Goal: Task Accomplishment & Management: Complete application form

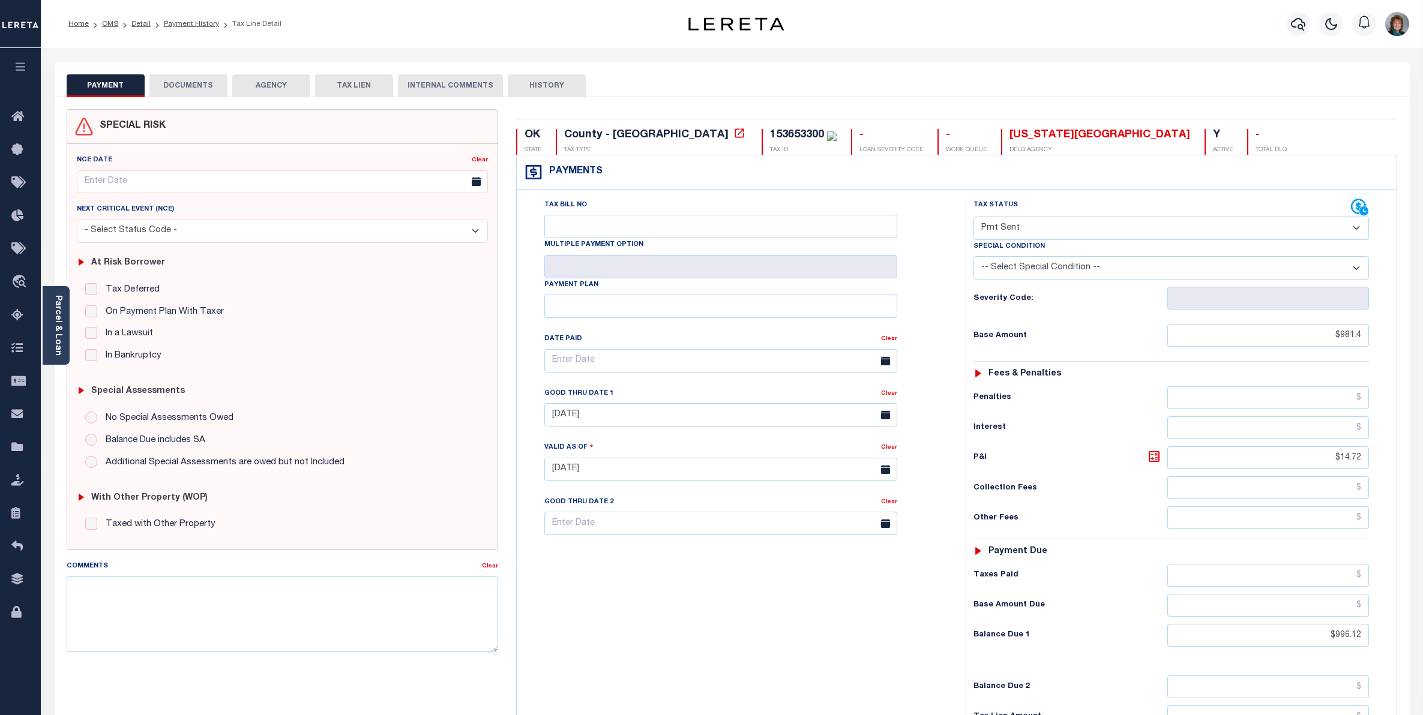
select select "SNT"
click at [16, 317] on icon at bounding box center [20, 316] width 19 height 15
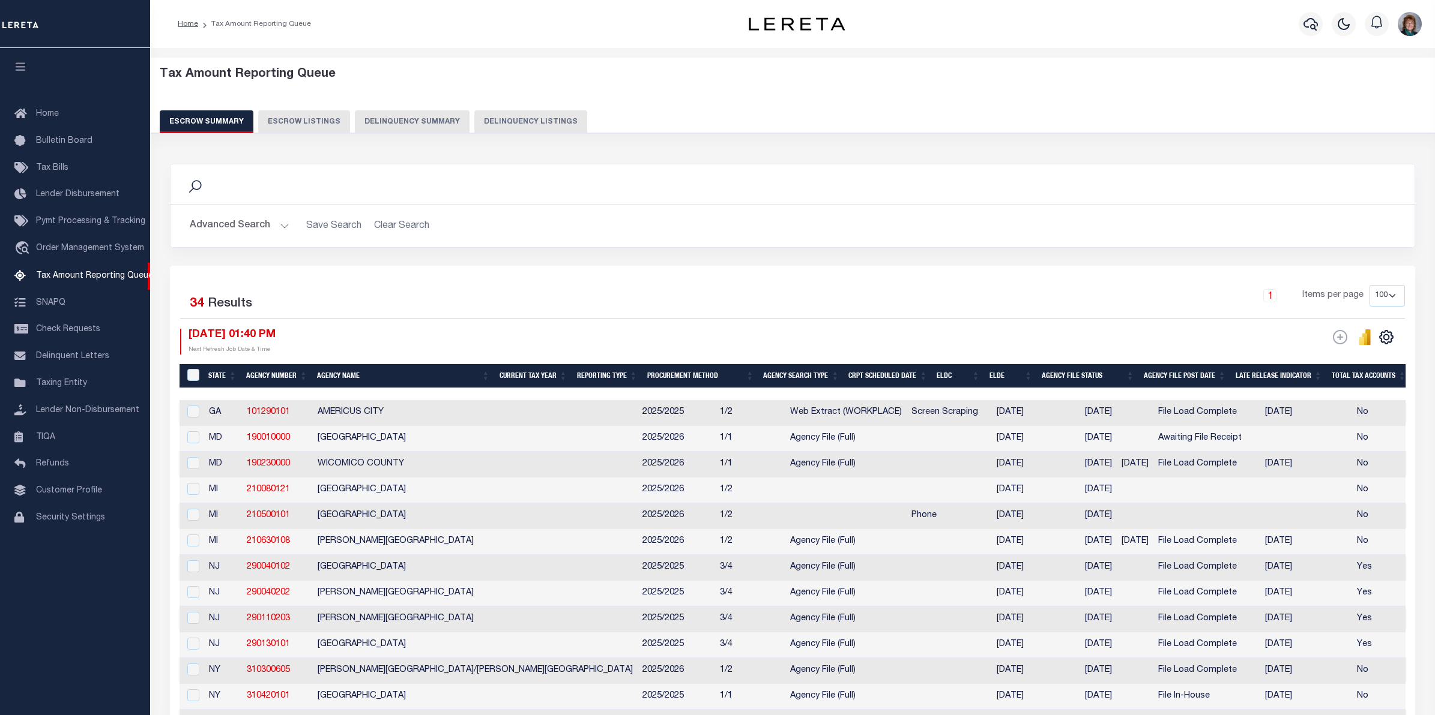
select select
select select "100"
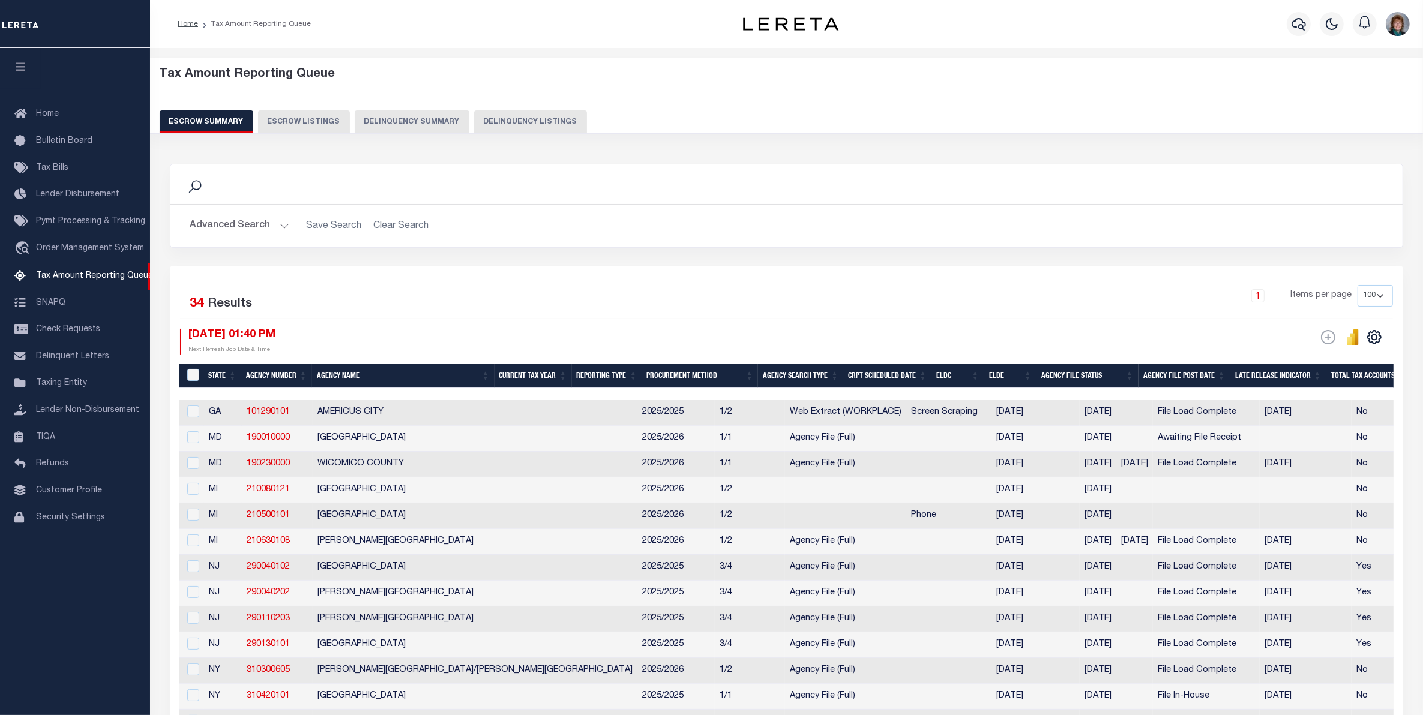
click at [217, 225] on button "Advanced Search" at bounding box center [240, 225] width 100 height 23
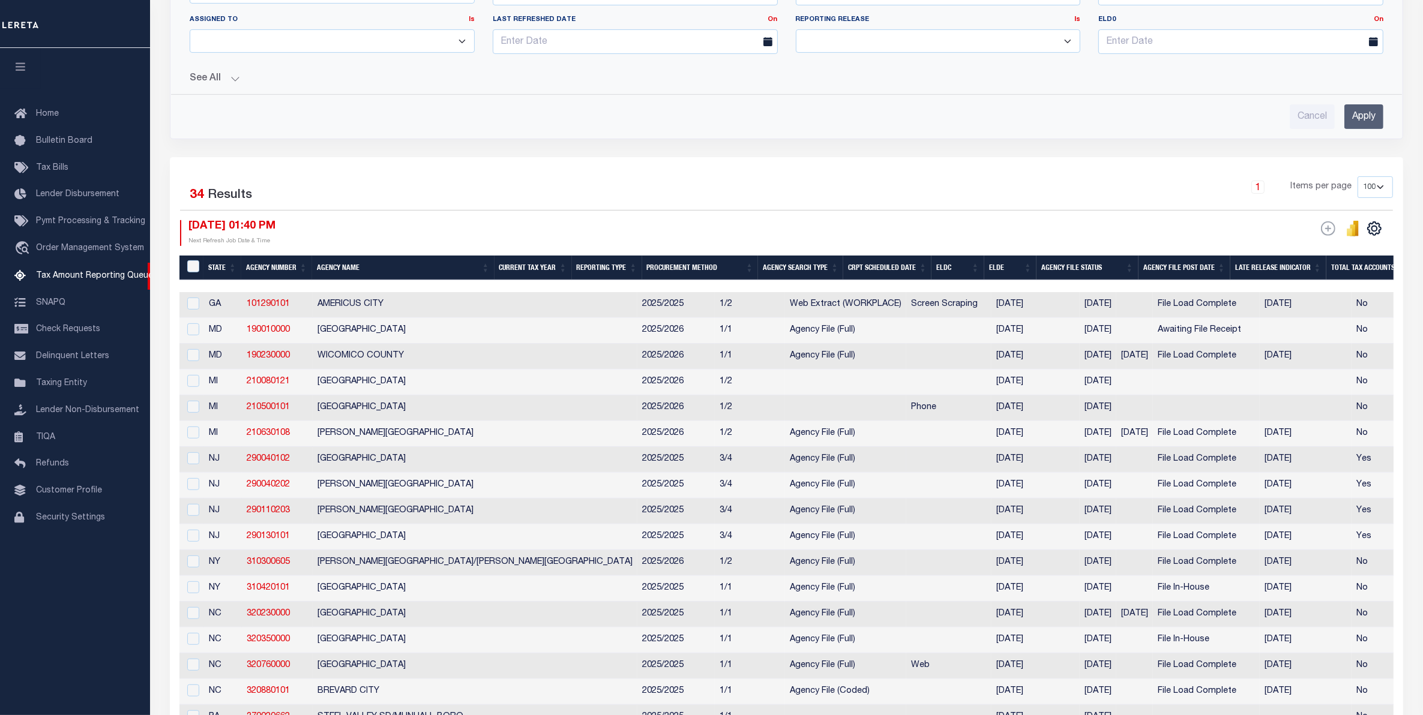
scroll to position [525, 0]
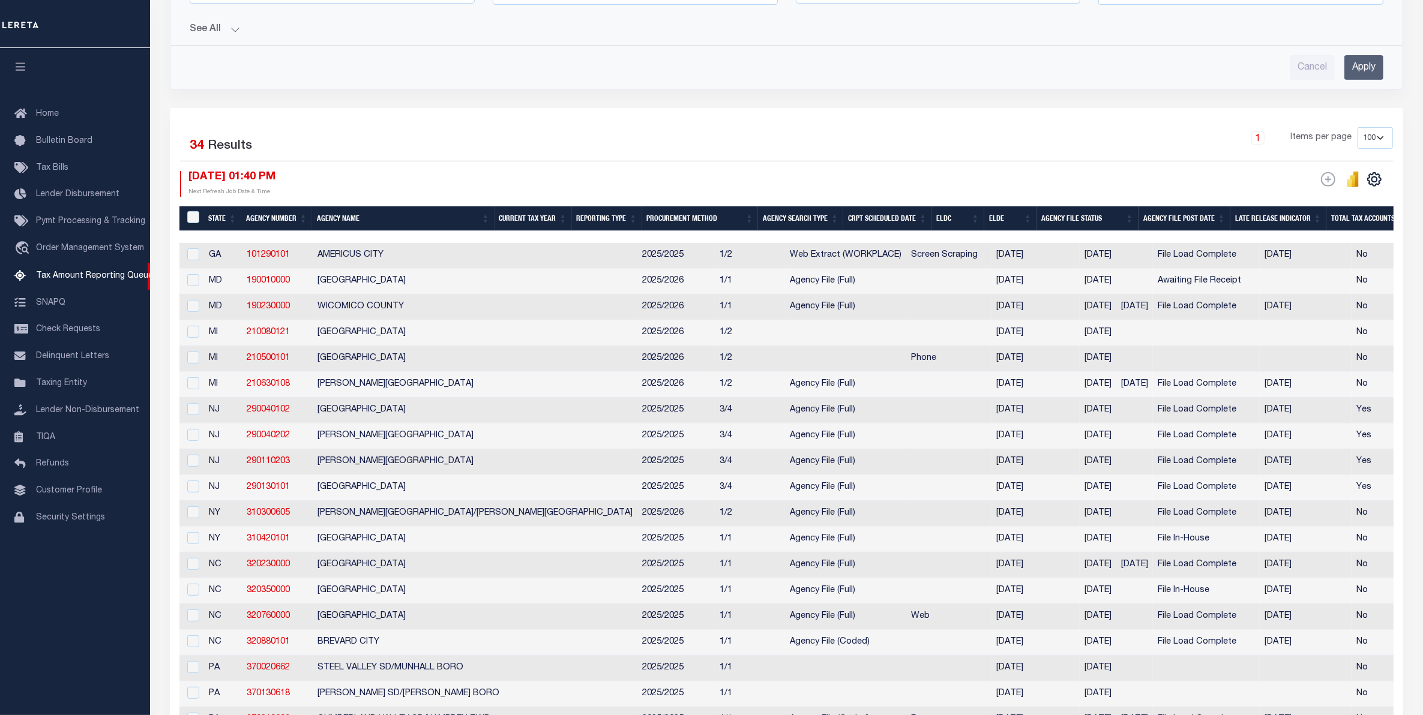
click at [372, 224] on th "Agency Name" at bounding box center [403, 218] width 182 height 25
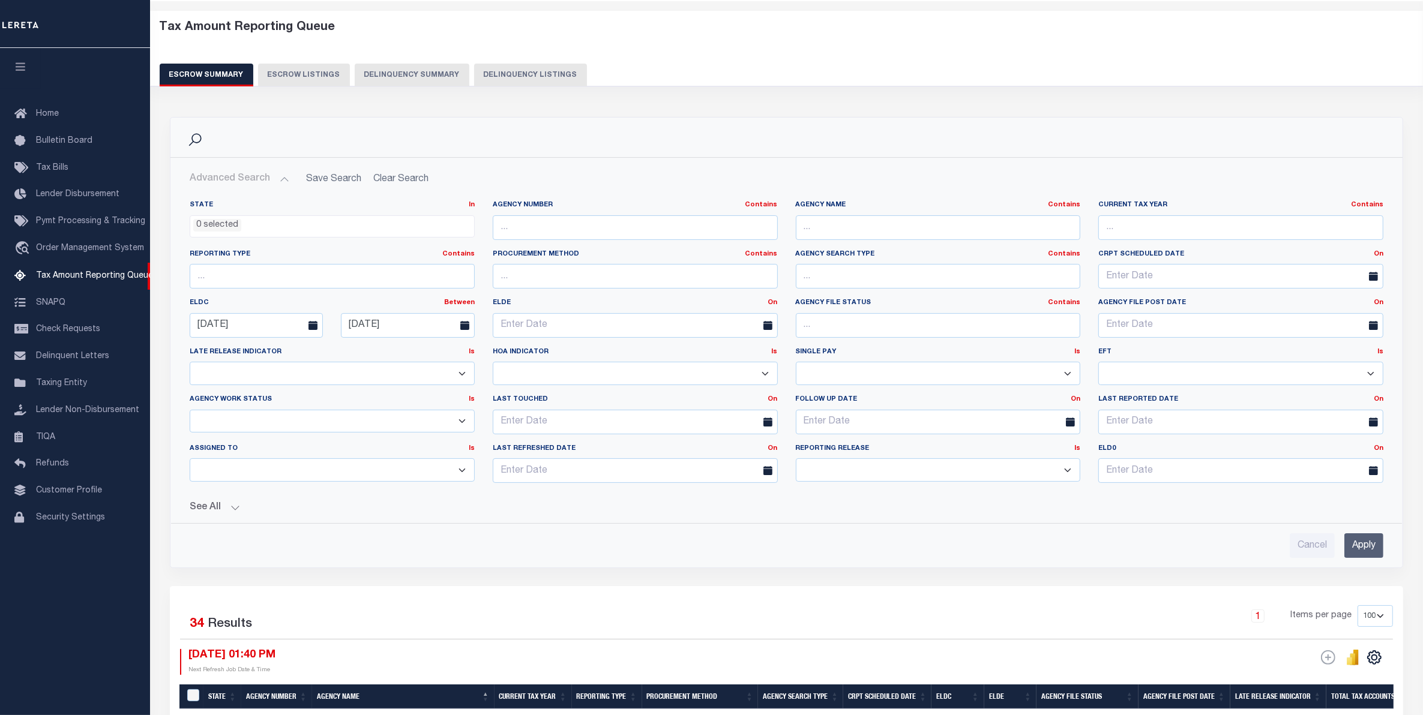
scroll to position [0, 0]
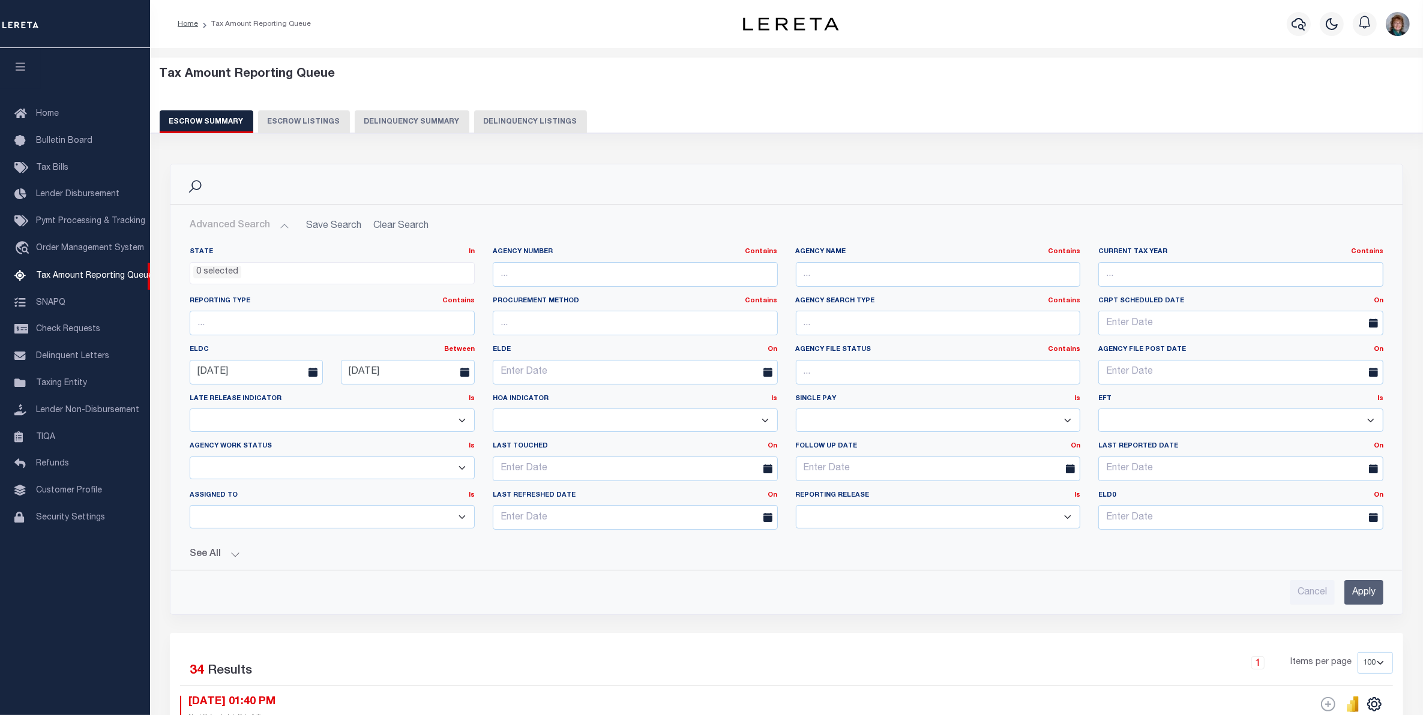
click at [229, 117] on button "Escrow Summary" at bounding box center [207, 121] width 94 height 23
click at [237, 228] on button "Advanced Search" at bounding box center [240, 225] width 100 height 23
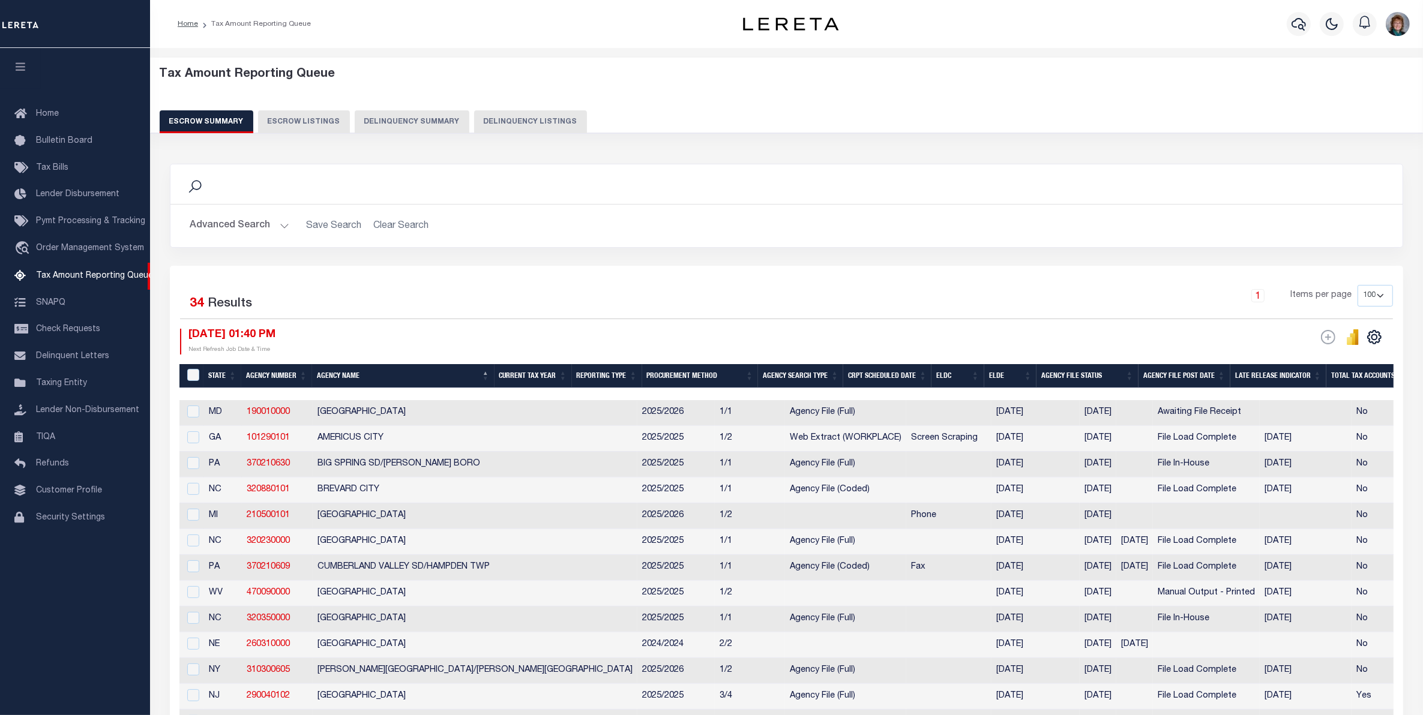
click at [260, 220] on button "Advanced Search" at bounding box center [240, 225] width 100 height 23
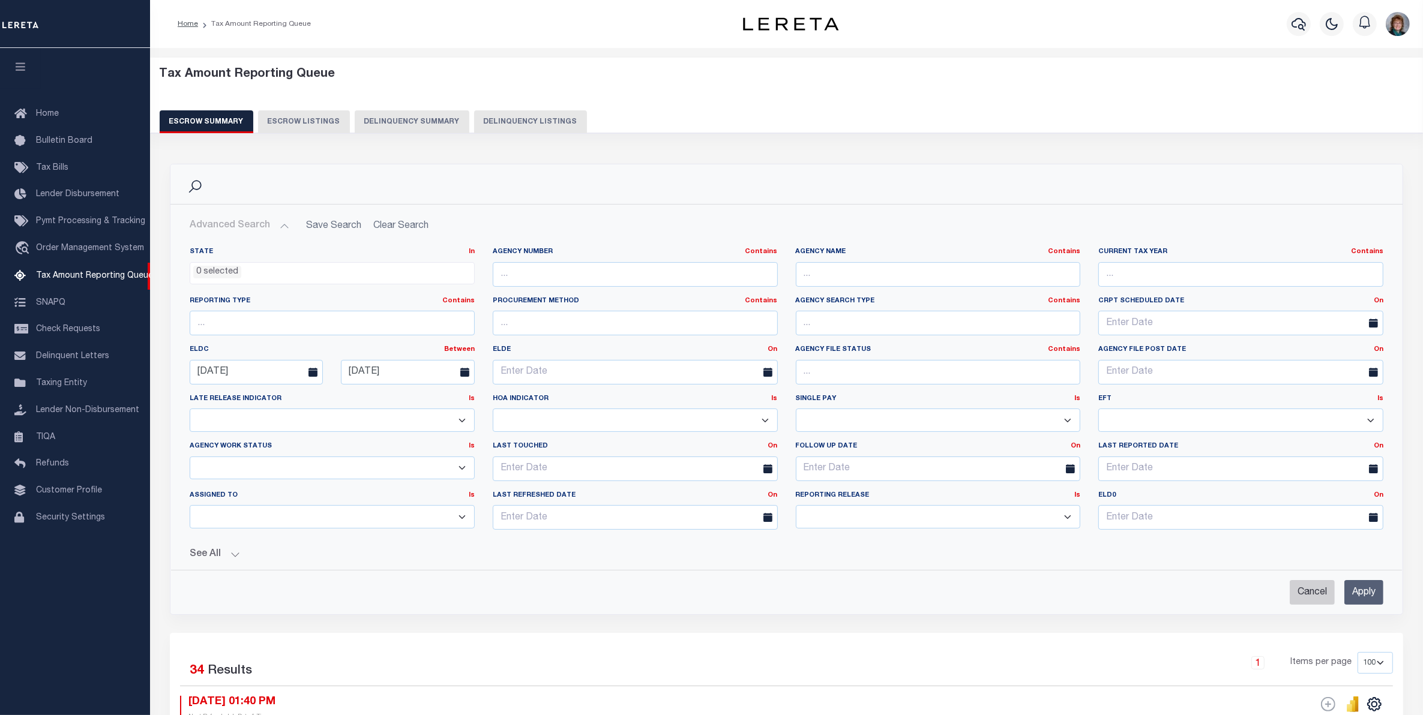
click at [1313, 589] on input "Cancel" at bounding box center [1312, 592] width 45 height 25
checkbox input "true"
select select
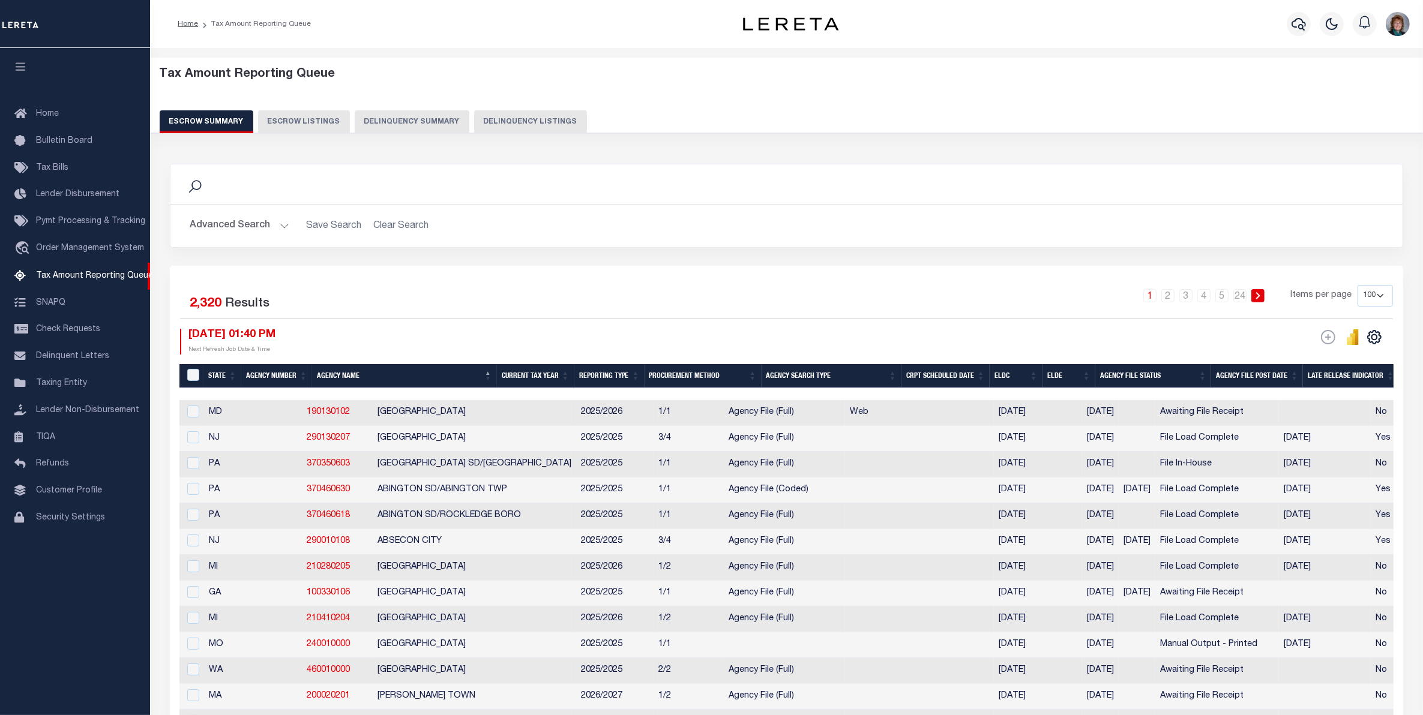
click at [255, 225] on button "Advanced Search" at bounding box center [240, 225] width 100 height 23
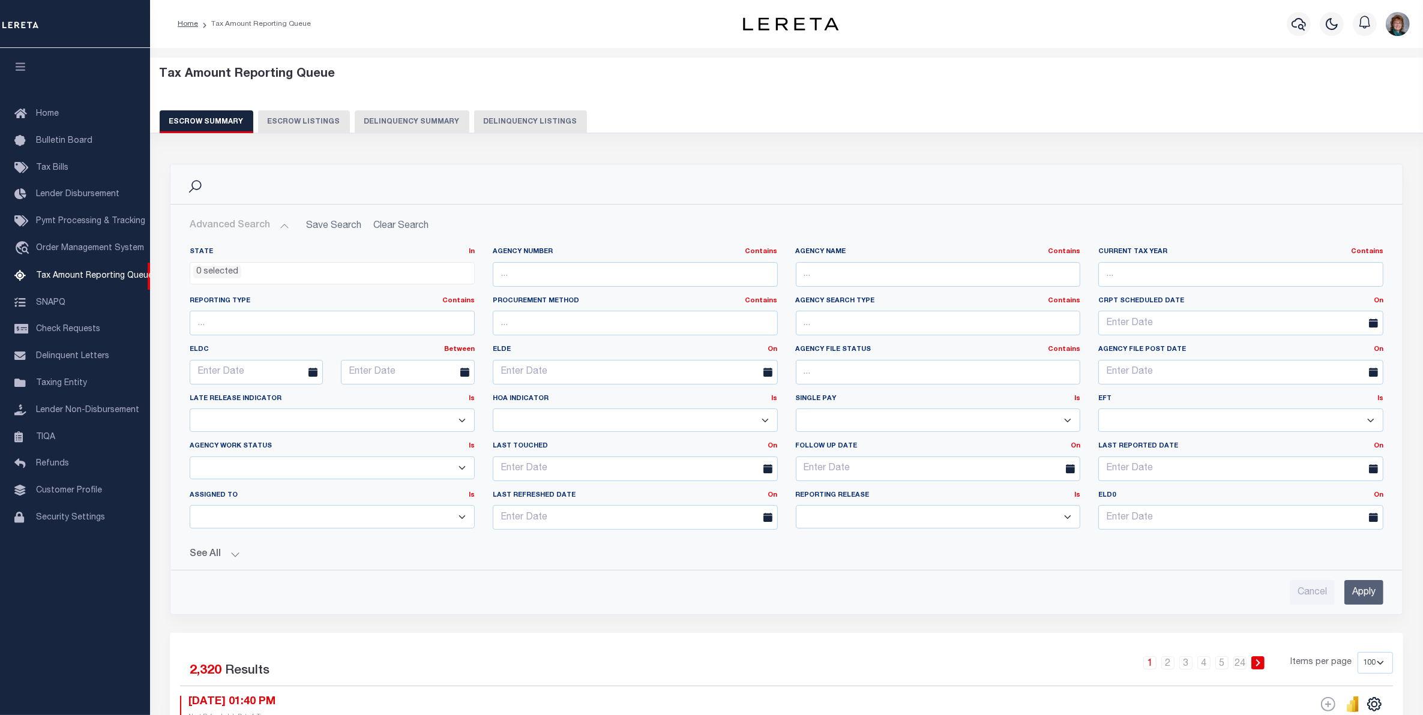
click at [397, 271] on ul "0 selected" at bounding box center [332, 271] width 284 height 16
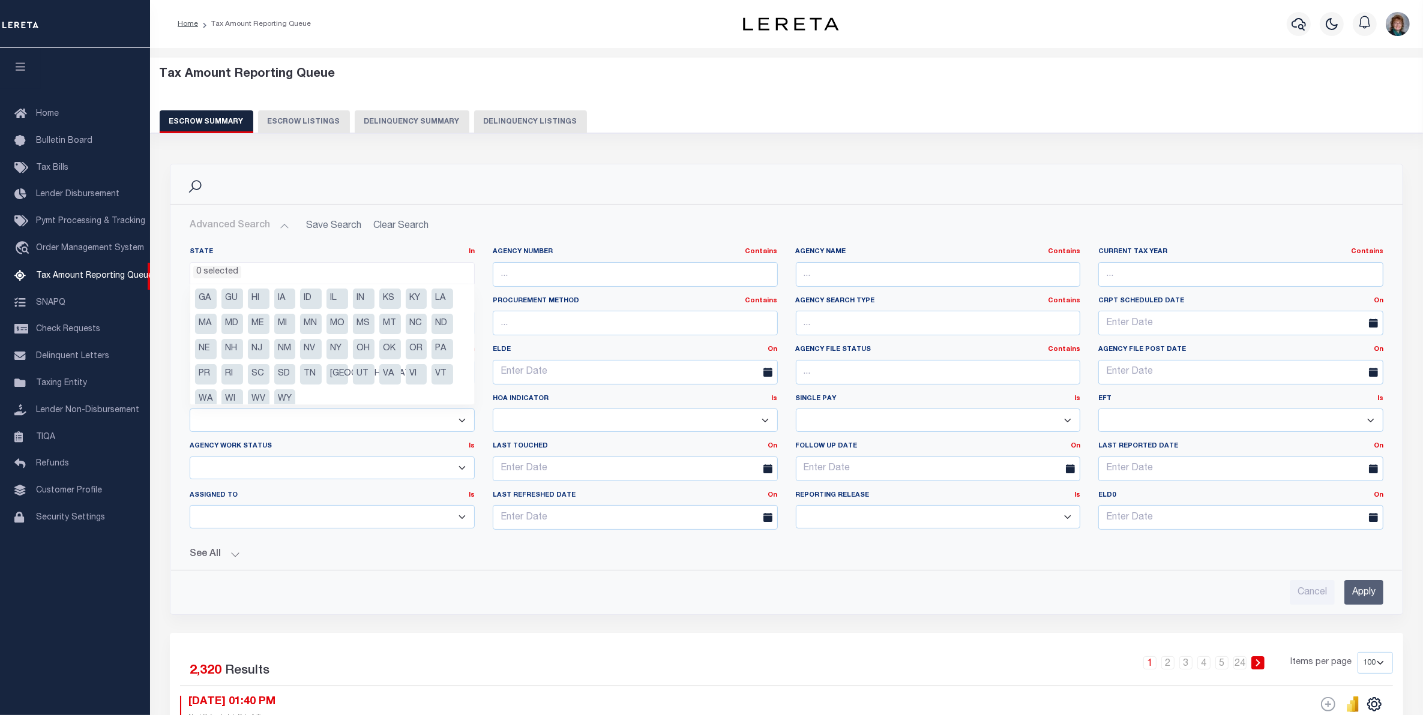
scroll to position [35, 0]
click at [261, 391] on li "WV" at bounding box center [259, 390] width 22 height 20
select select "WV"
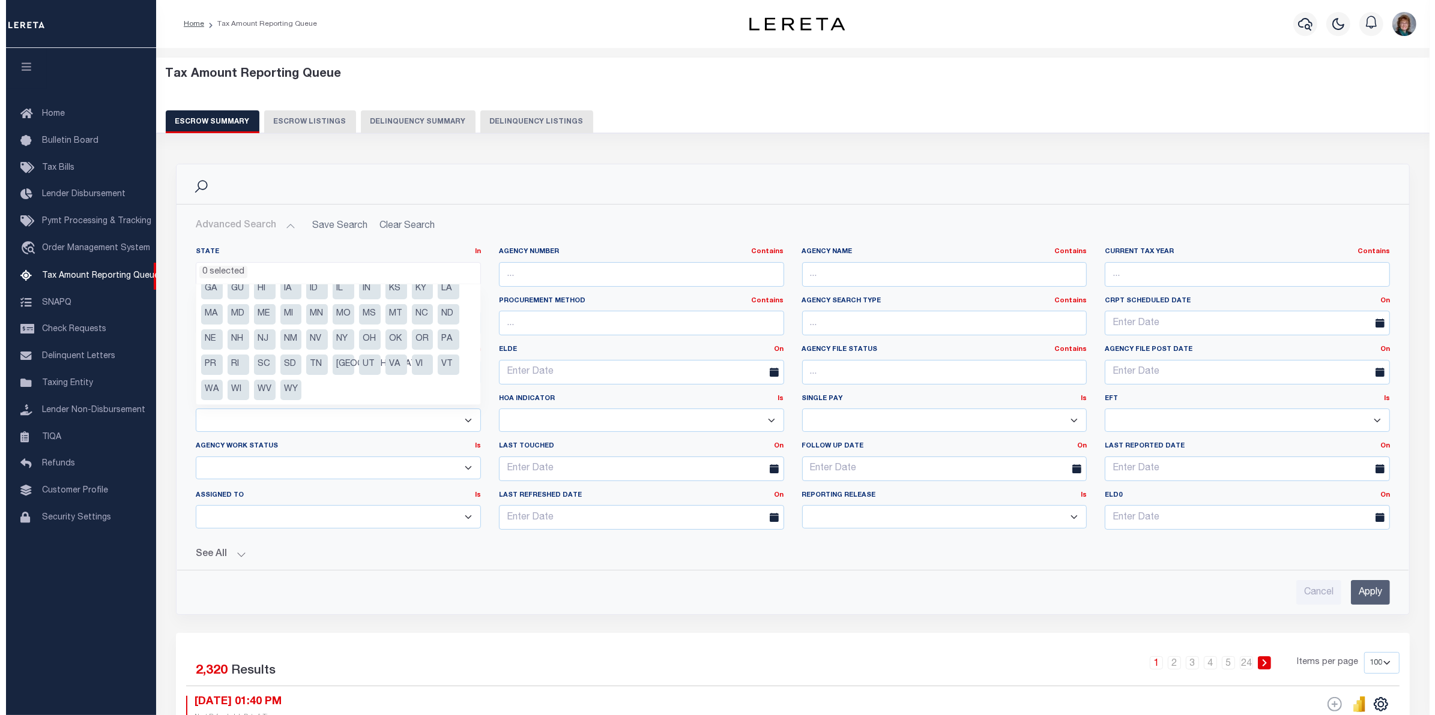
scroll to position [547, 0]
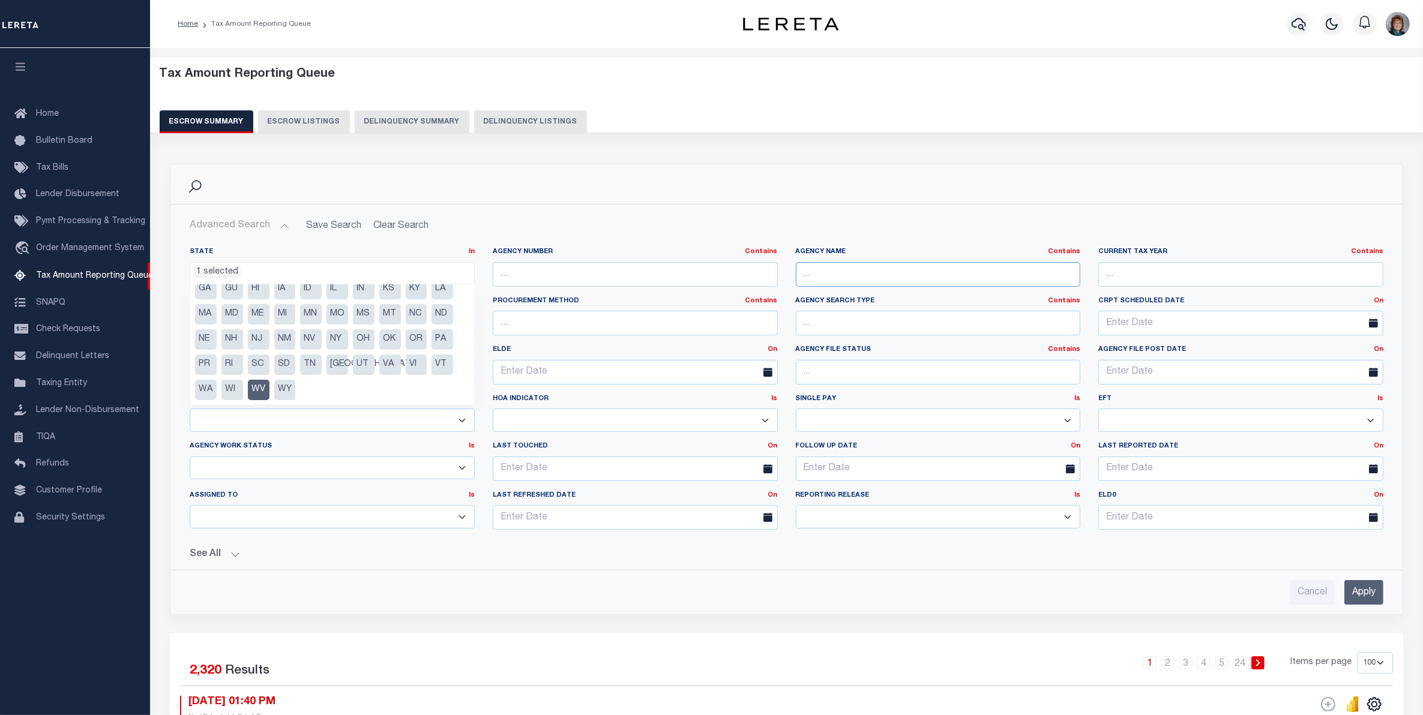
click at [811, 270] on input "text" at bounding box center [938, 274] width 285 height 25
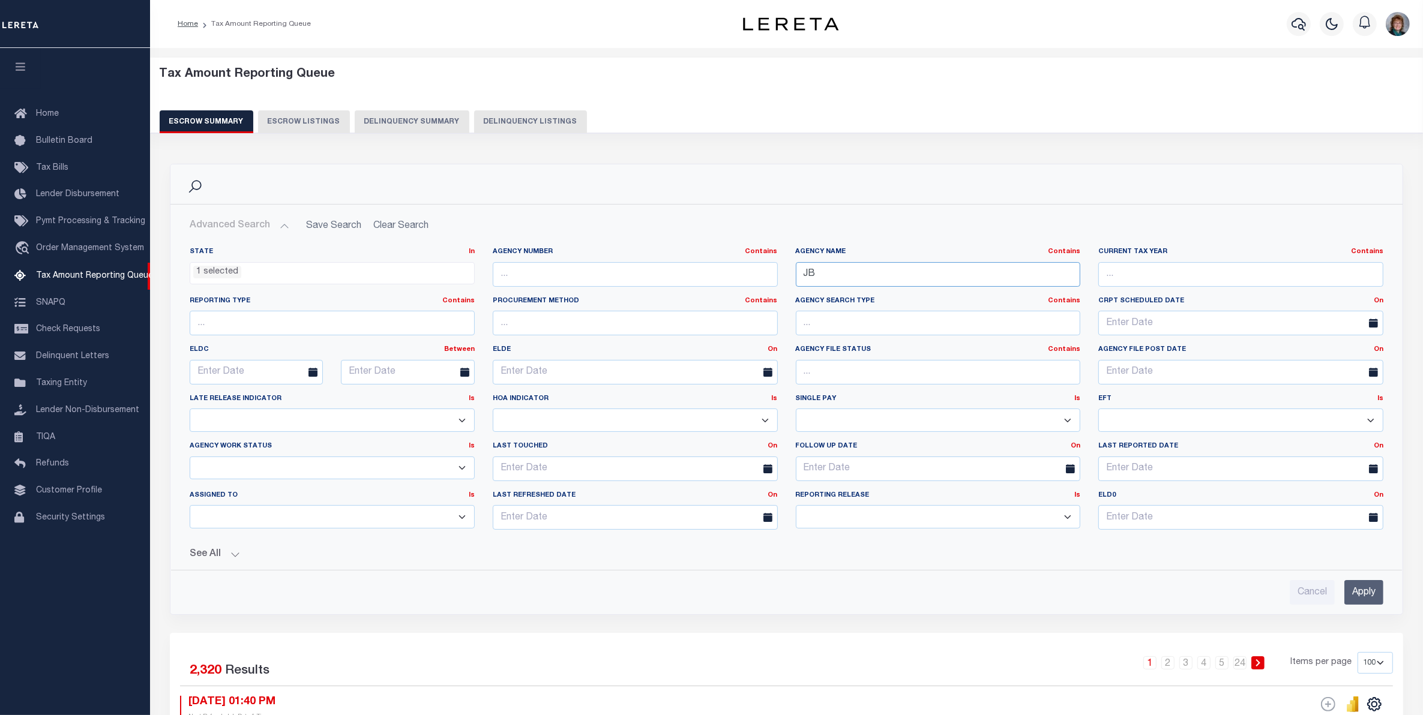
type input "J"
type input "kANAWHA"
click at [1372, 587] on input "Apply" at bounding box center [1364, 592] width 39 height 25
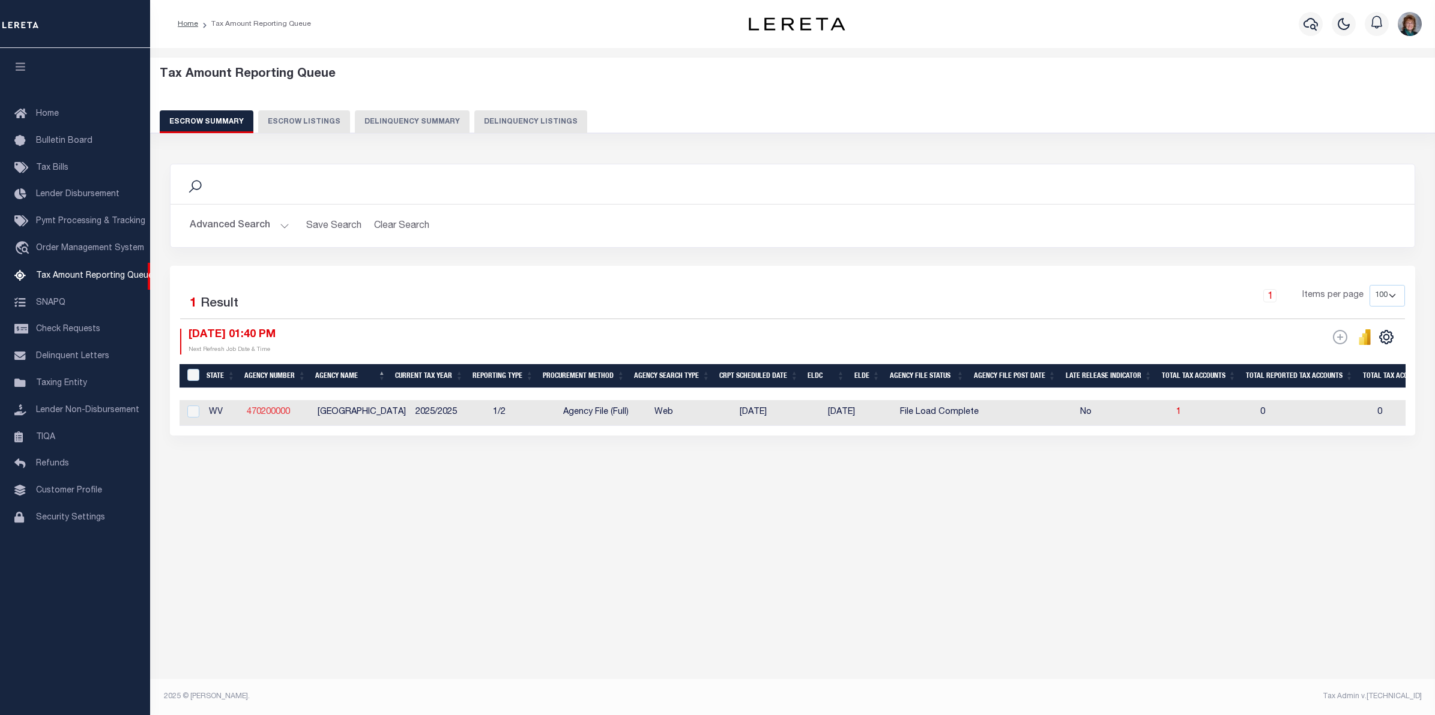
click at [276, 417] on link "470200000" at bounding box center [268, 412] width 43 height 8
checkbox input "true"
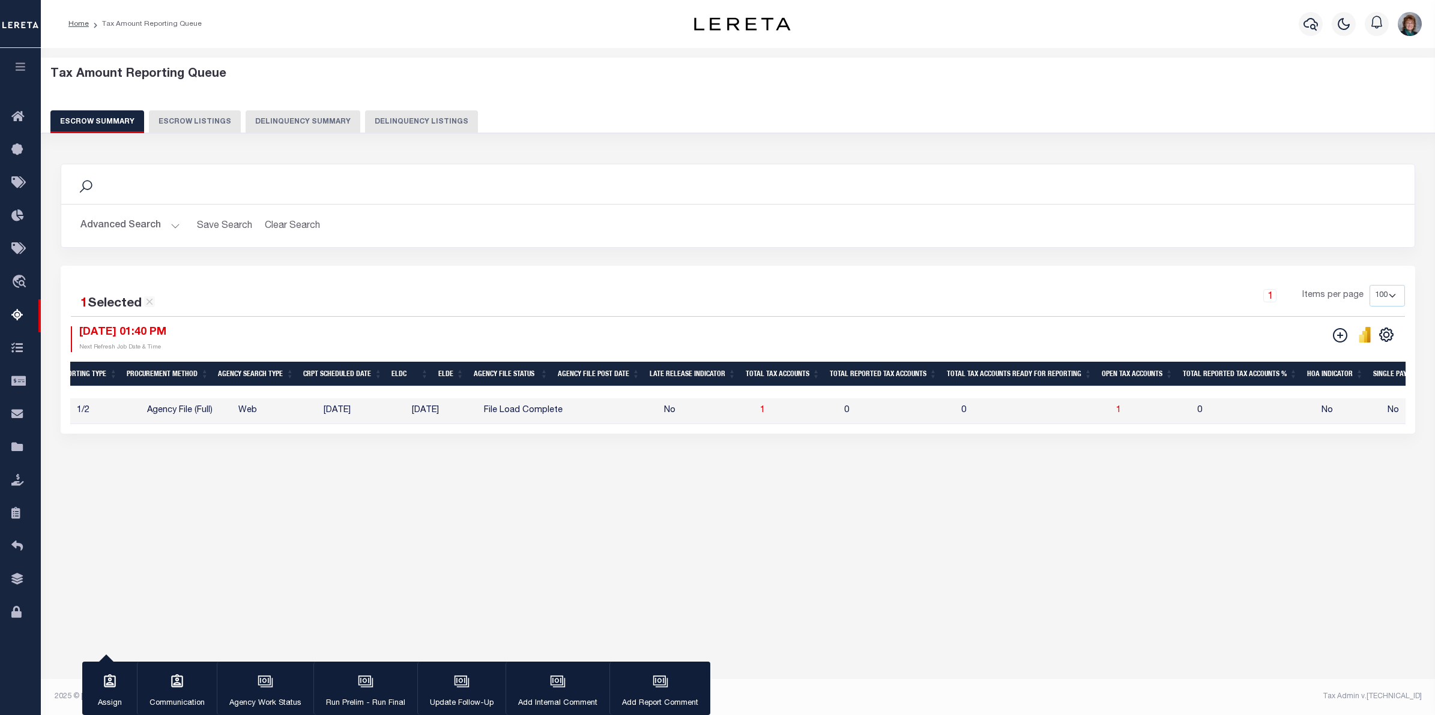
scroll to position [0, 310]
click at [1112, 412] on span "1" at bounding box center [1114, 410] width 5 height 8
select select "100"
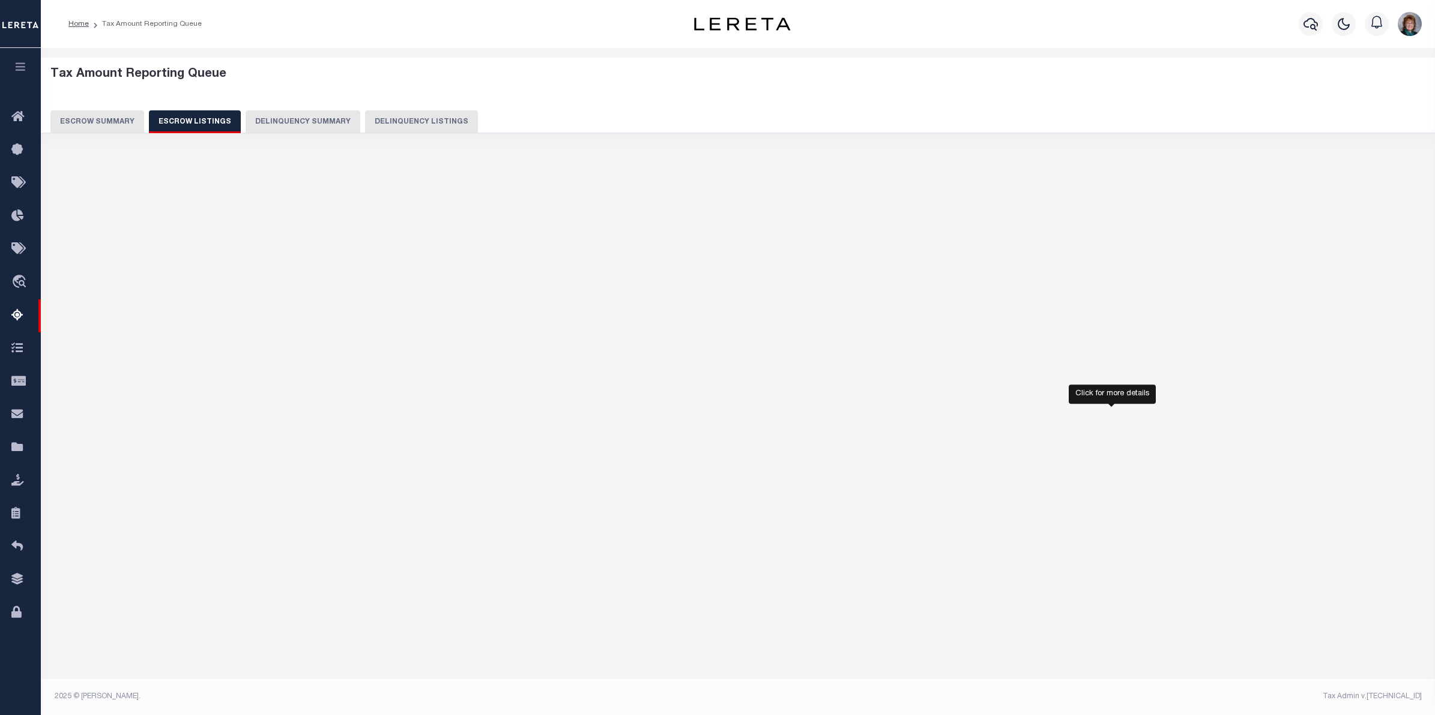
select select "100"
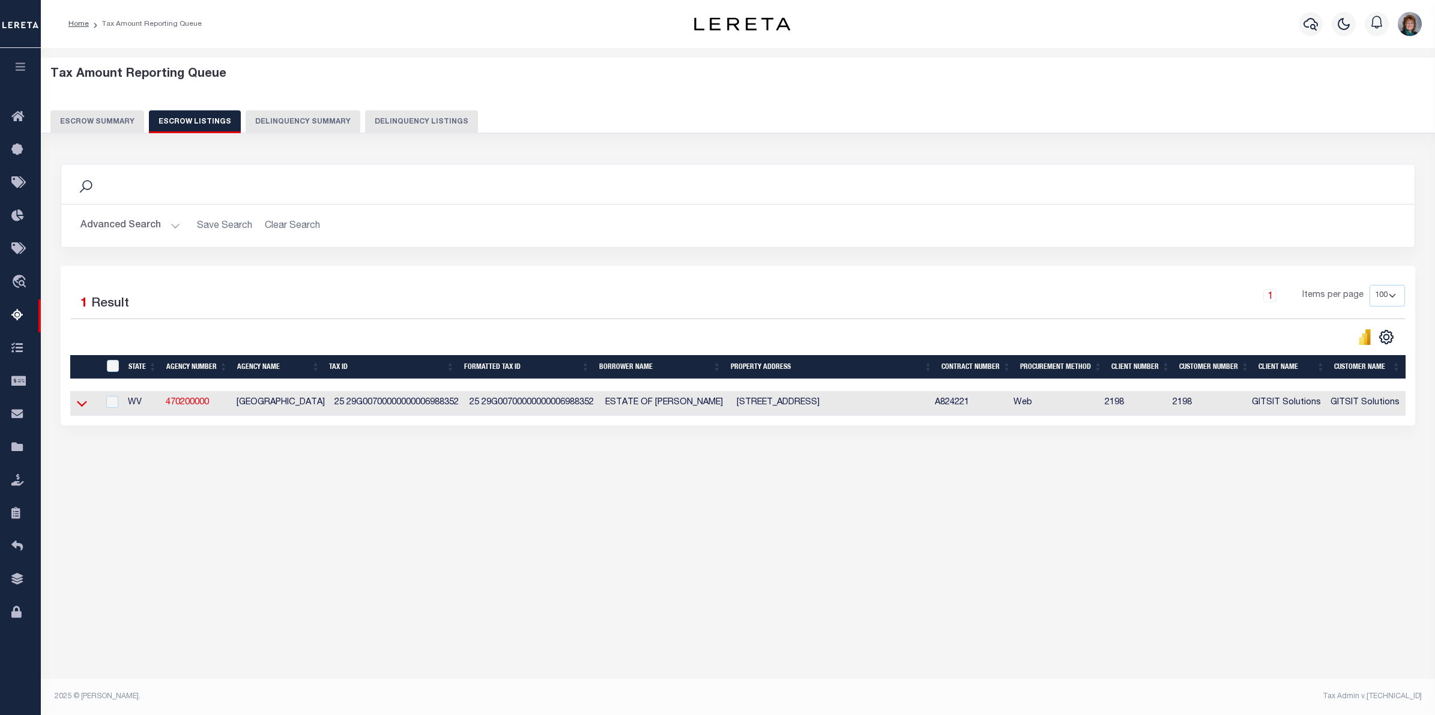
click at [82, 408] on icon at bounding box center [82, 405] width 10 height 6
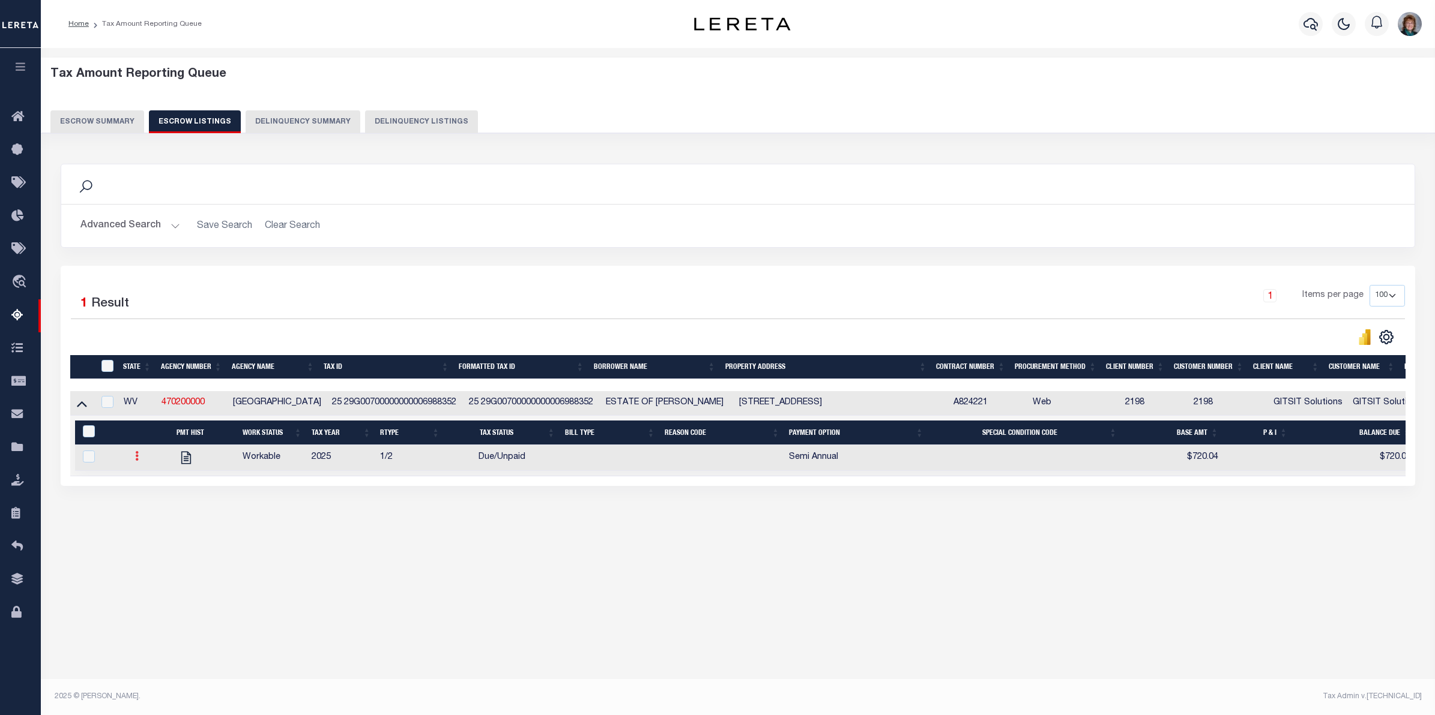
click at [139, 463] on link at bounding box center [136, 458] width 13 height 10
click at [144, 499] on link "" at bounding box center [151, 496] width 41 height 20
checkbox input "true"
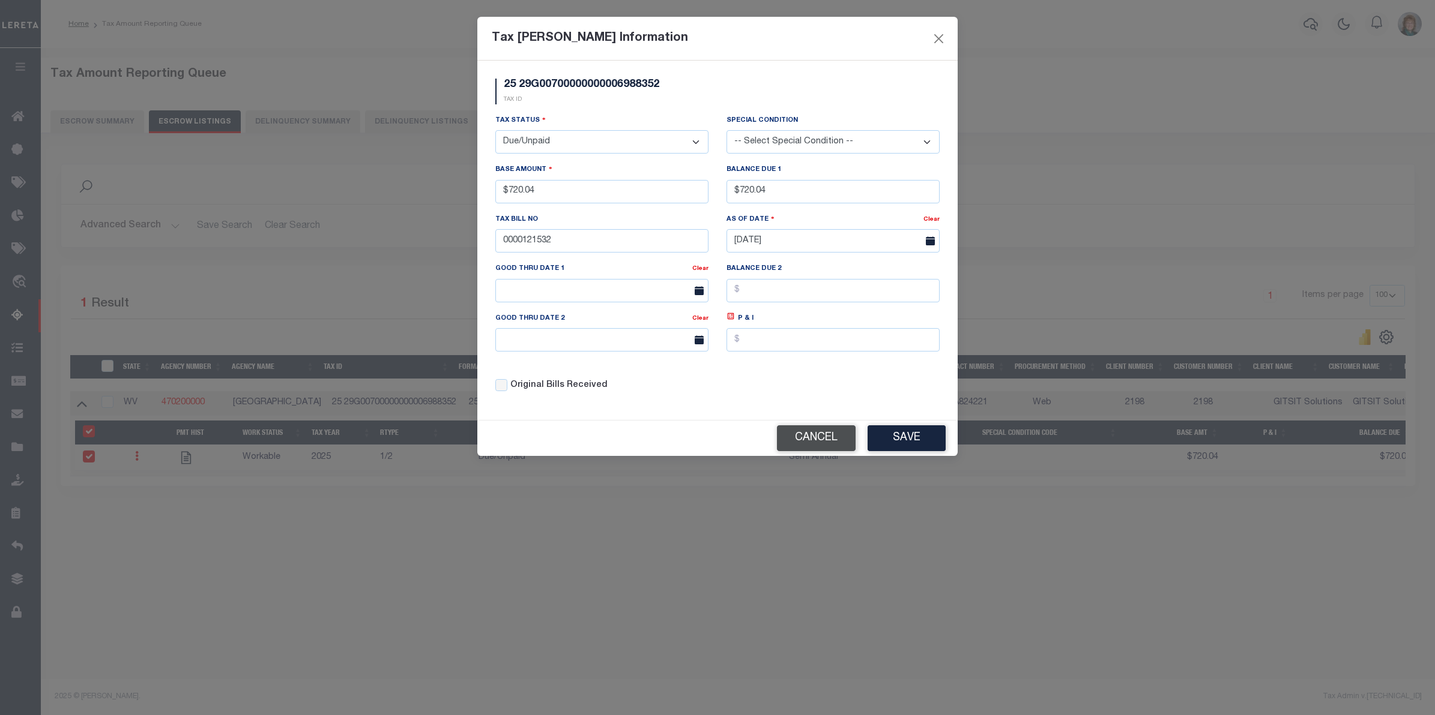
click at [833, 446] on button "Cancel" at bounding box center [816, 439] width 79 height 26
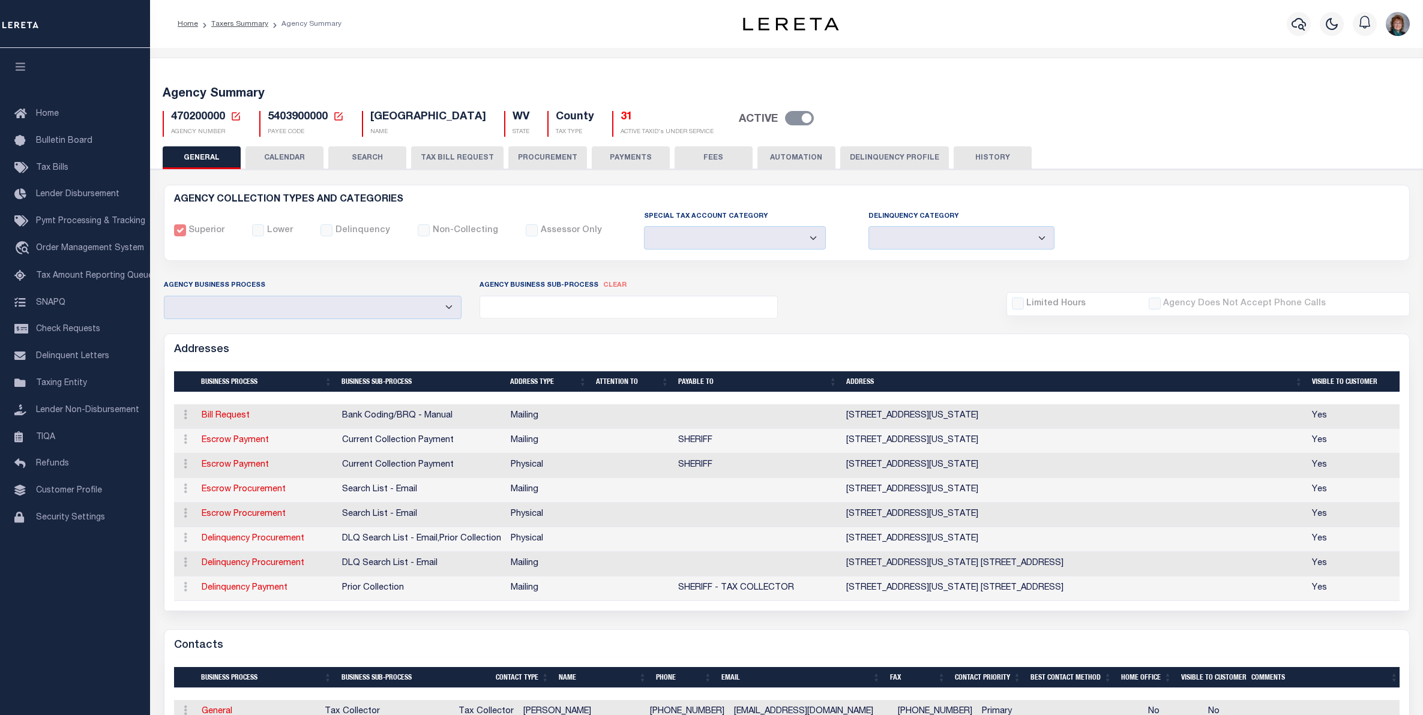
select select
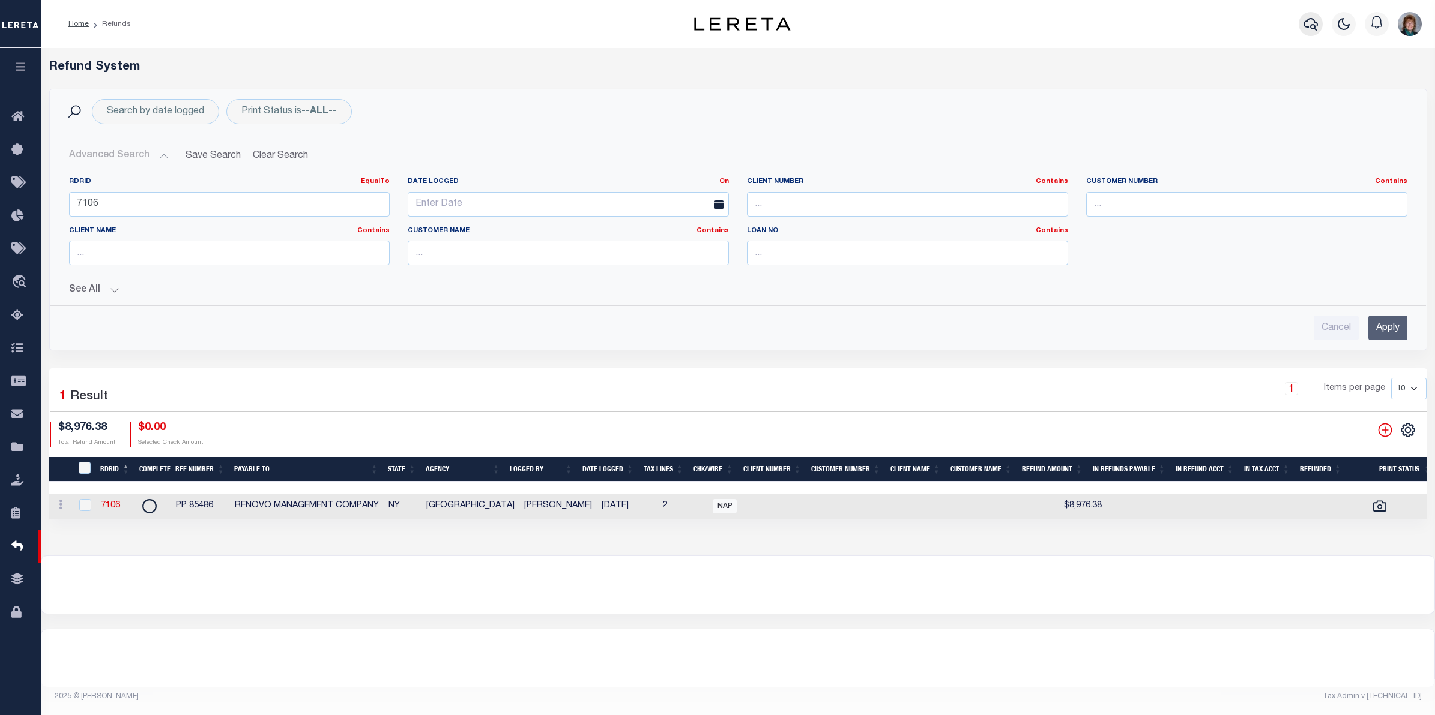
click at [1300, 22] on button "button" at bounding box center [1310, 24] width 24 height 24
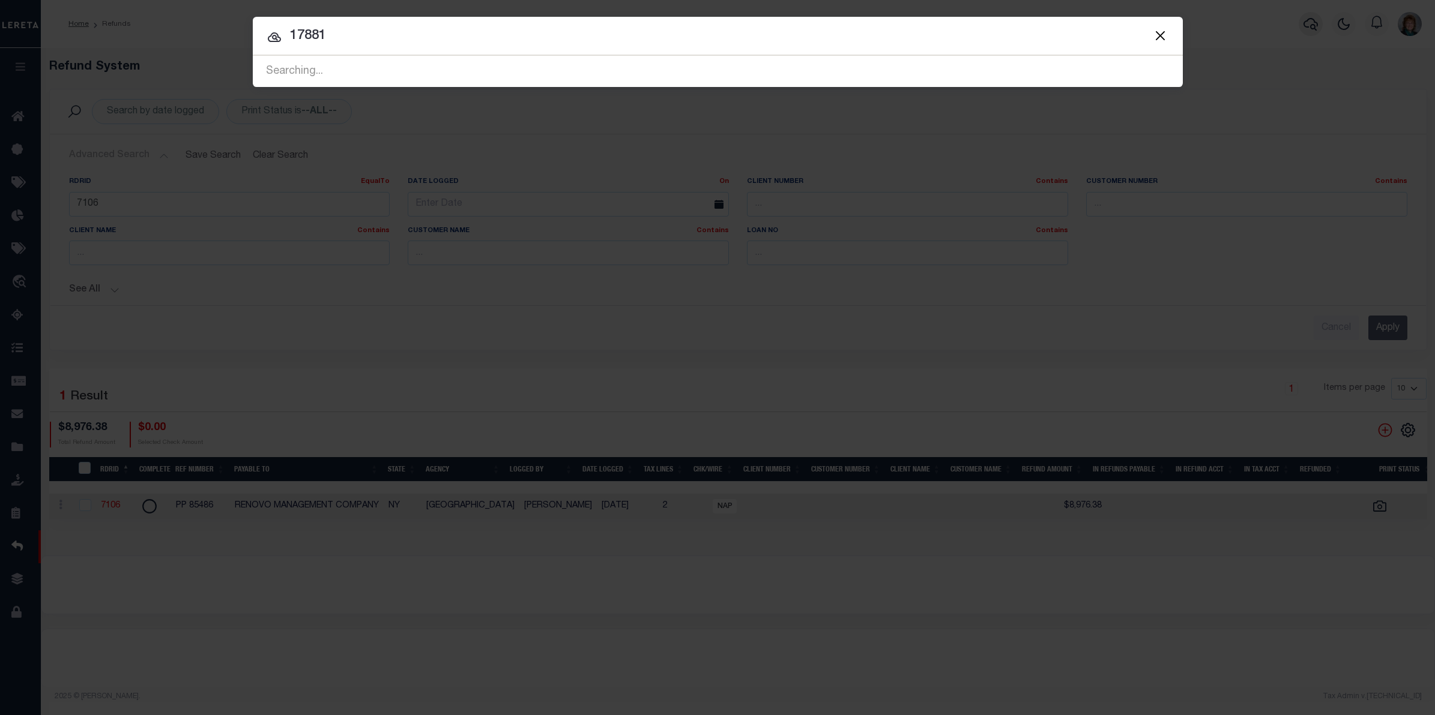
type input "17881"
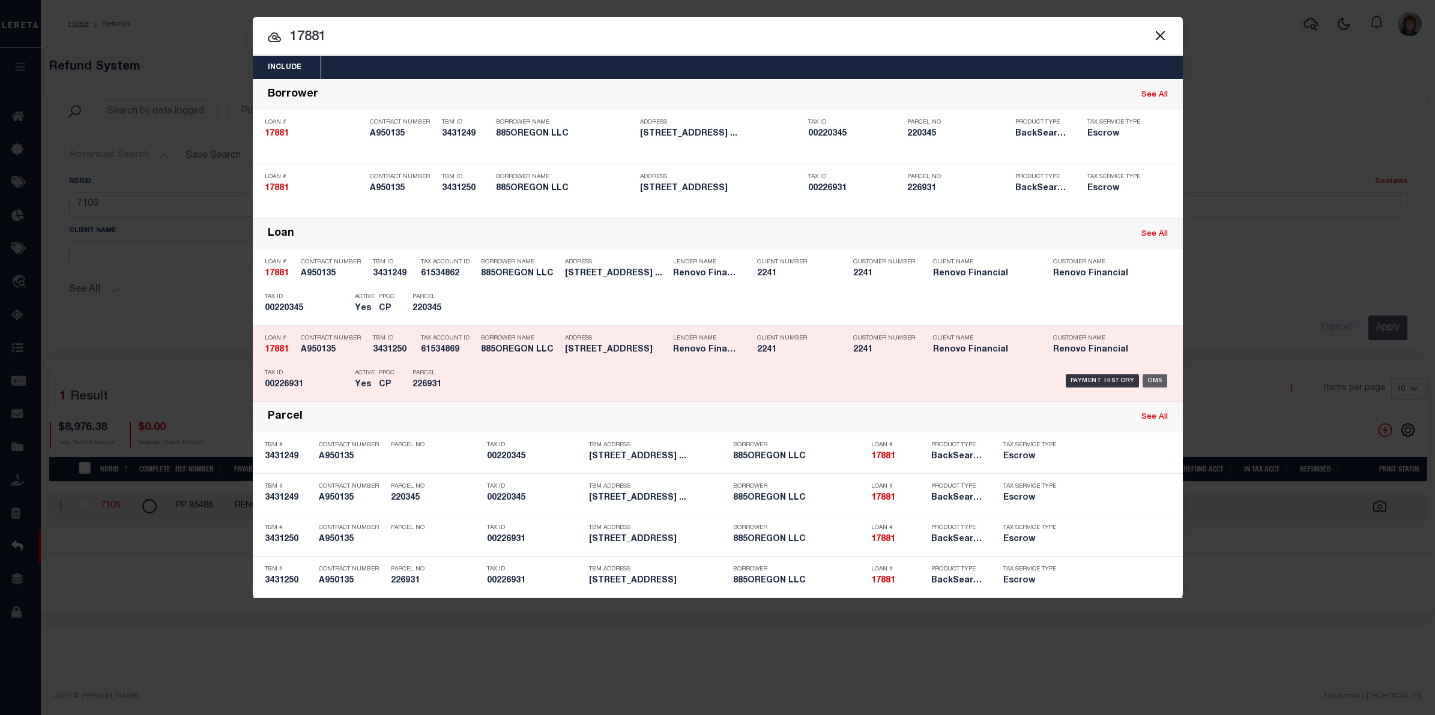
click at [1145, 379] on div "OMS" at bounding box center [1154, 381] width 25 height 13
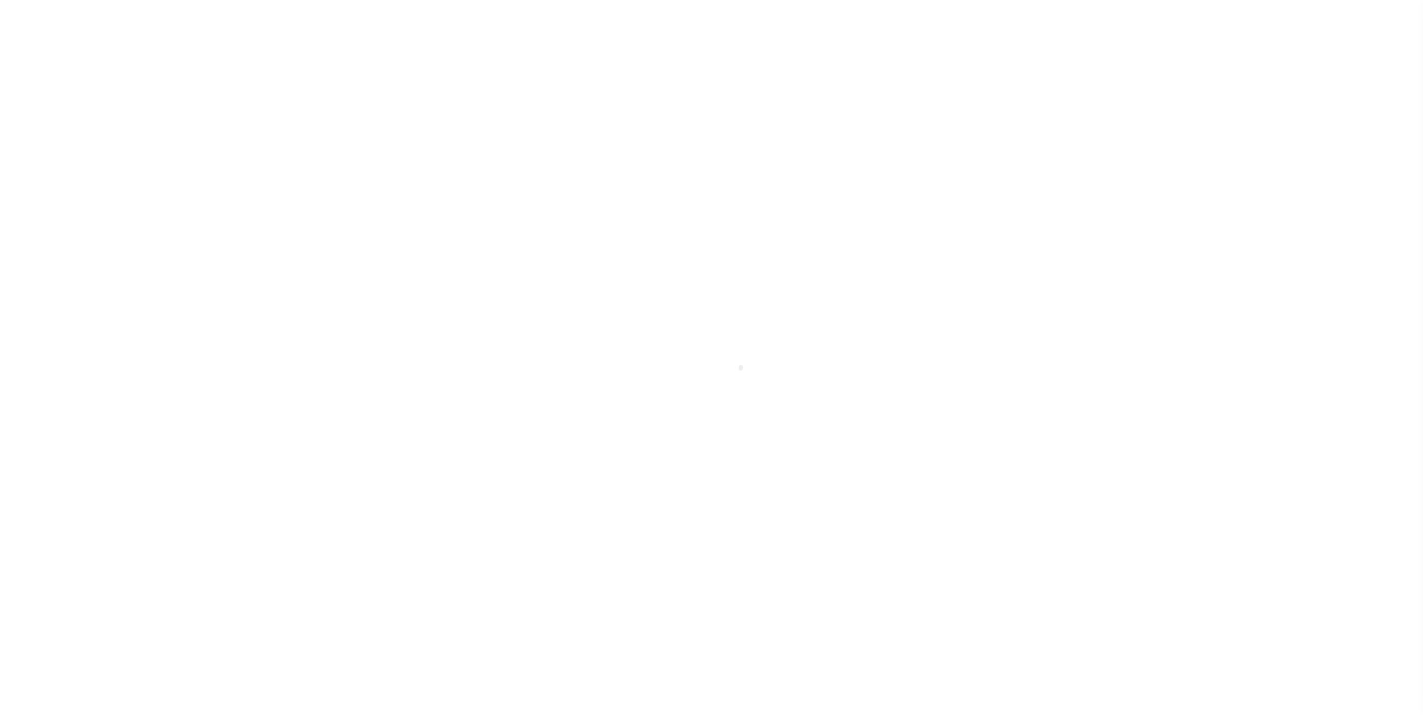
select select "10"
select select "Escrow"
type input "[STREET_ADDRESS]"
select select
type input "[GEOGRAPHIC_DATA], [GEOGRAPHIC_DATA] 44710"
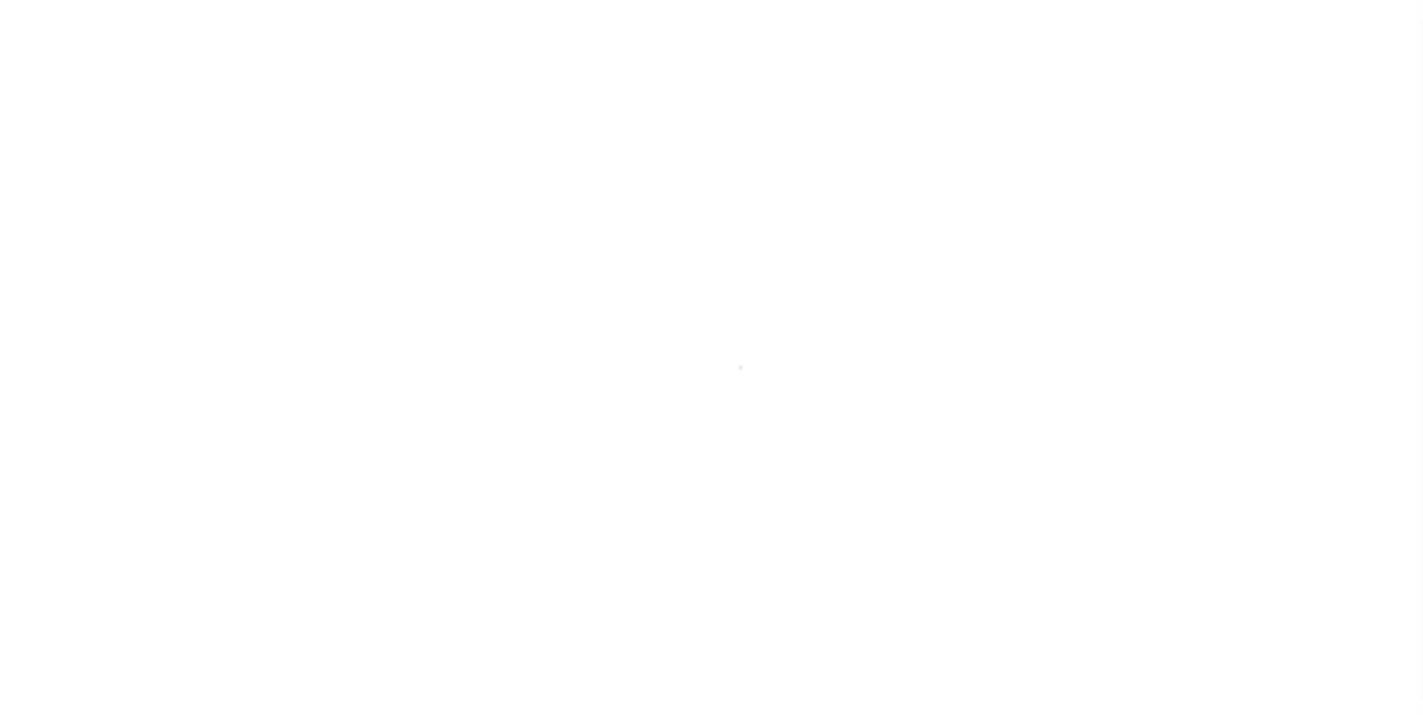
type input "a0kUS000009jEmP"
type input "OH"
select select
type textarea "LEGAL REQUIRED"
select select "14701"
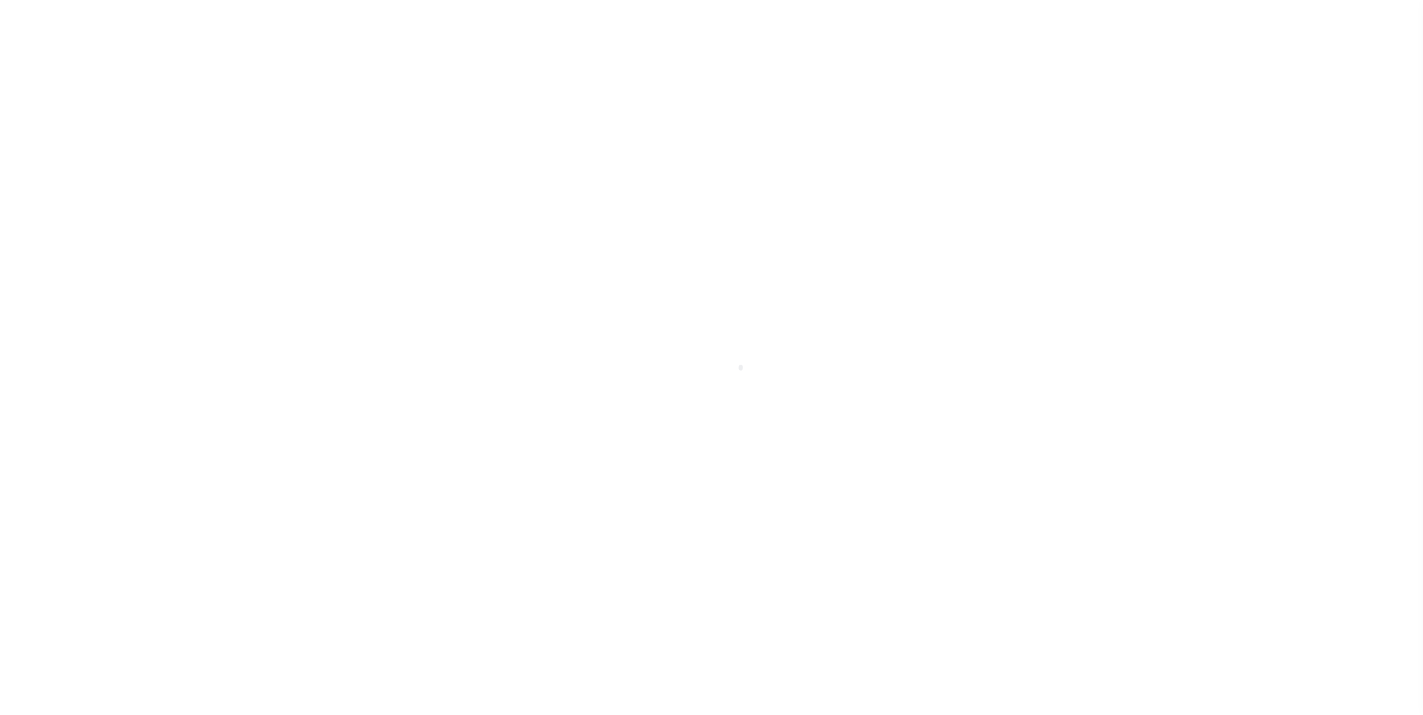
select select "25066"
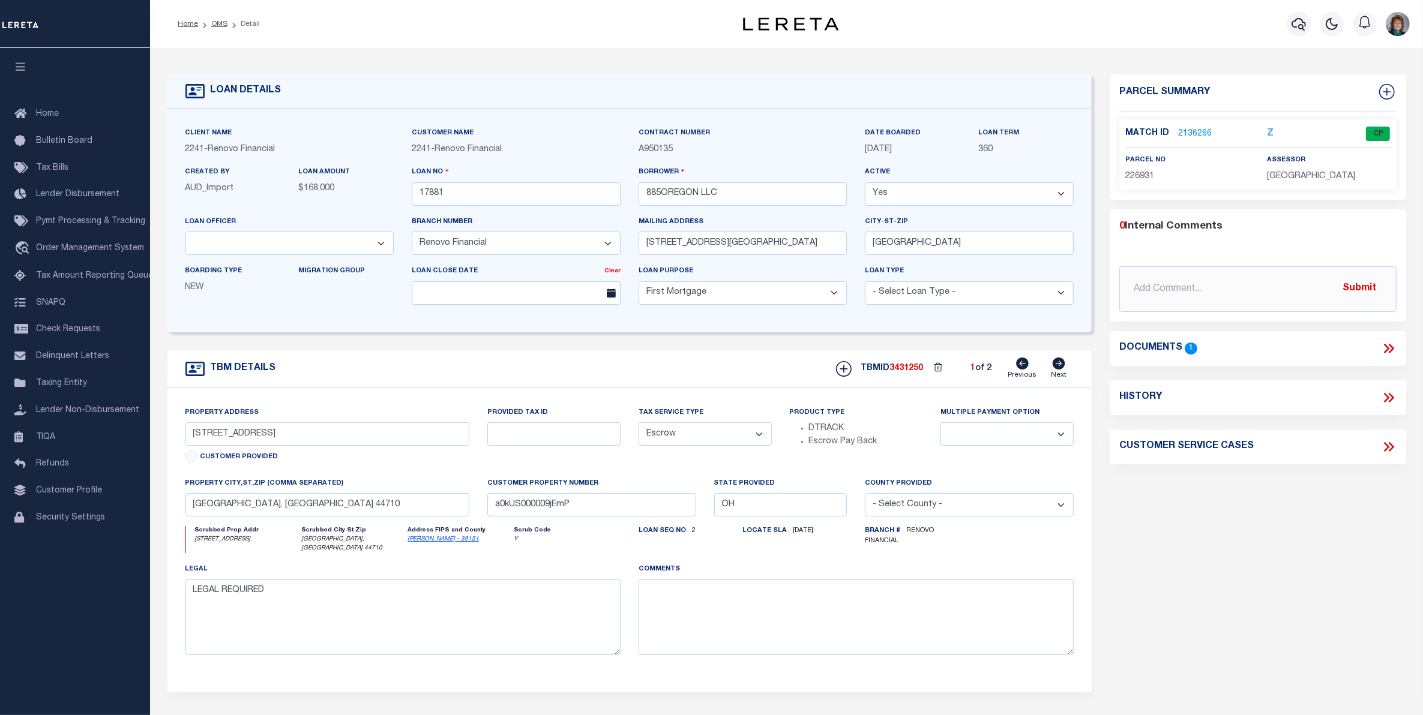
click at [1199, 129] on link "2136266" at bounding box center [1195, 134] width 34 height 13
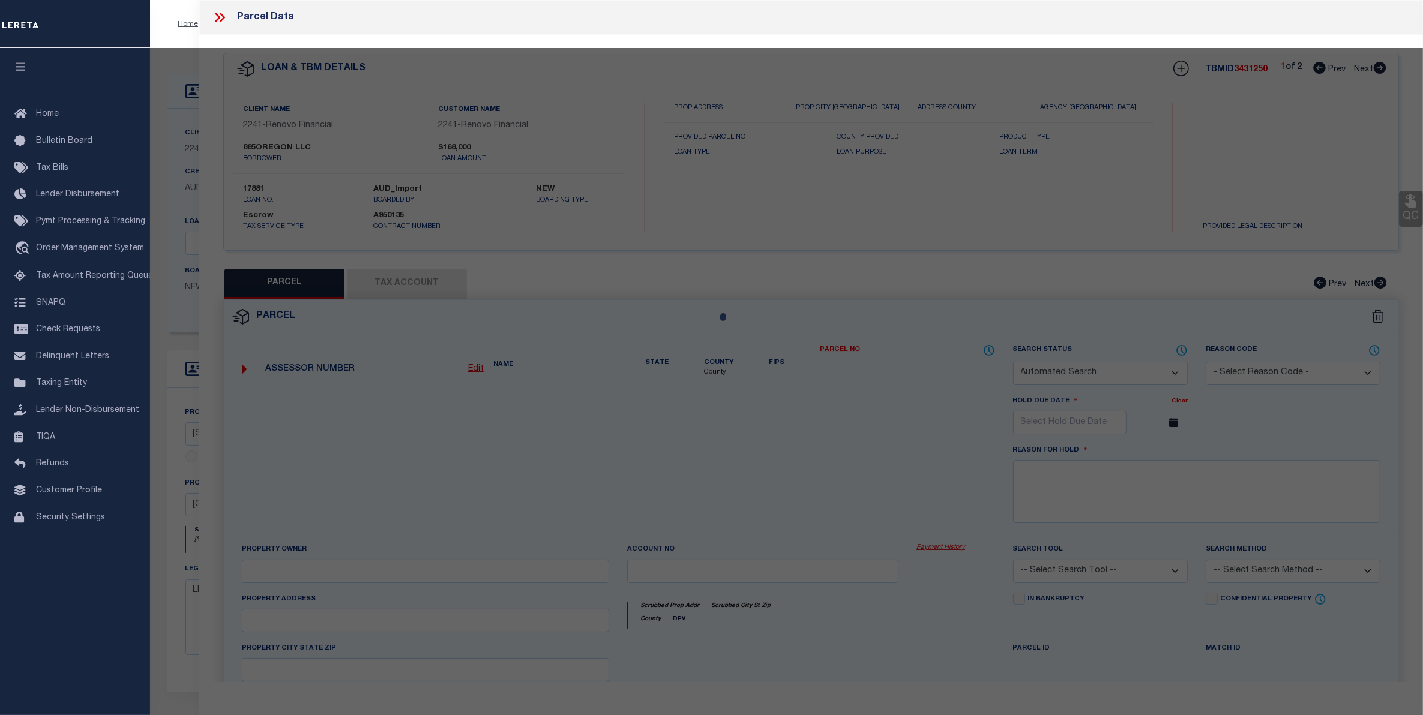
checkbox input "false"
select select "CP"
type input "885OREGON LLC"
select select "AGW"
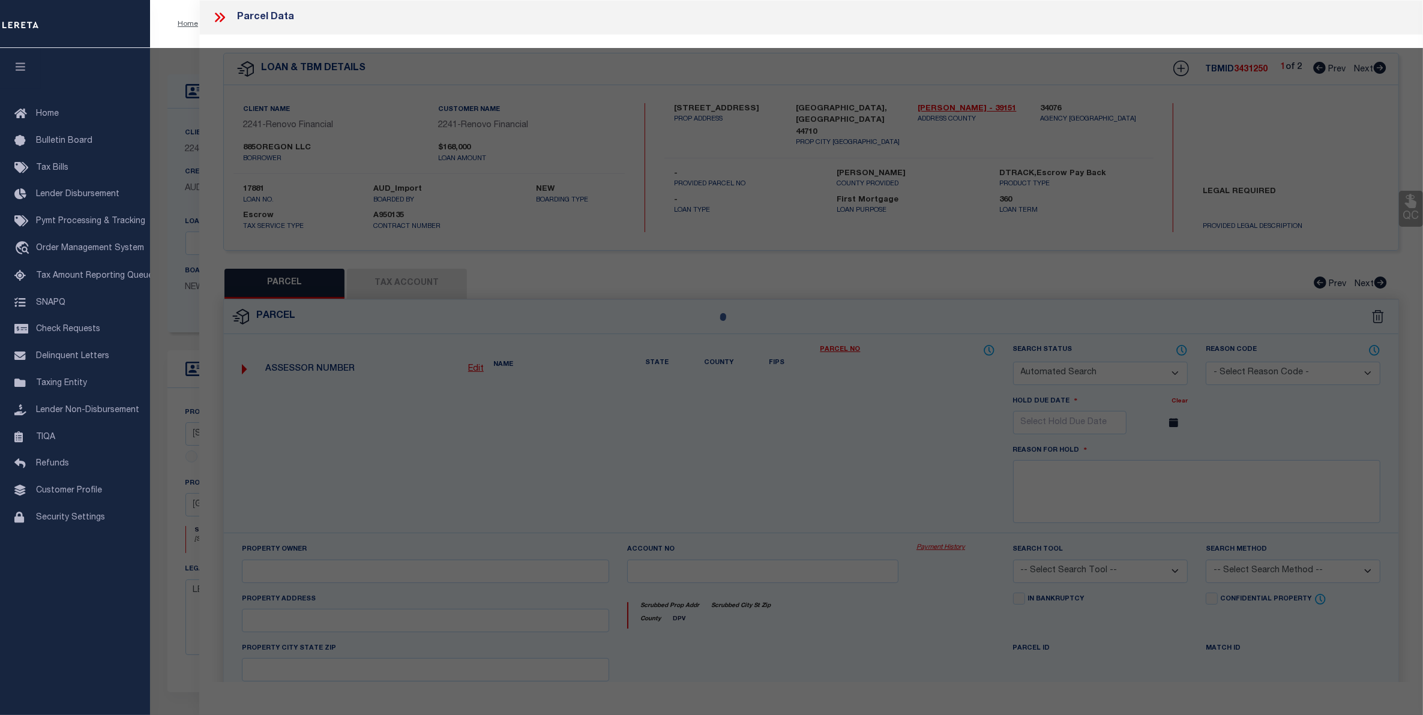
select select "LEG"
type input "2401 9TH ST SW"
checkbox input "false"
type textarea "10287 WH"
type textarea "LEGAL REQUIRED"
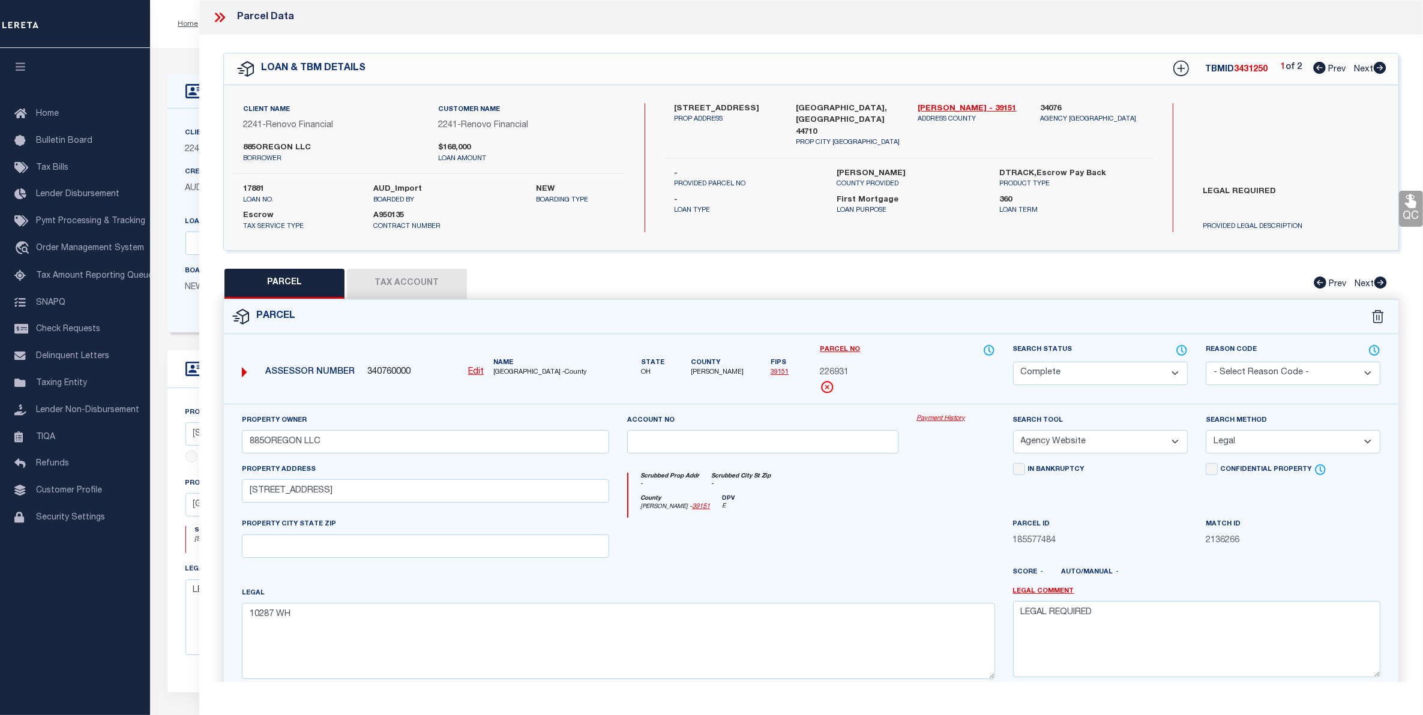
click at [941, 420] on link "Payment History" at bounding box center [956, 419] width 79 height 10
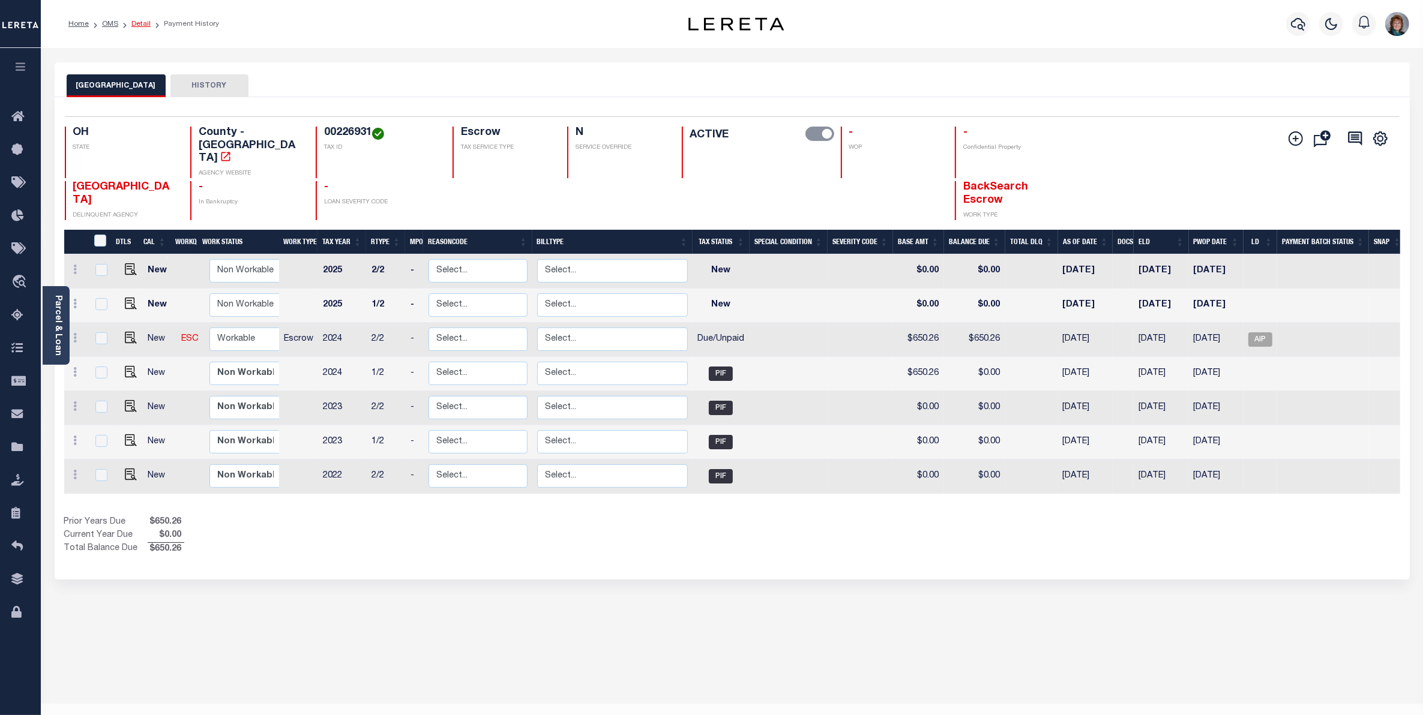
click at [138, 22] on link "Detail" at bounding box center [140, 23] width 19 height 7
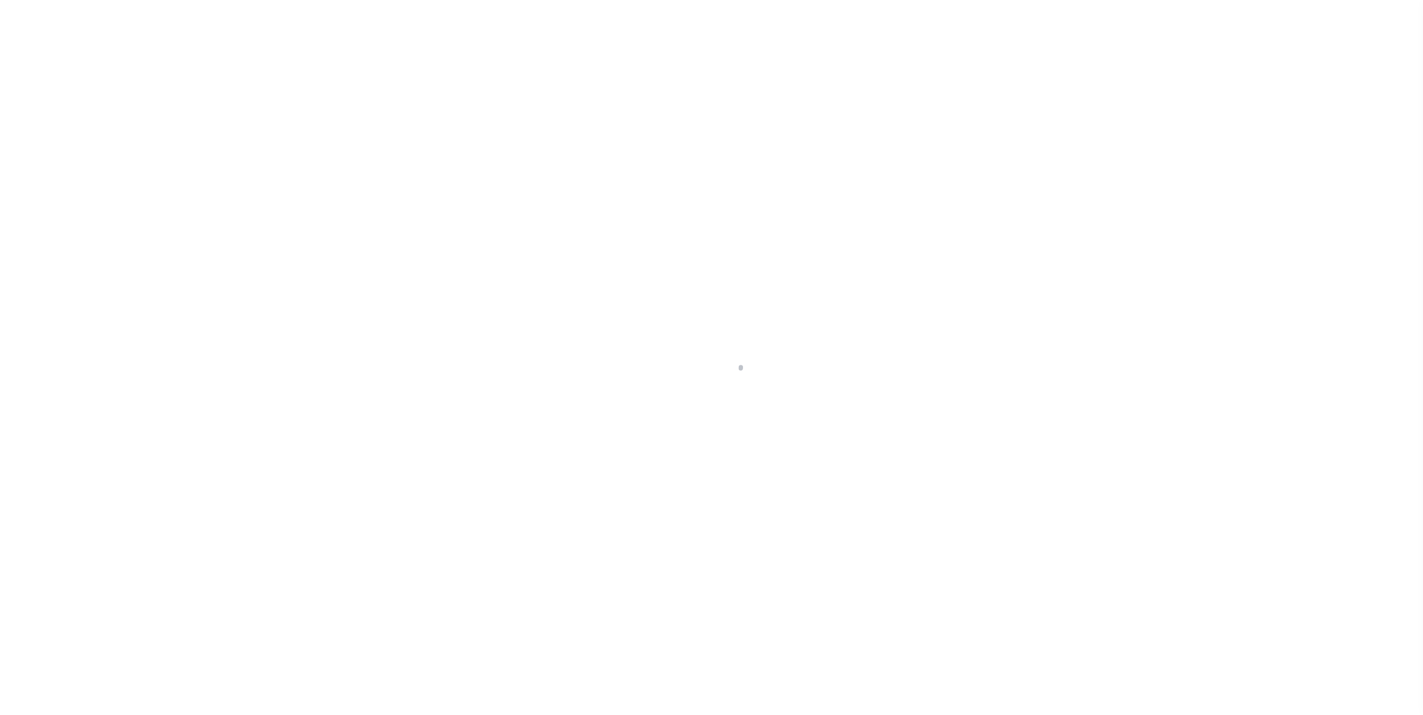
select select "10"
select select "Escrow"
type input "[STREET_ADDRESS]"
select select
type input "[GEOGRAPHIC_DATA], [GEOGRAPHIC_DATA] 44710"
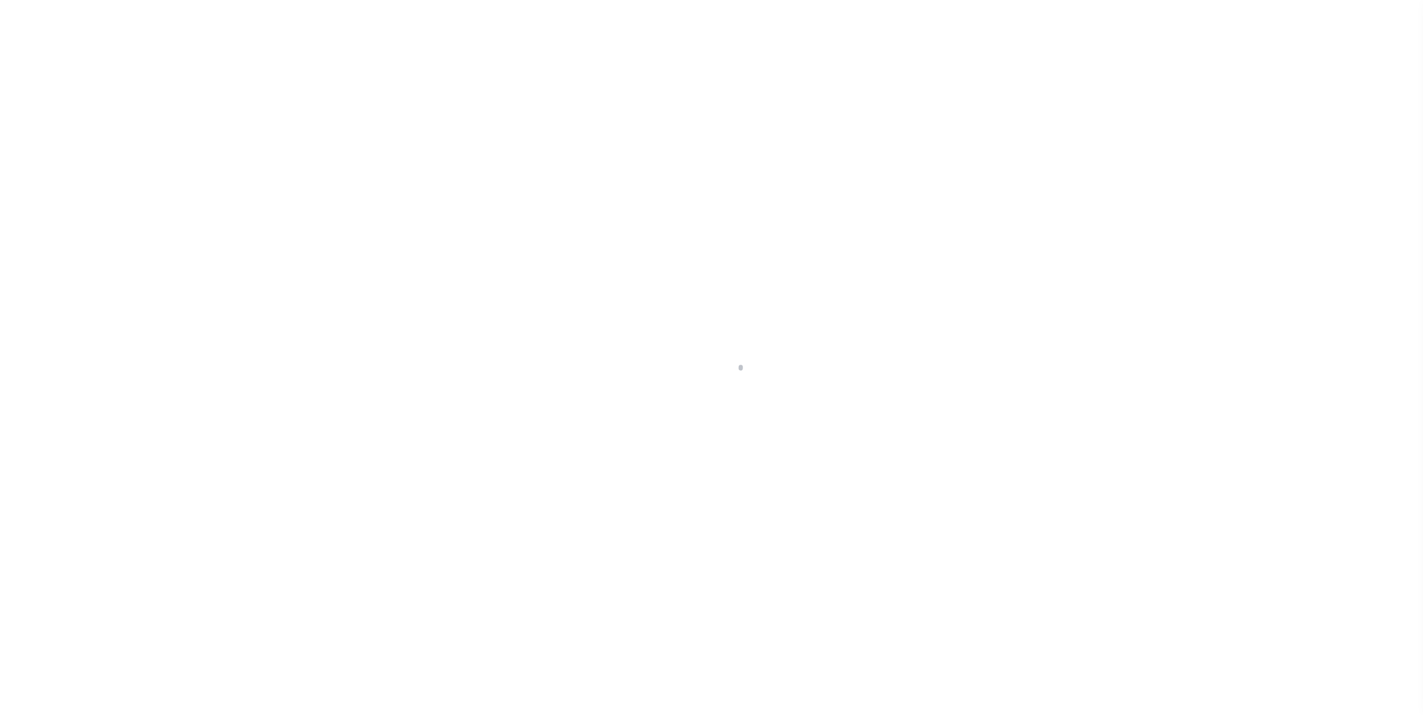
type input "a0kUS000009jEmP"
type input "OH"
select select
type textarea "LEGAL REQUIRED"
select select "14701"
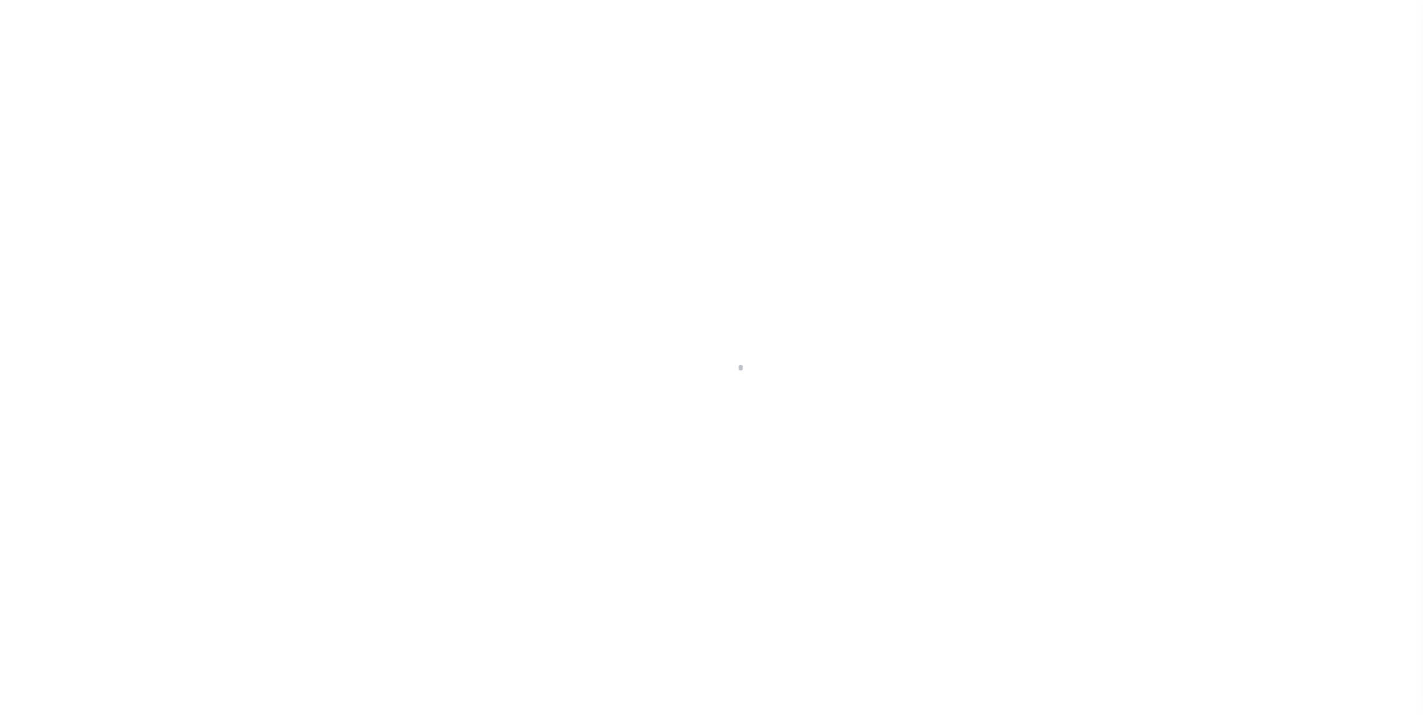
select select "25066"
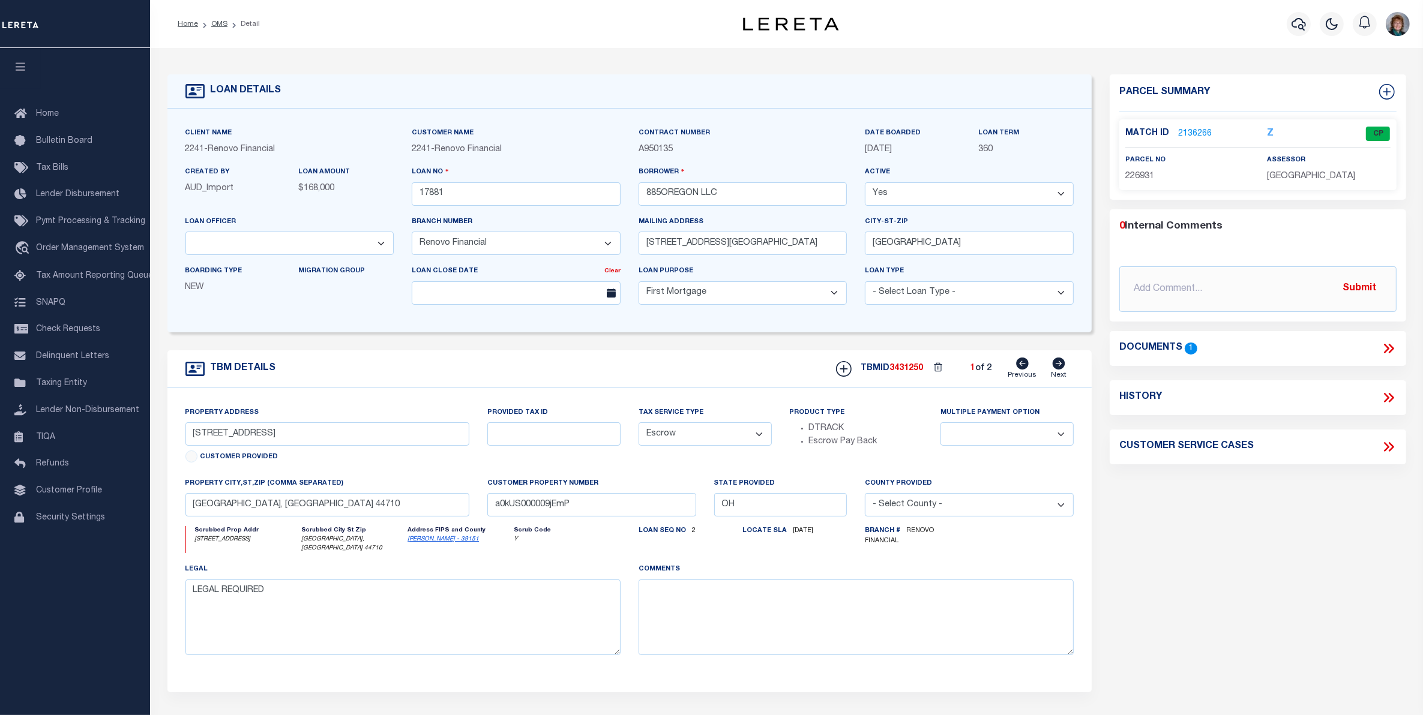
click at [1190, 130] on link "2136266" at bounding box center [1195, 134] width 34 height 13
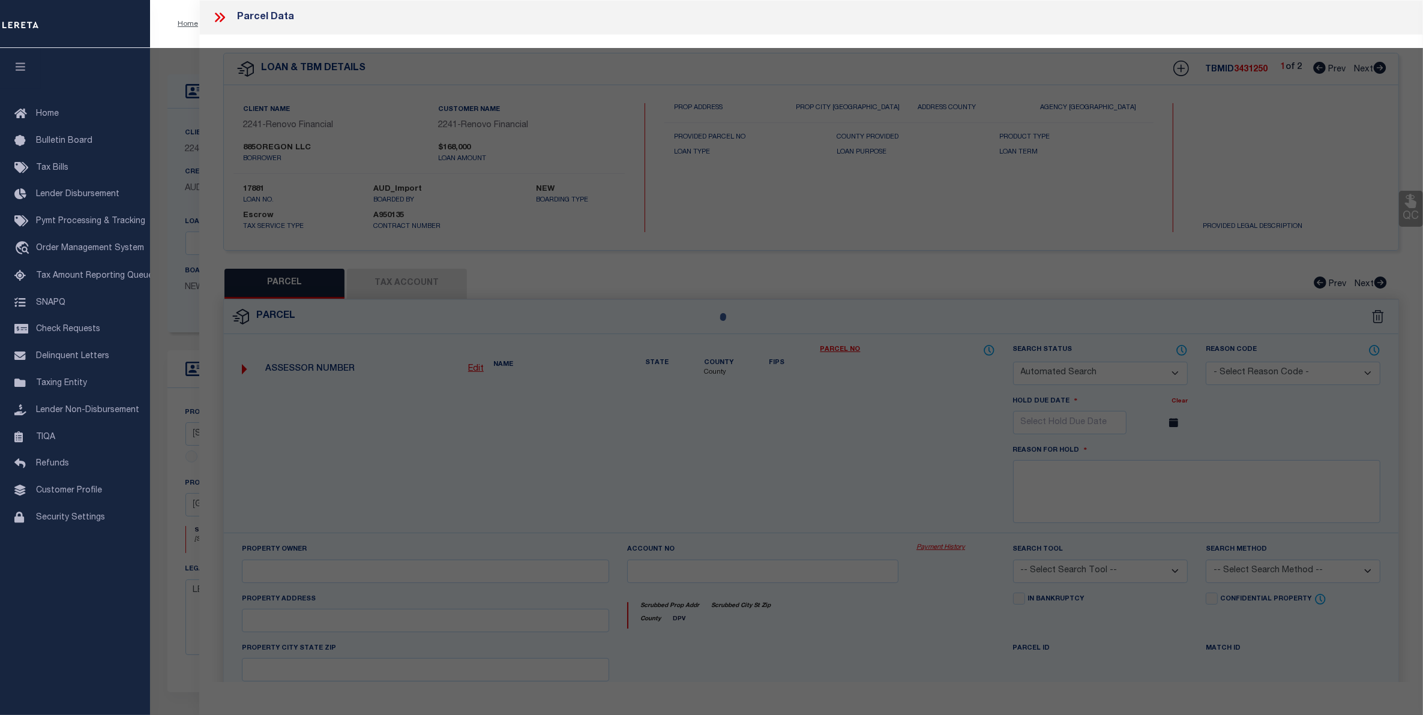
checkbox input "false"
select select "CP"
type input "885OREGON LLC"
select select "AGW"
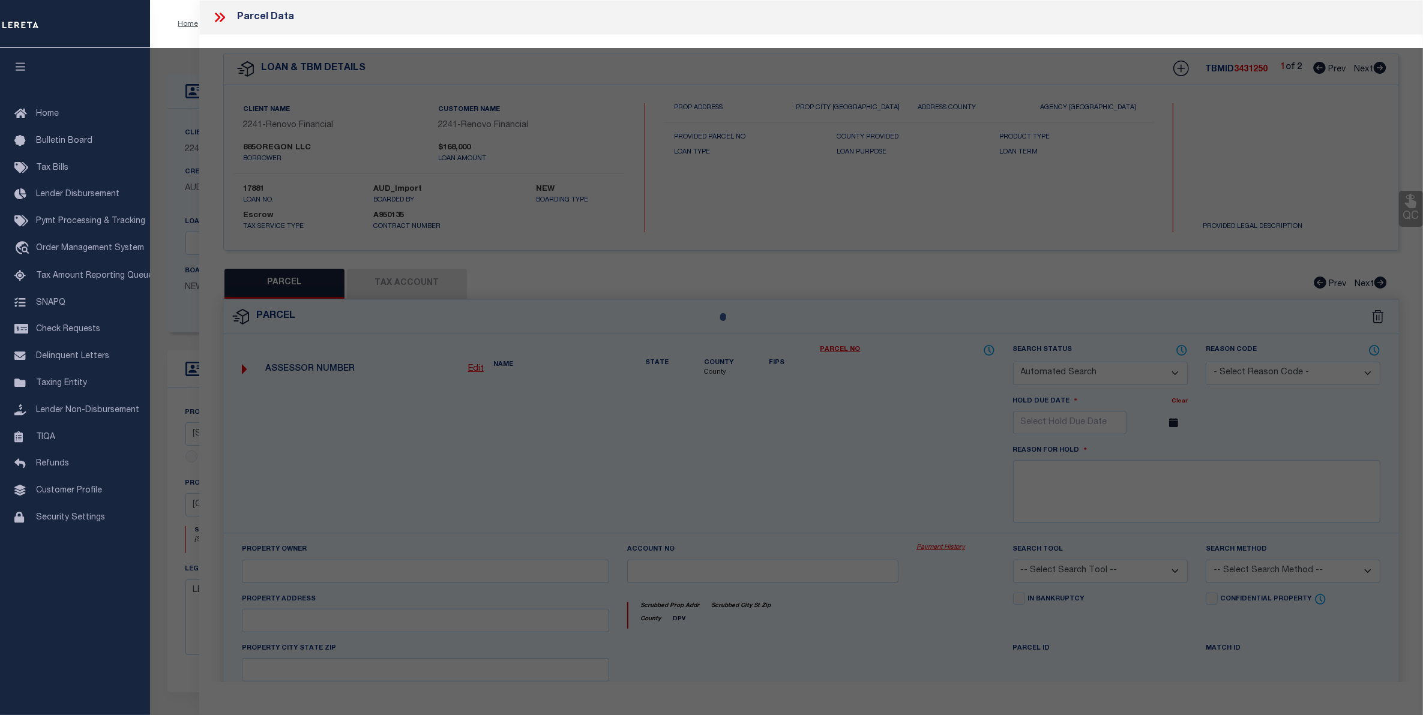
select select "LEG"
type input "2401 9TH ST SW"
checkbox input "false"
type textarea "10287 WH"
type textarea "LEGAL REQUIRED"
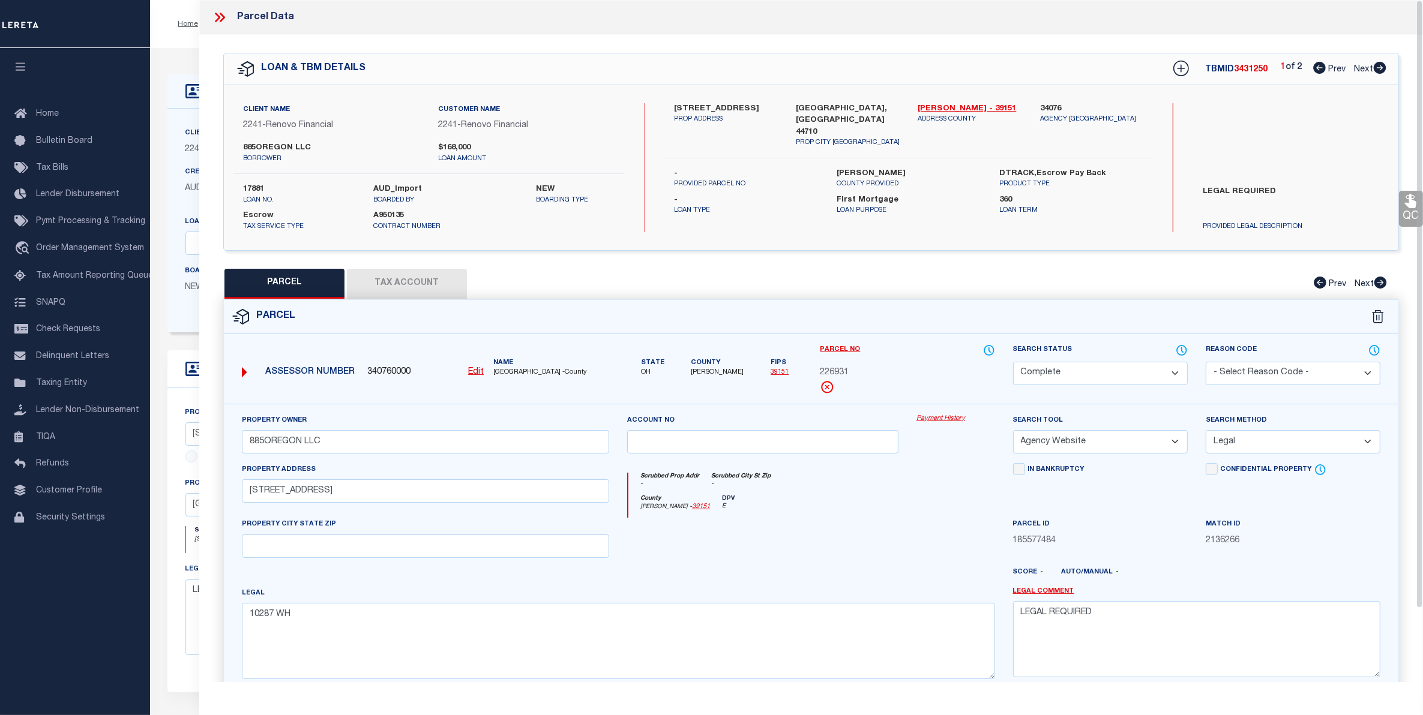
click at [219, 13] on icon at bounding box center [220, 18] width 16 height 16
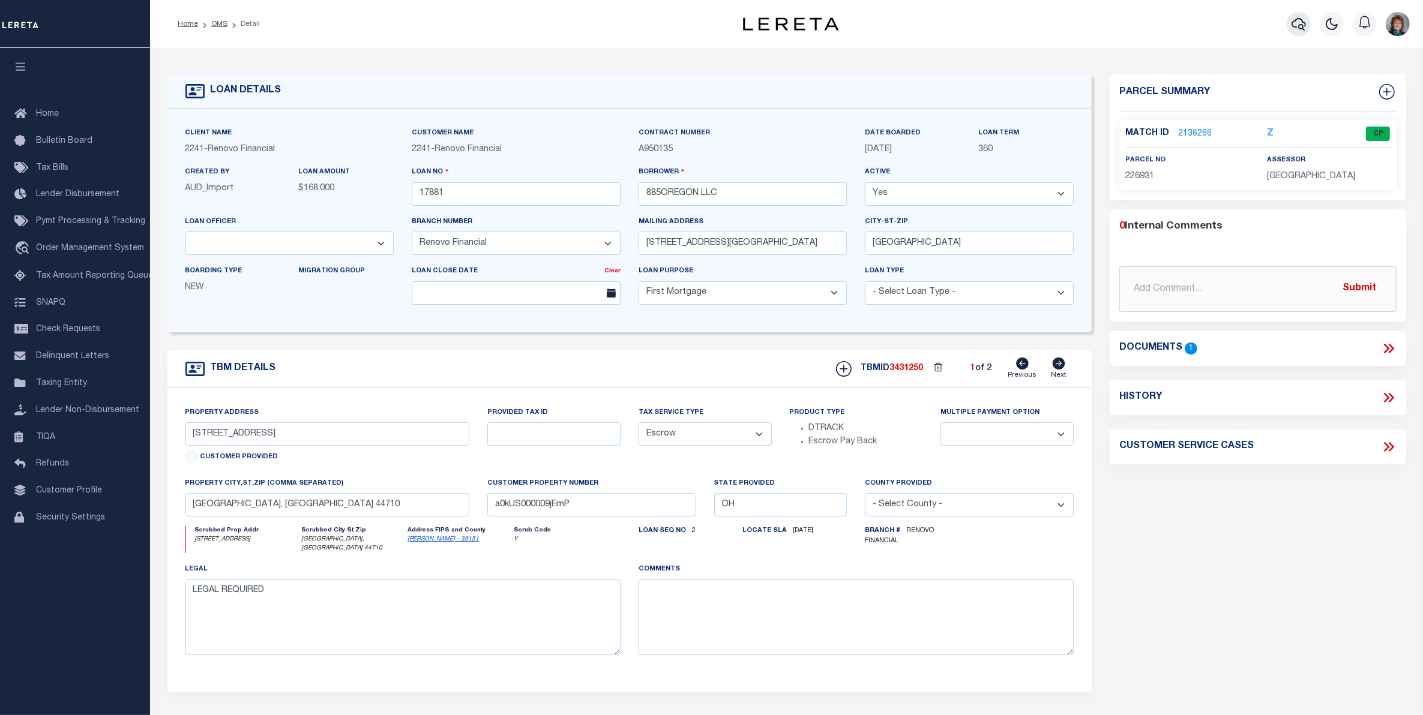
click at [1292, 25] on icon "button" at bounding box center [1299, 24] width 14 height 13
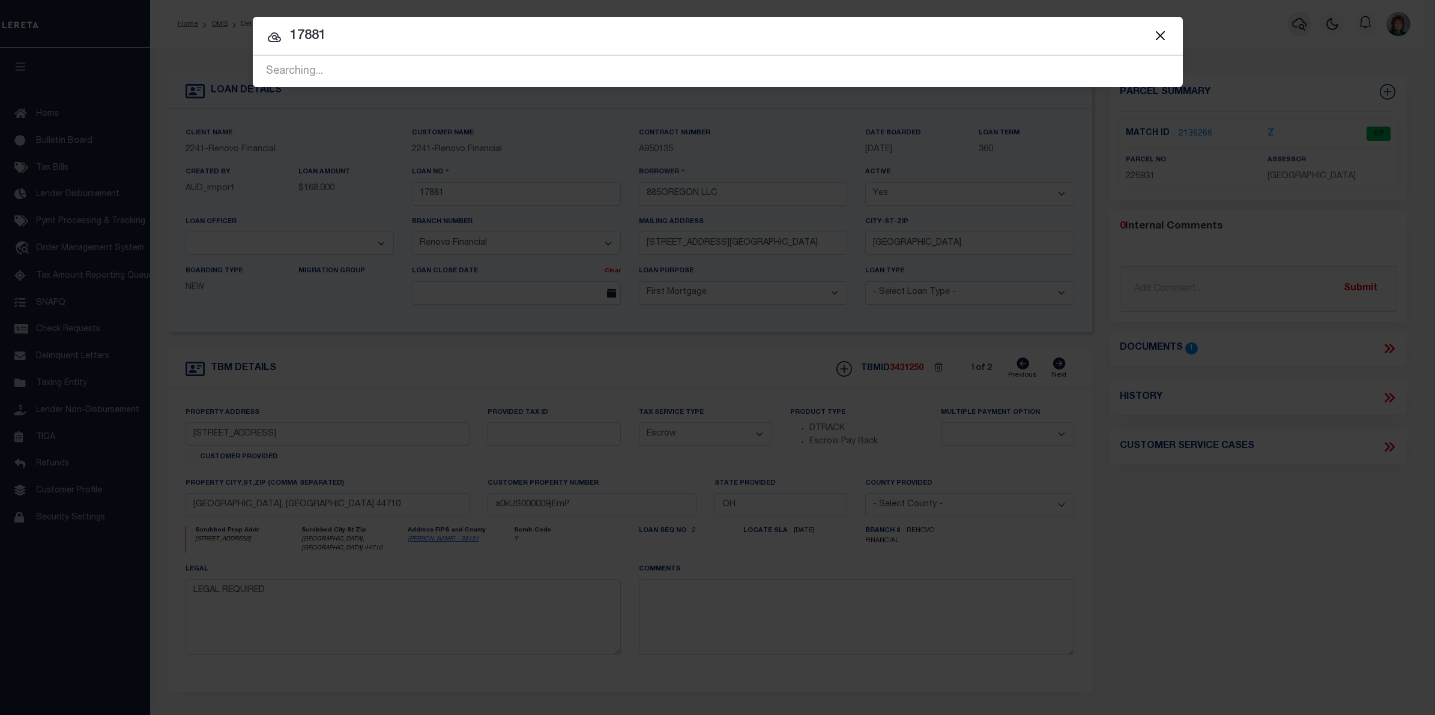
type input "17881"
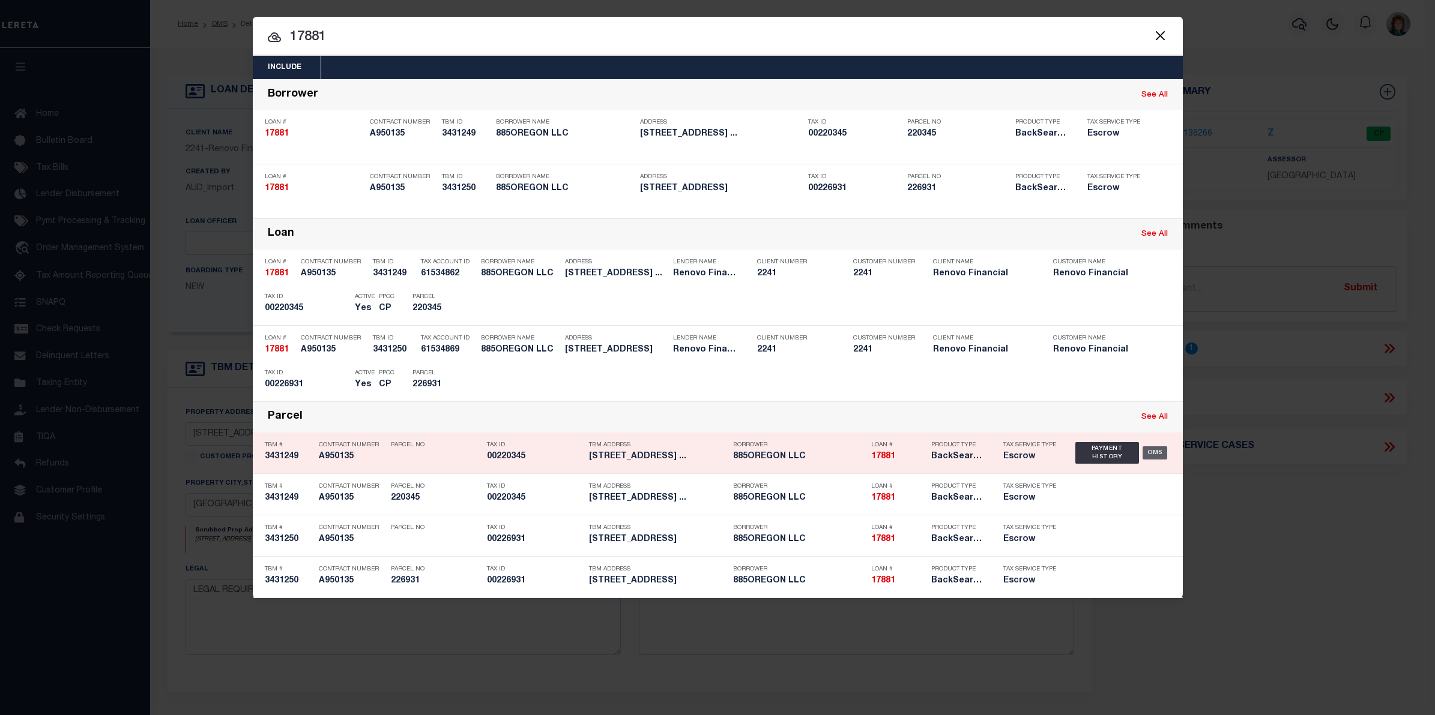
click at [1150, 449] on div "OMS" at bounding box center [1154, 453] width 25 height 13
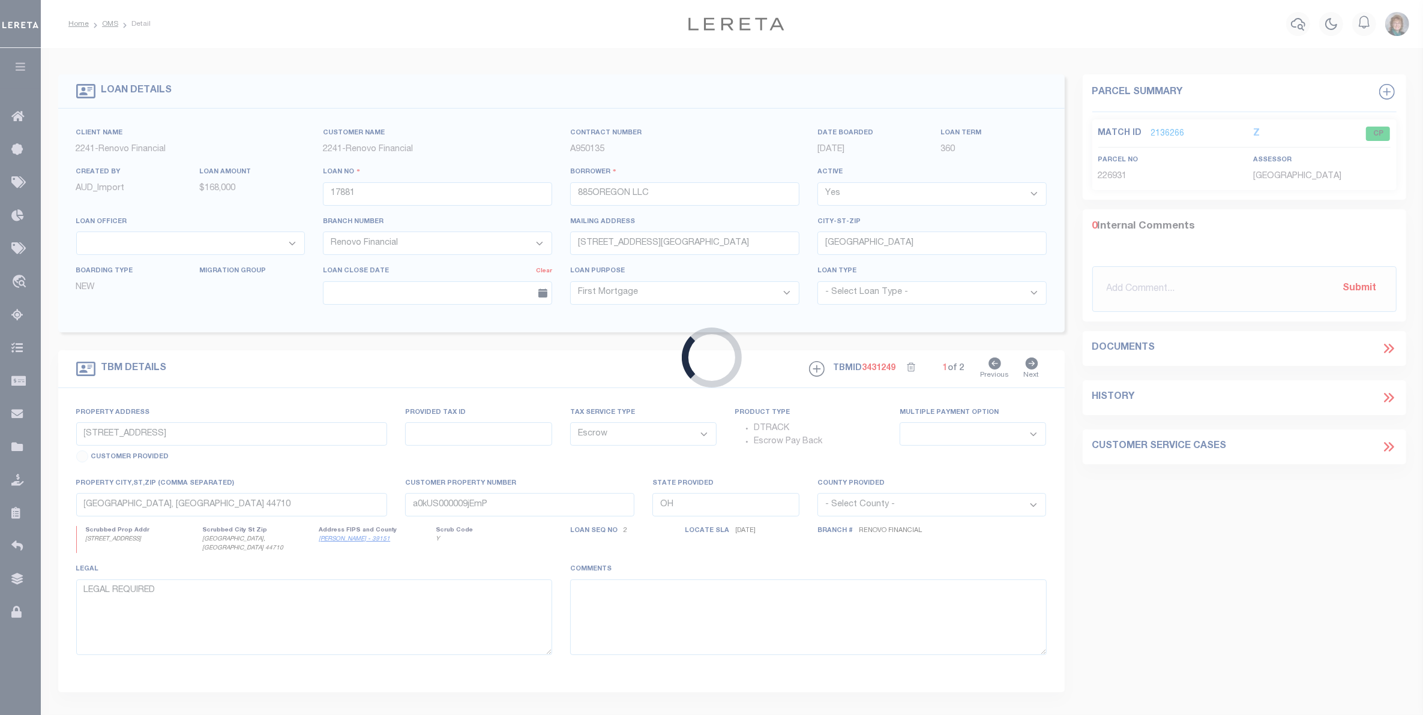
select select "25066"
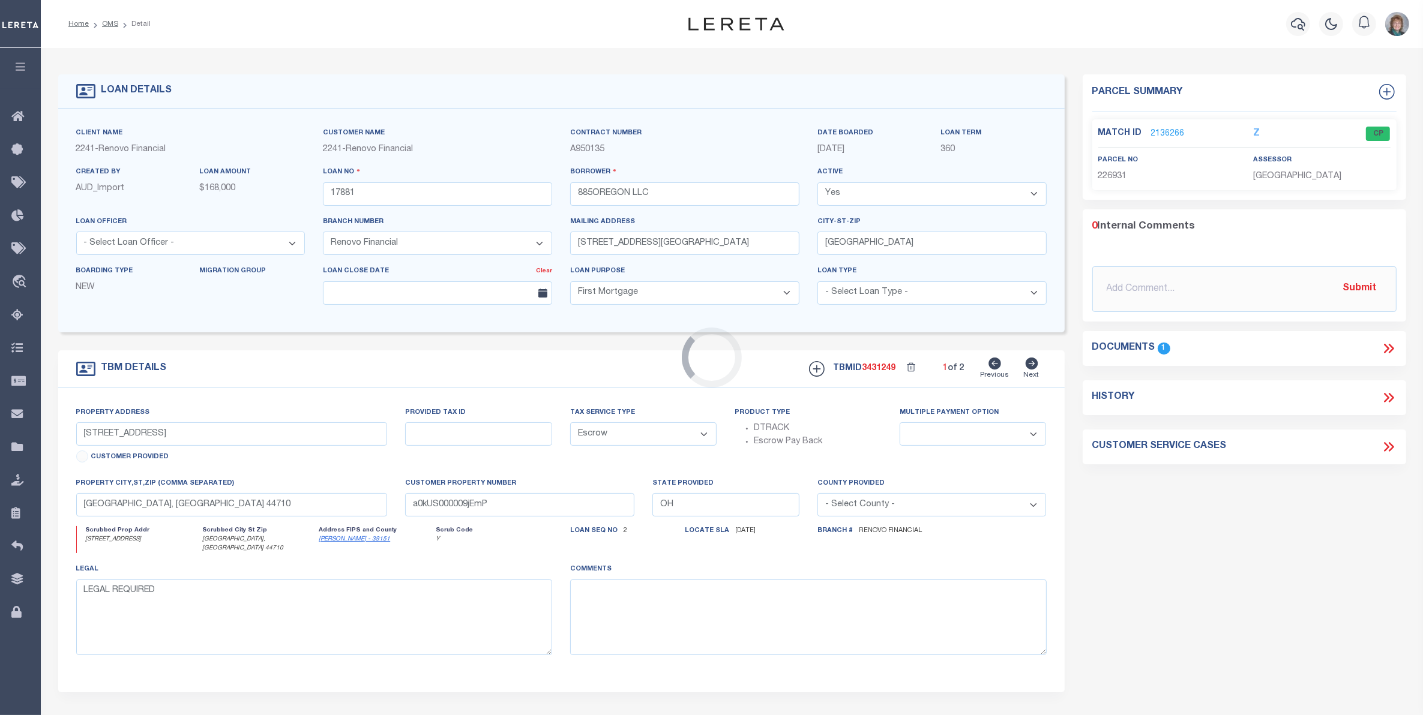
type input "1027 Park Avenue SW"
select select
type input "Canton, OH 44706"
type input "a0kUS000009j5Xp"
select select
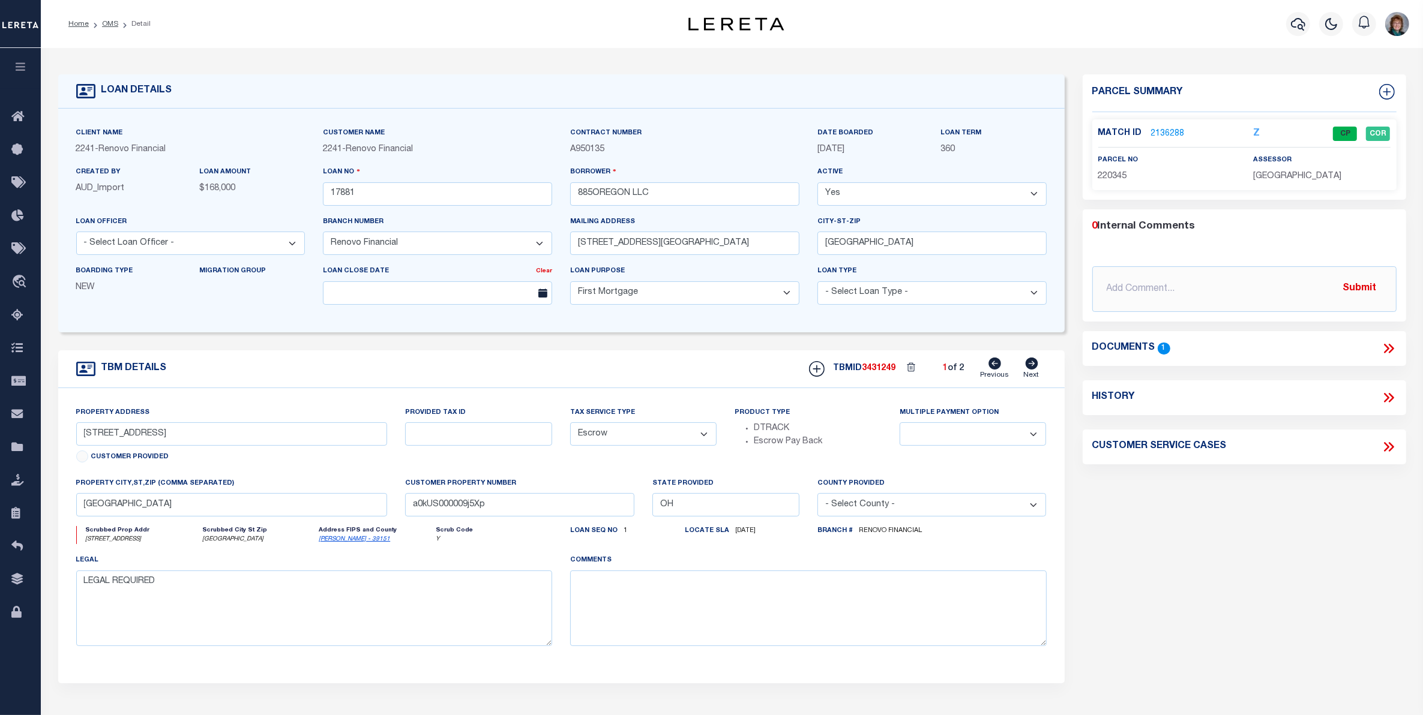
click at [1173, 135] on link "2136288" at bounding box center [1168, 134] width 34 height 13
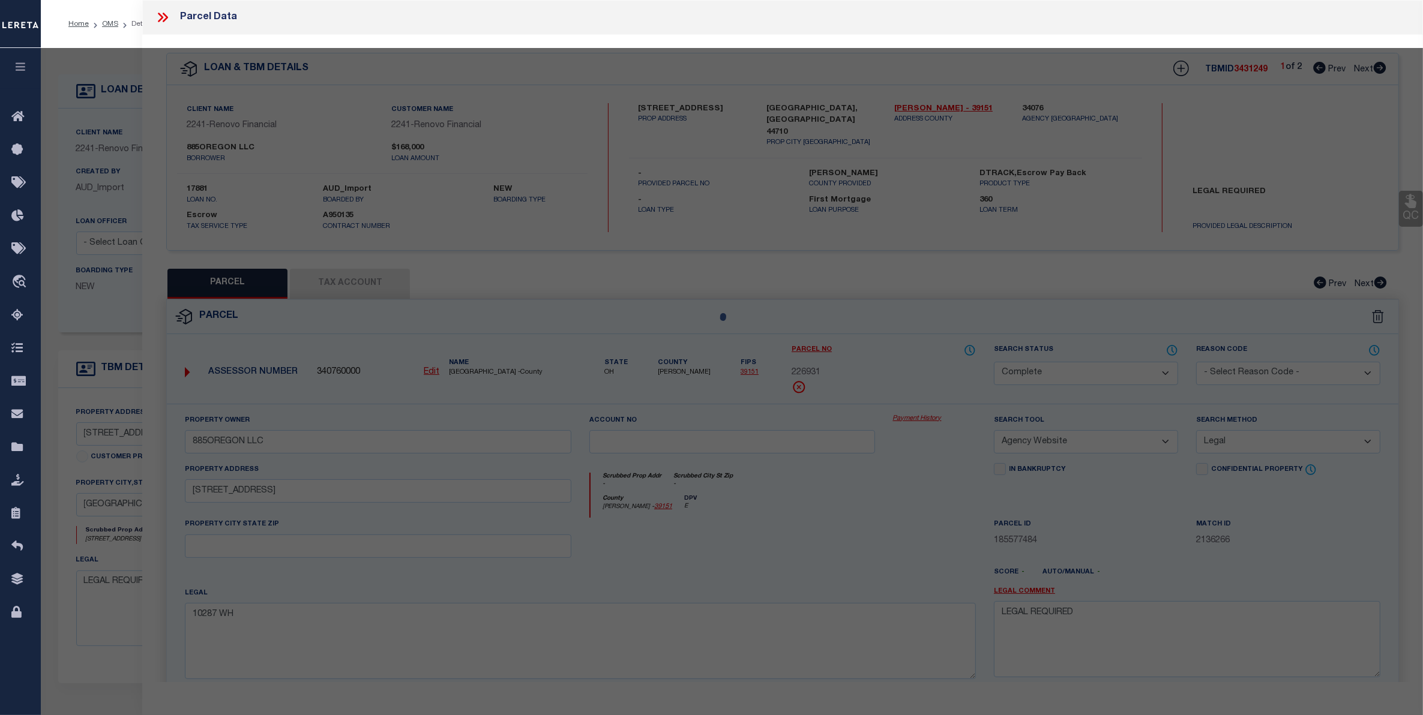
select select "AS"
select select
checkbox input "false"
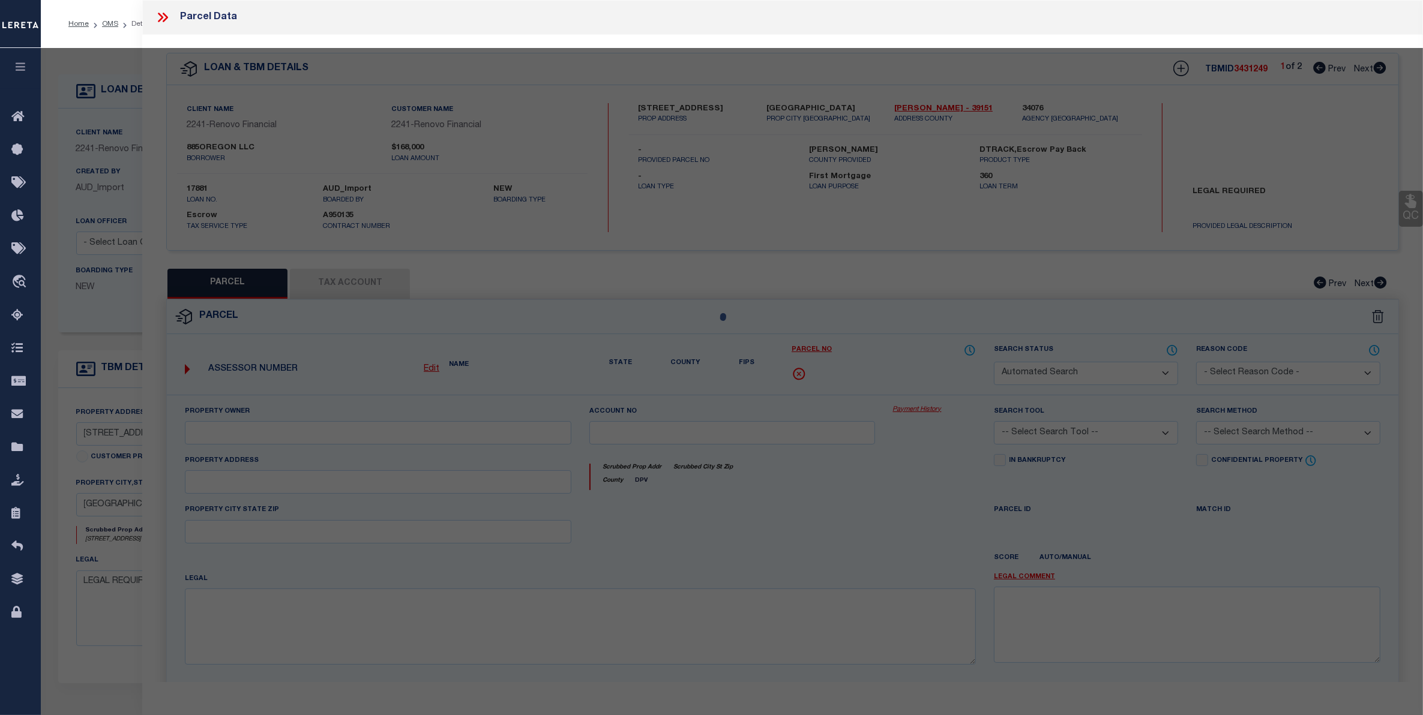
select select "CP"
type input "885OREGON LLC"
select select "AGW"
select select "LEG"
type input "[STREET_ADDRESS]"
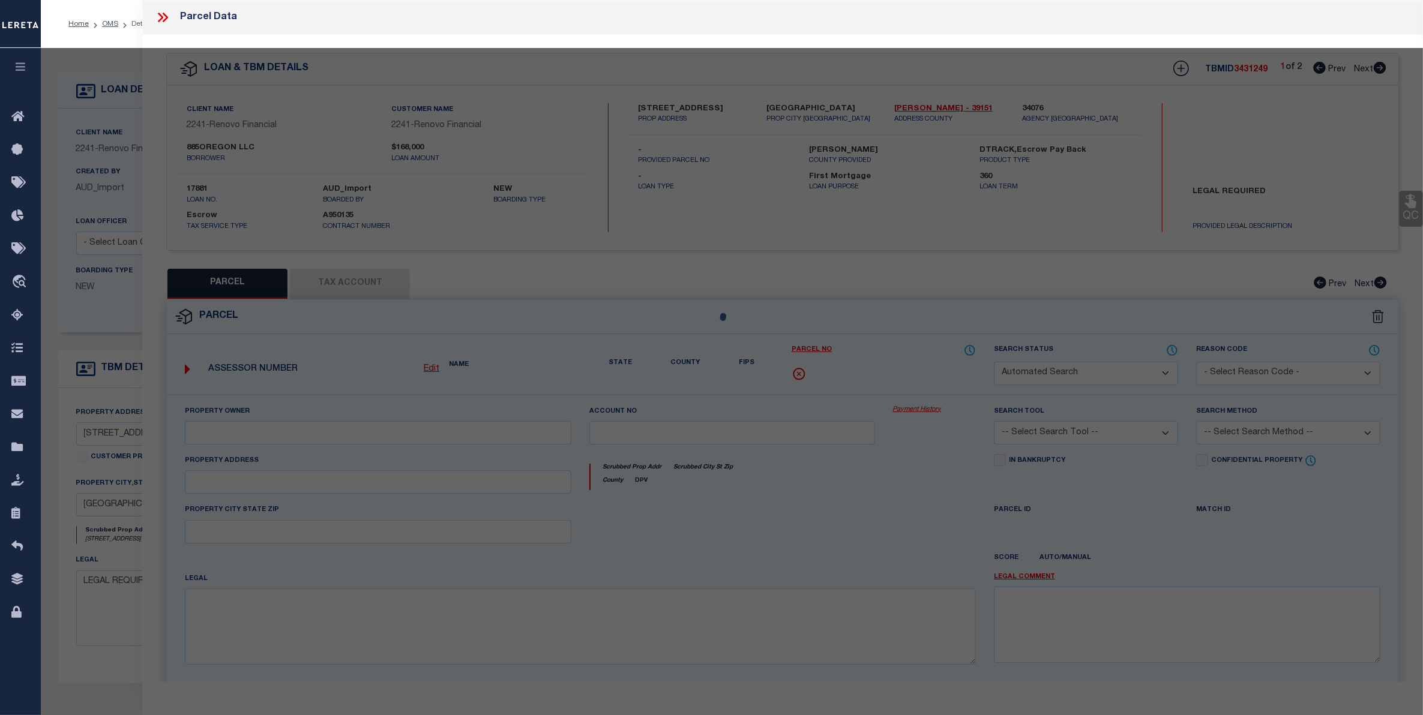
checkbox input "false"
type textarea "5608 WH"
type textarea "LEGAL REQUIRED"
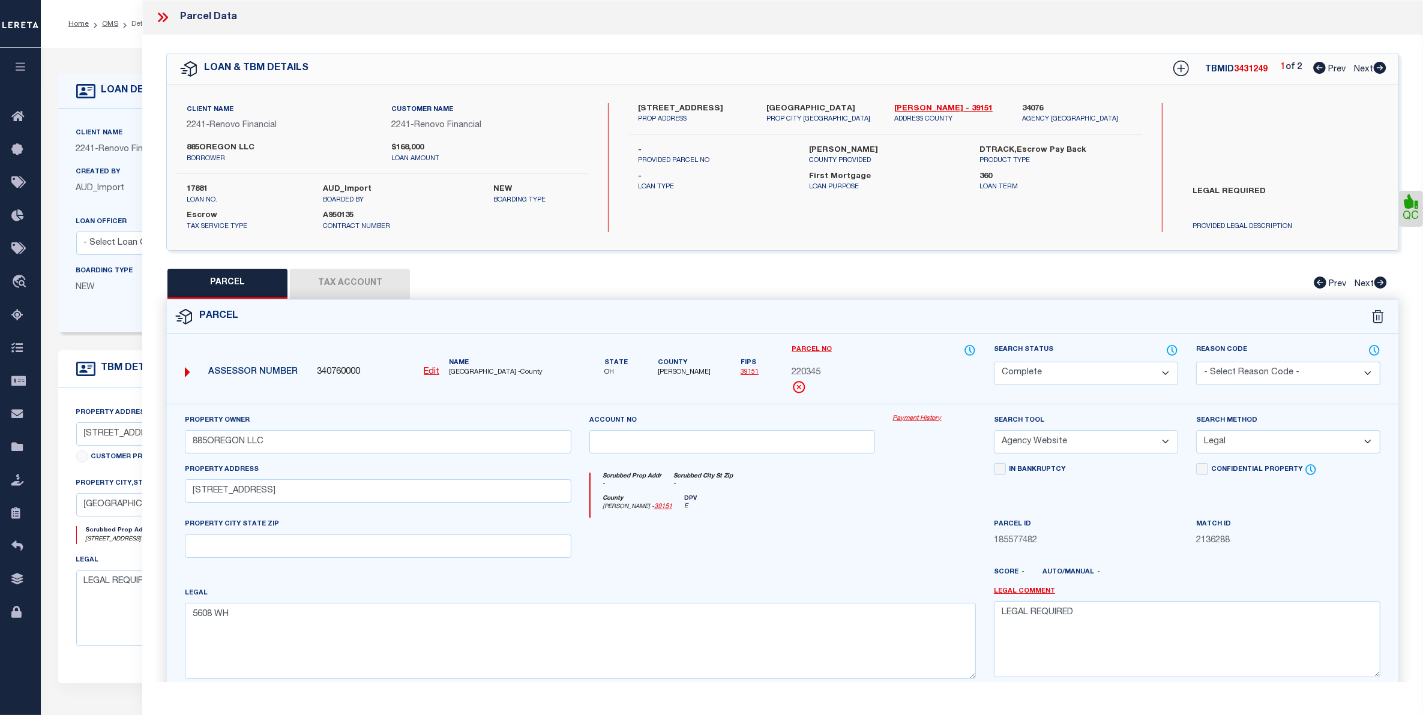
click at [904, 417] on link "Payment History" at bounding box center [934, 419] width 83 height 10
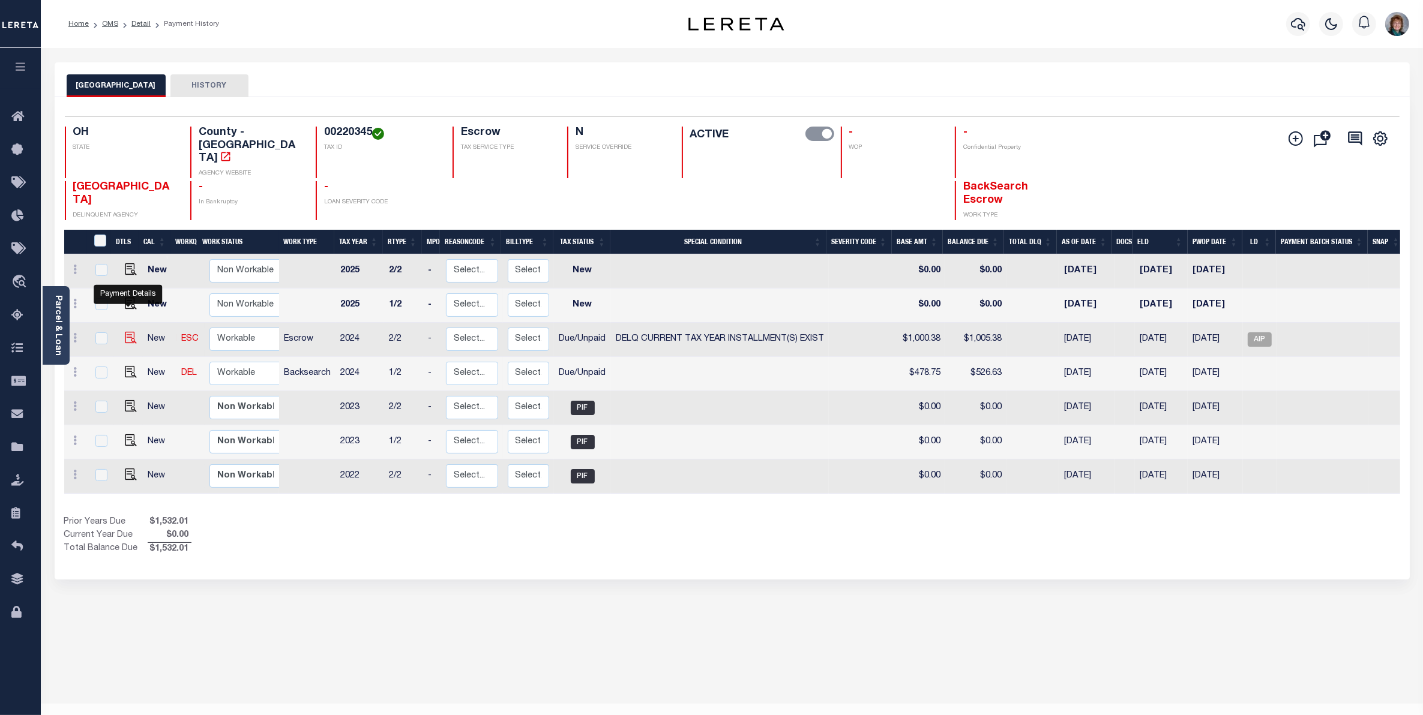
click at [127, 332] on img "" at bounding box center [131, 338] width 12 height 12
checkbox input "true"
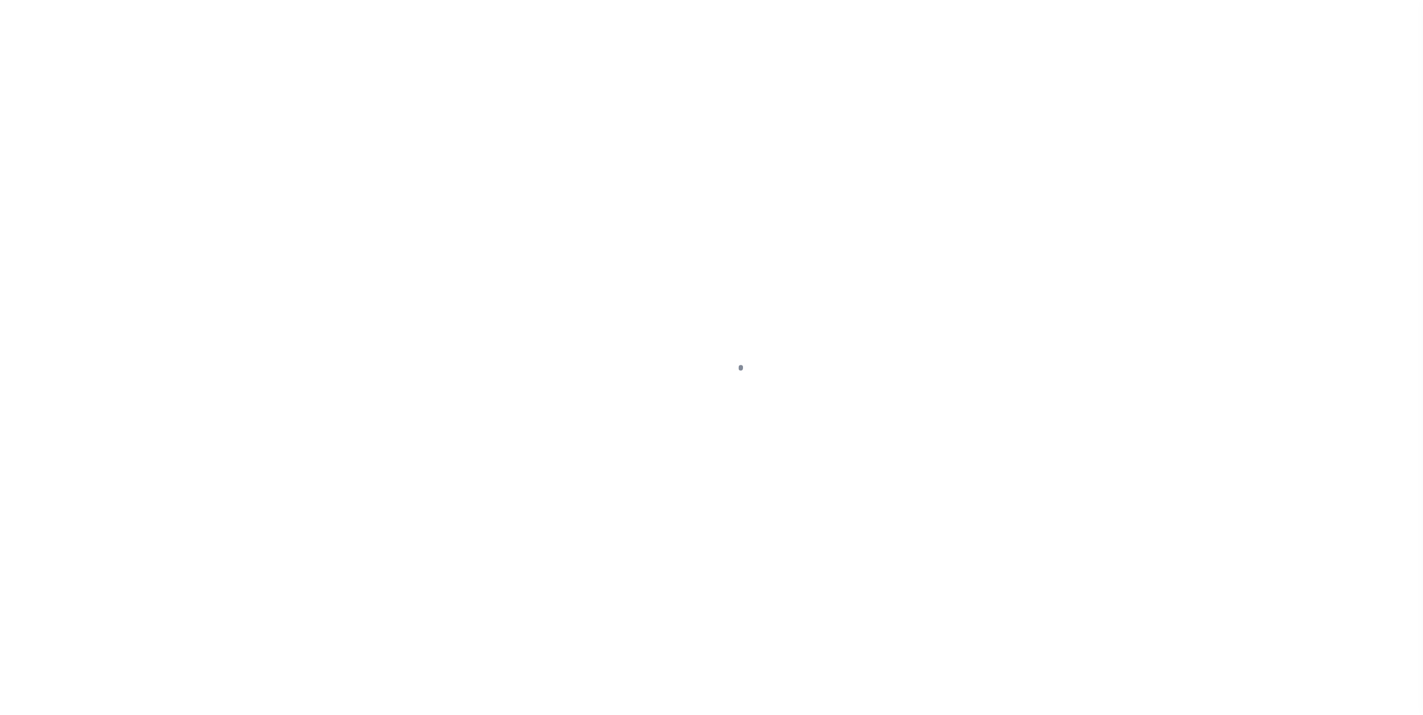
select select "DUE"
select select "17"
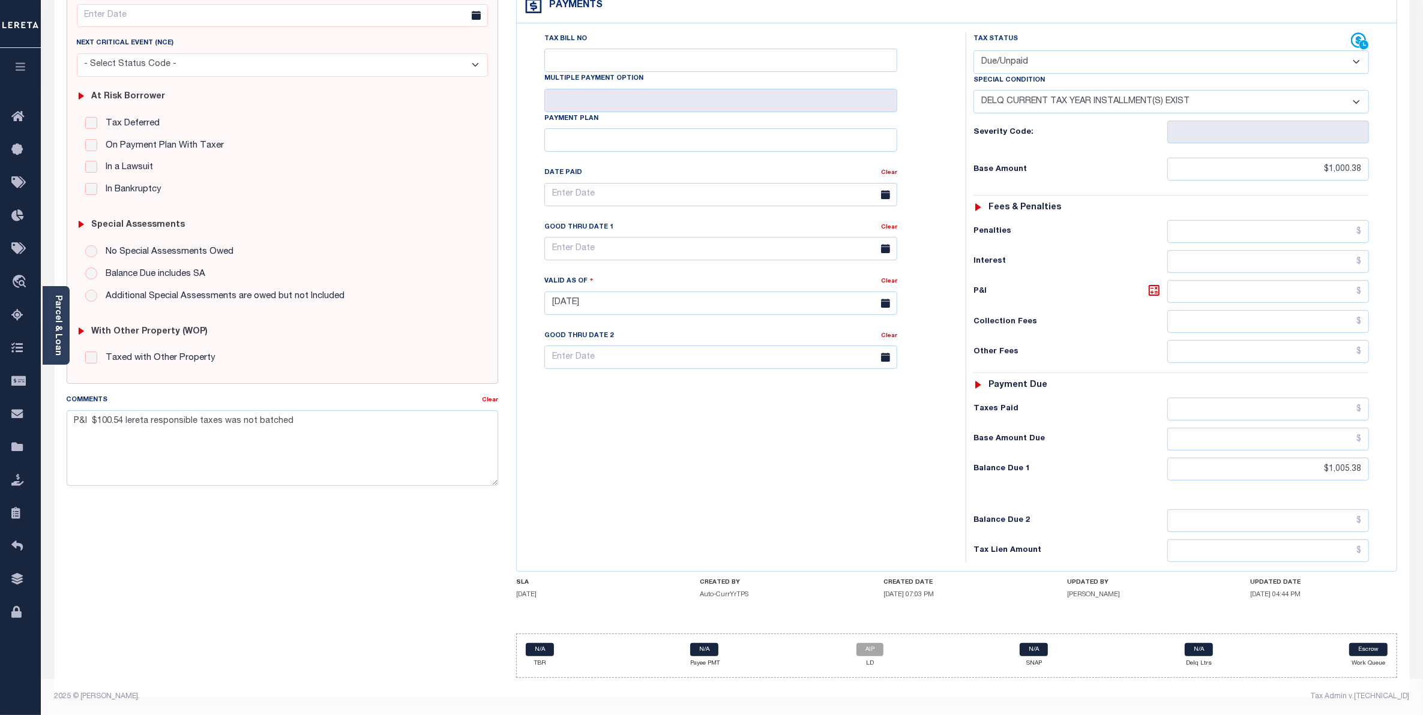
scroll to position [174, 0]
click at [871, 652] on link "AIP" at bounding box center [870, 649] width 27 height 13
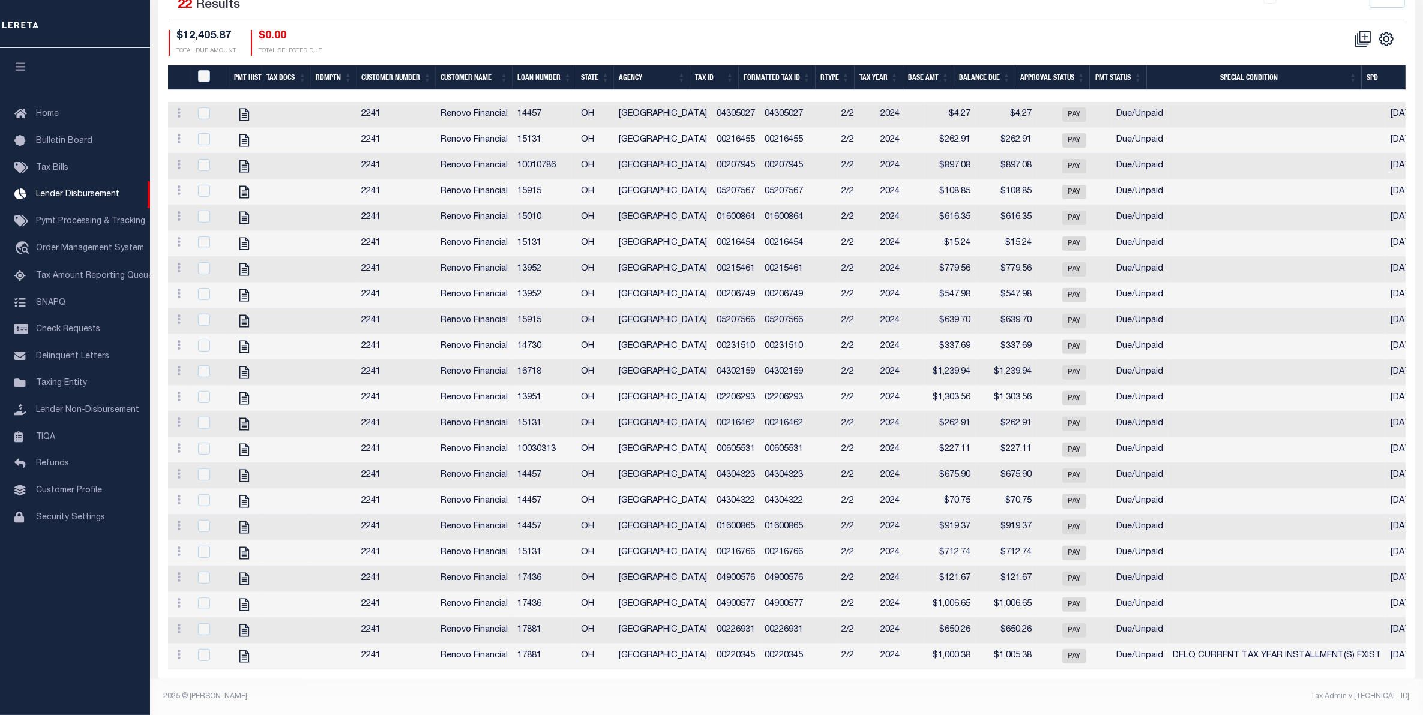
scroll to position [462, 0]
click at [201, 649] on input "checkbox" at bounding box center [204, 655] width 12 height 12
checkbox input "true"
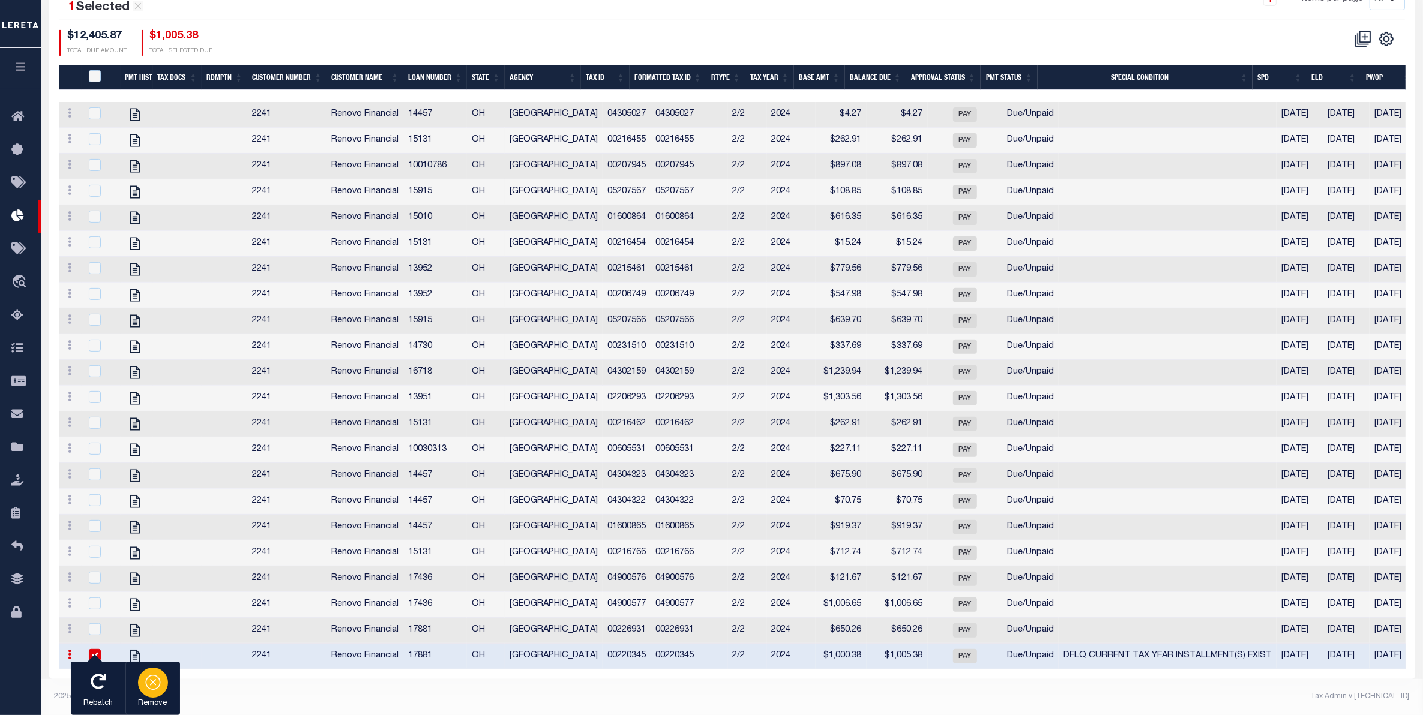
click at [154, 683] on icon "button" at bounding box center [153, 682] width 6 height 6
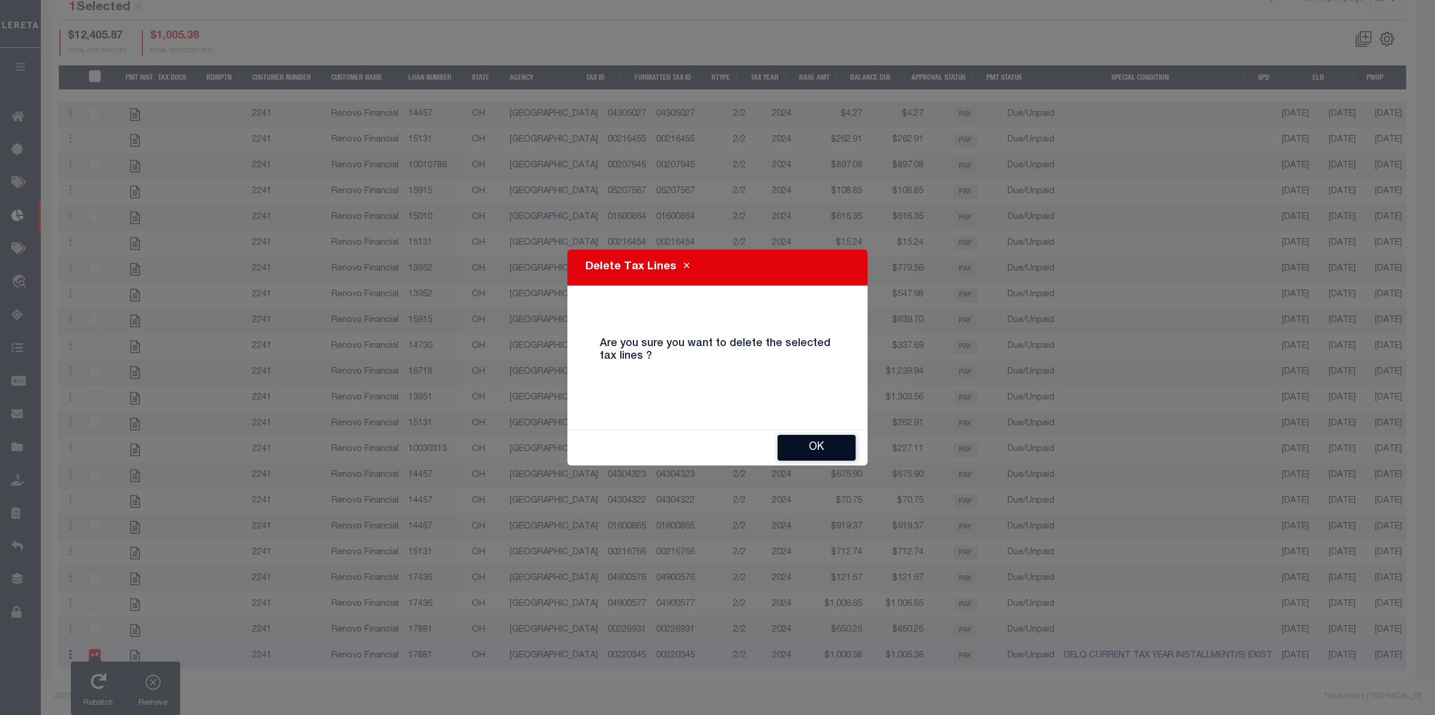
click at [812, 444] on button "OK" at bounding box center [816, 448] width 78 height 26
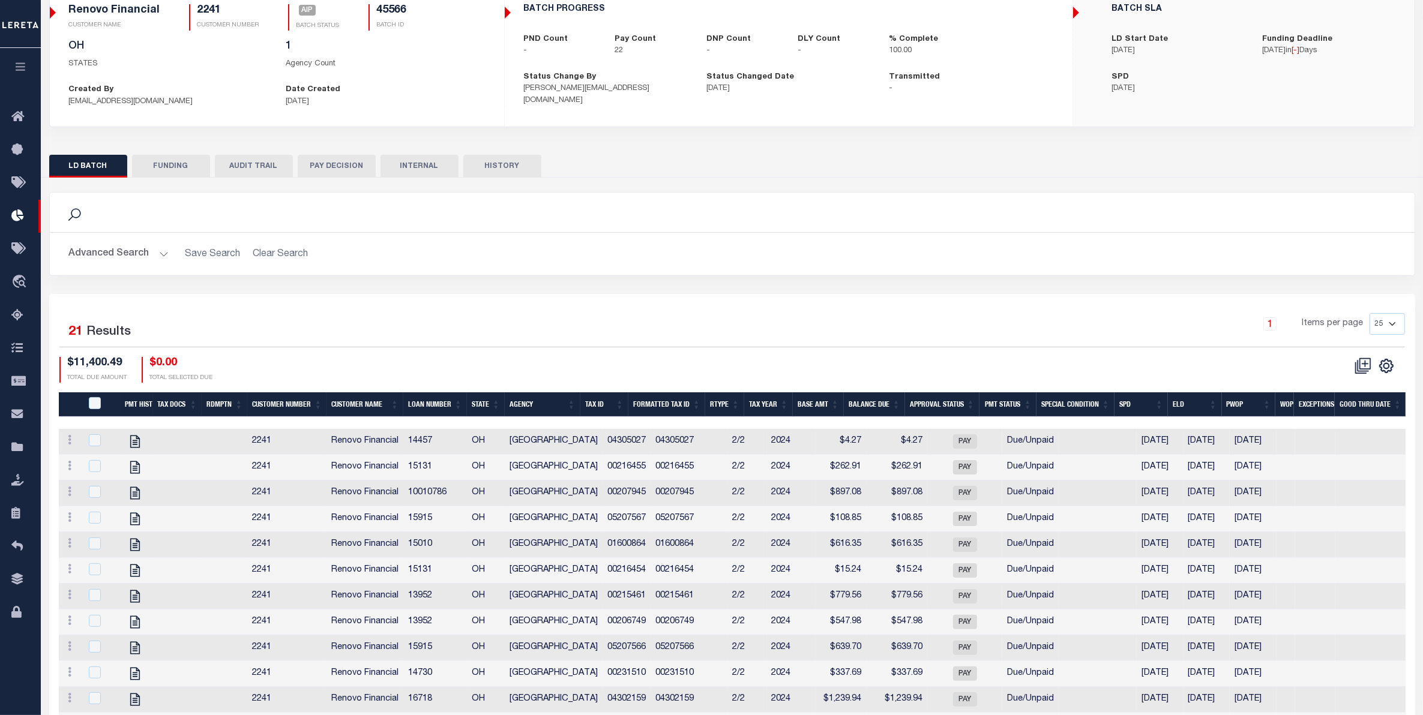
scroll to position [0, 0]
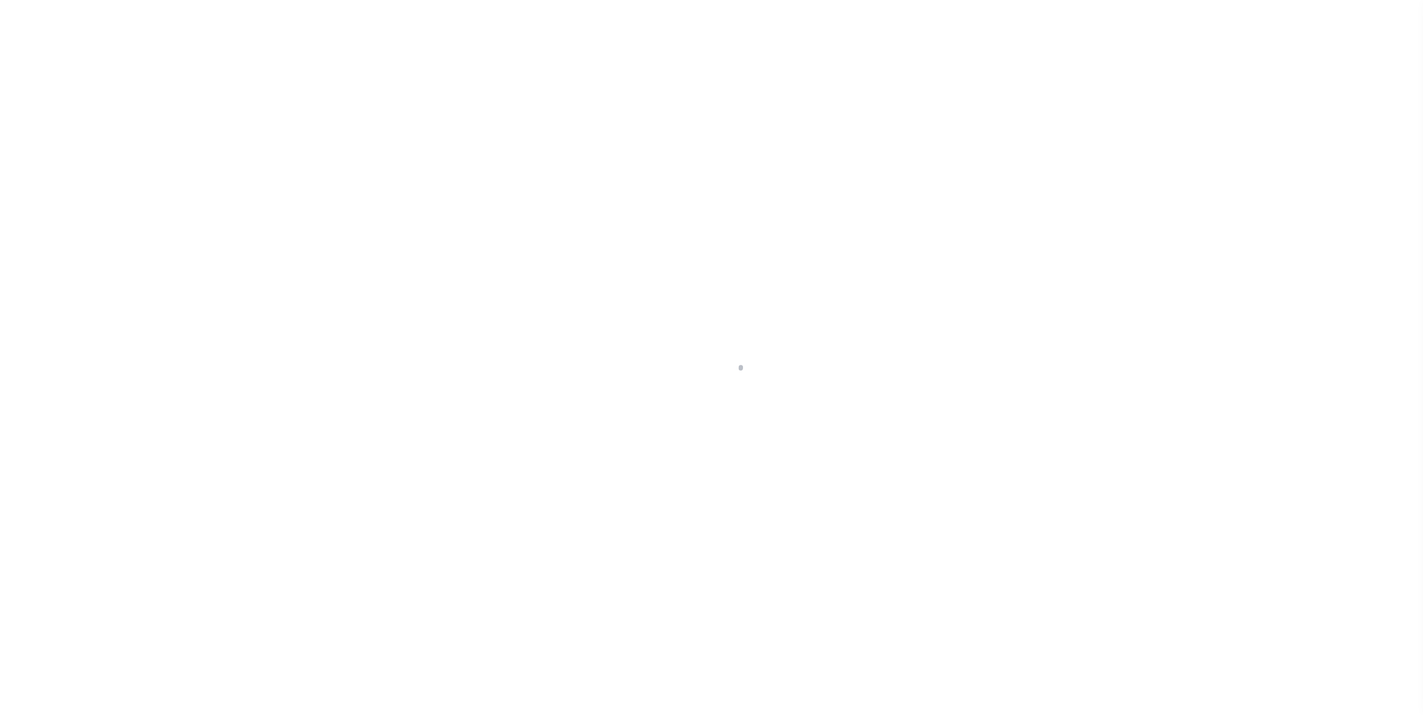
select select "DUE"
select select "17"
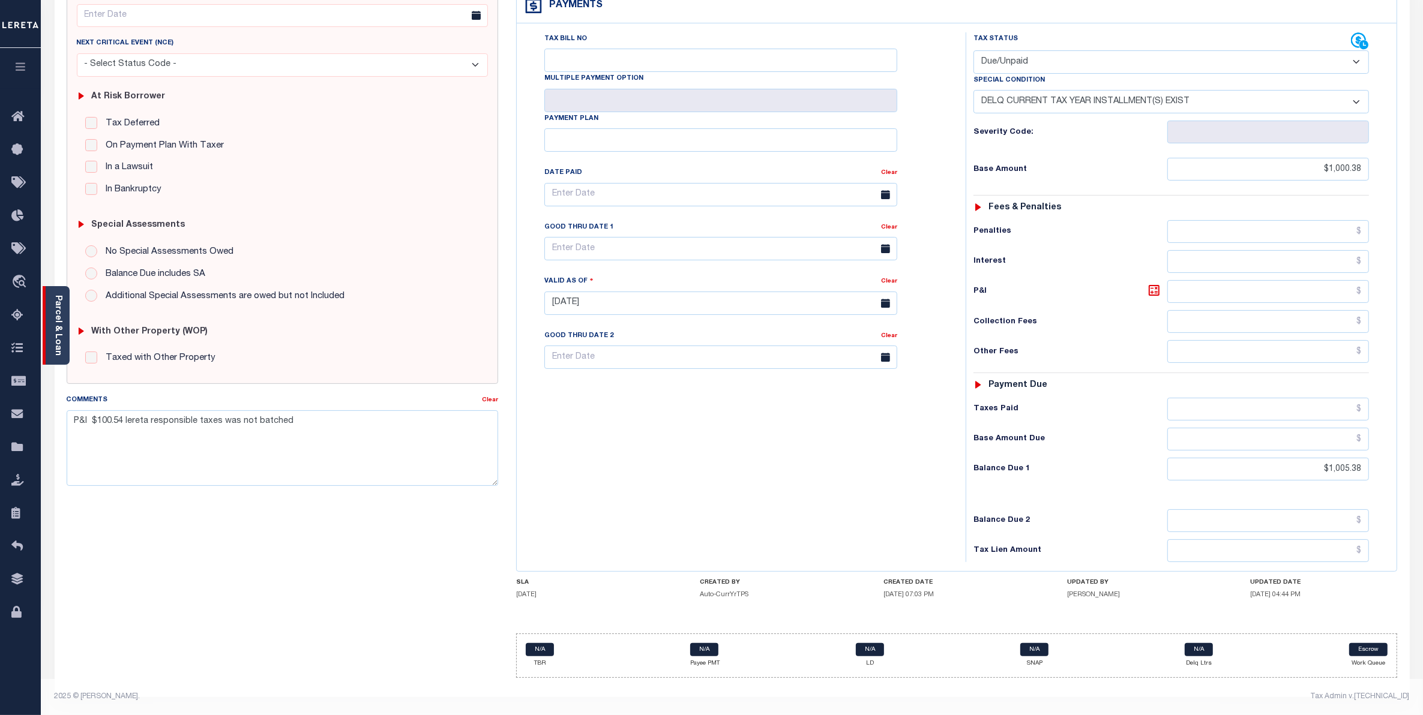
click at [57, 310] on link "Parcel & Loan" at bounding box center [57, 325] width 8 height 61
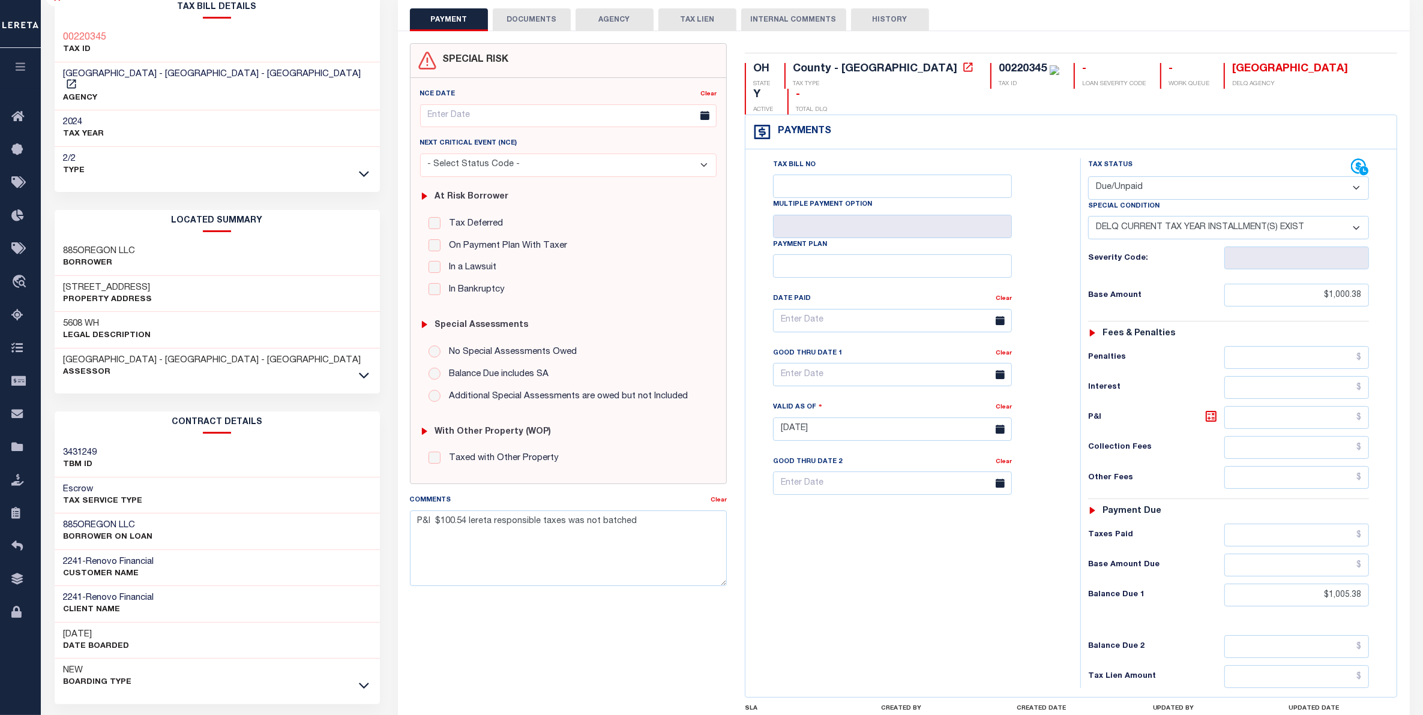
scroll to position [22, 0]
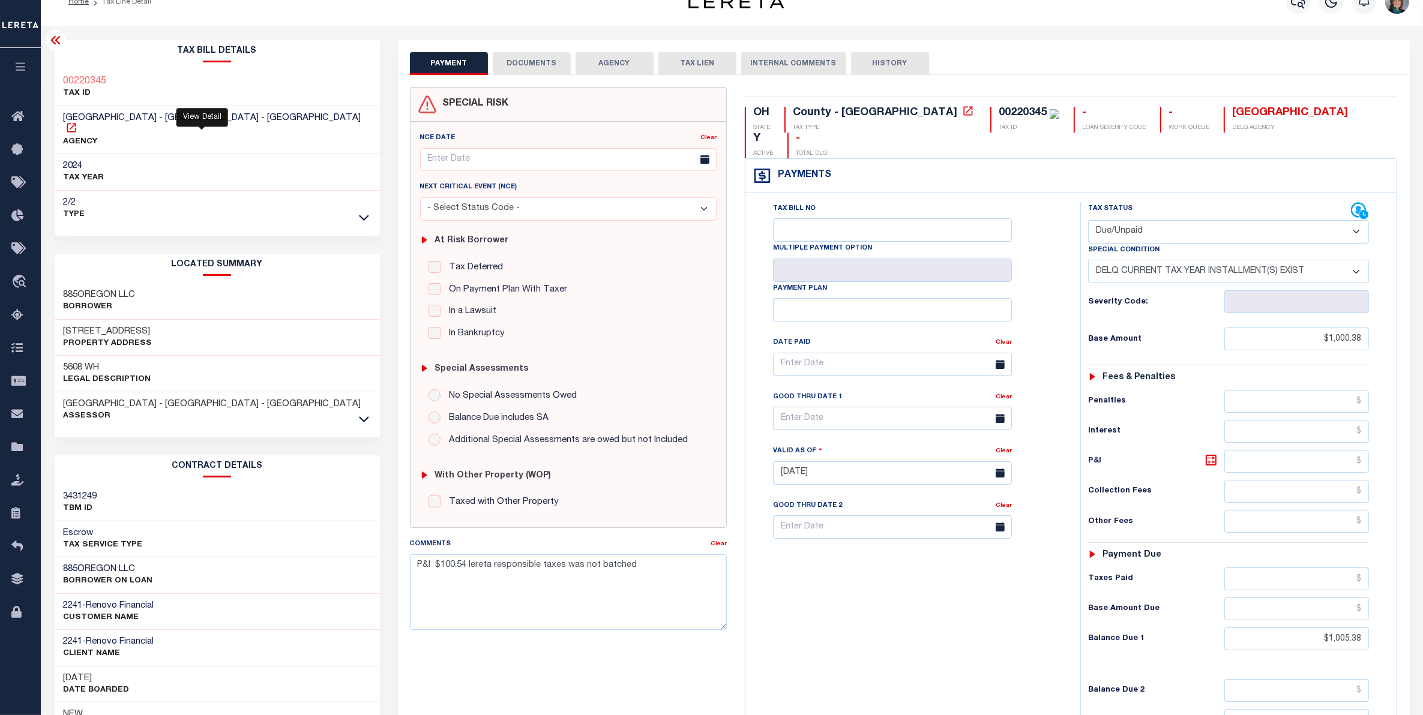
click at [76, 123] on icon at bounding box center [71, 127] width 9 height 9
click at [1342, 328] on input "$1,000.38" at bounding box center [1296, 339] width 145 height 23
click at [1348, 328] on input "$1,000.38" at bounding box center [1296, 339] width 145 height 23
type input "$1,005.38"
type input "[DATE]"
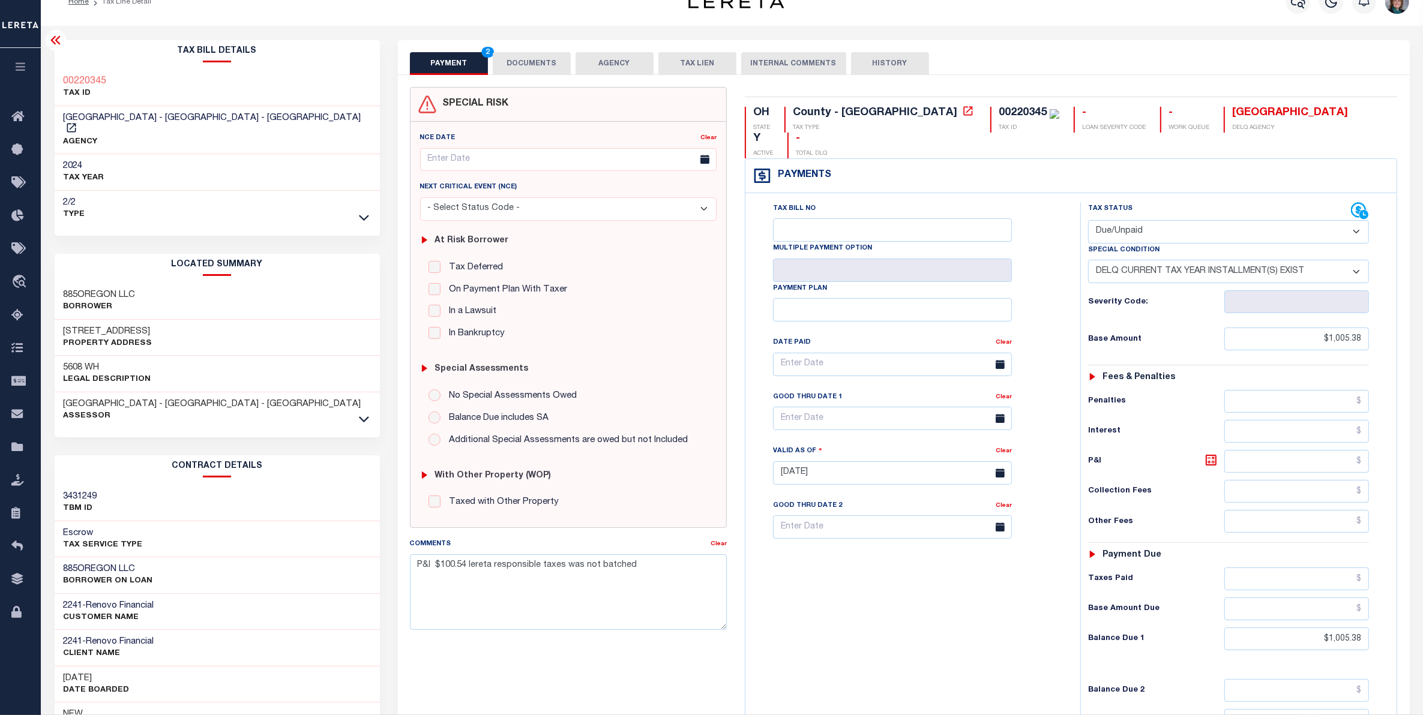
click at [973, 570] on div "Tax Bill No Multiple Payment Option Payment Plan Clear" at bounding box center [909, 467] width 323 height 530
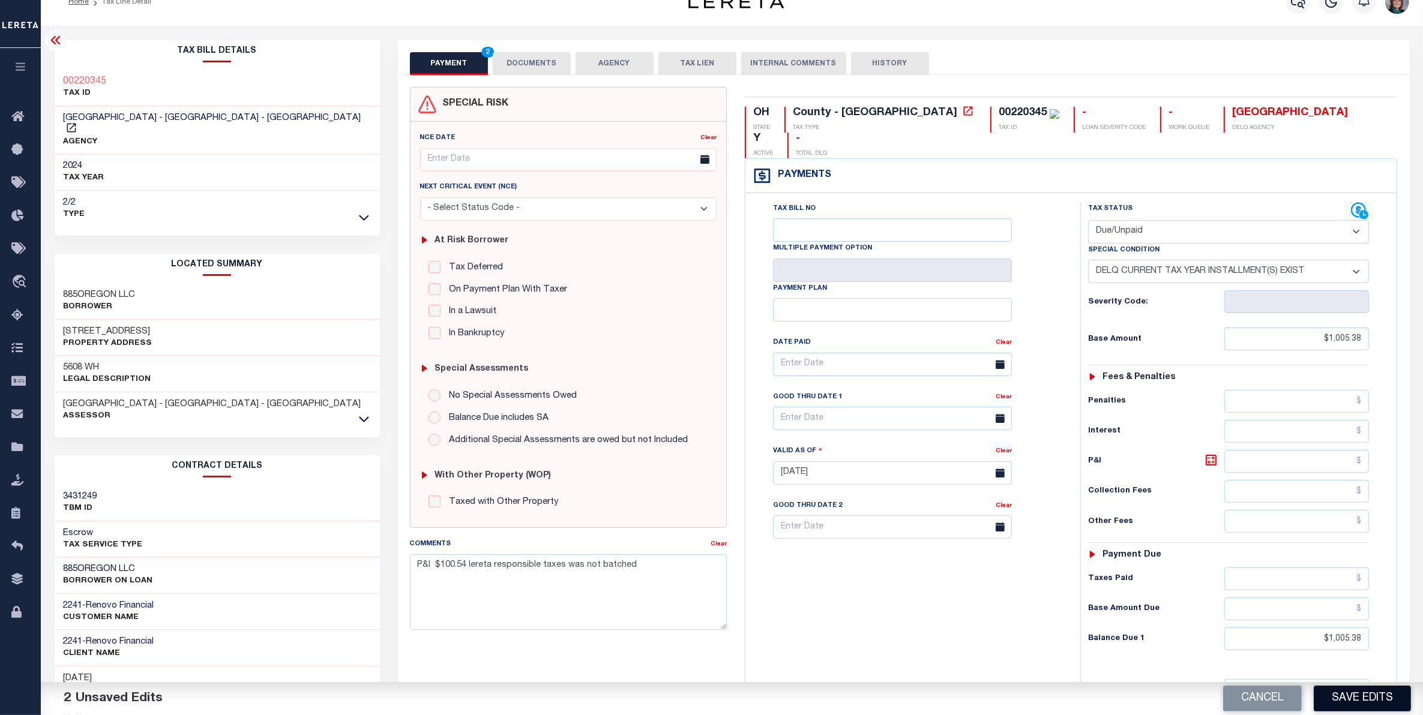
click at [1360, 695] on button "Save Edits" at bounding box center [1362, 699] width 97 height 26
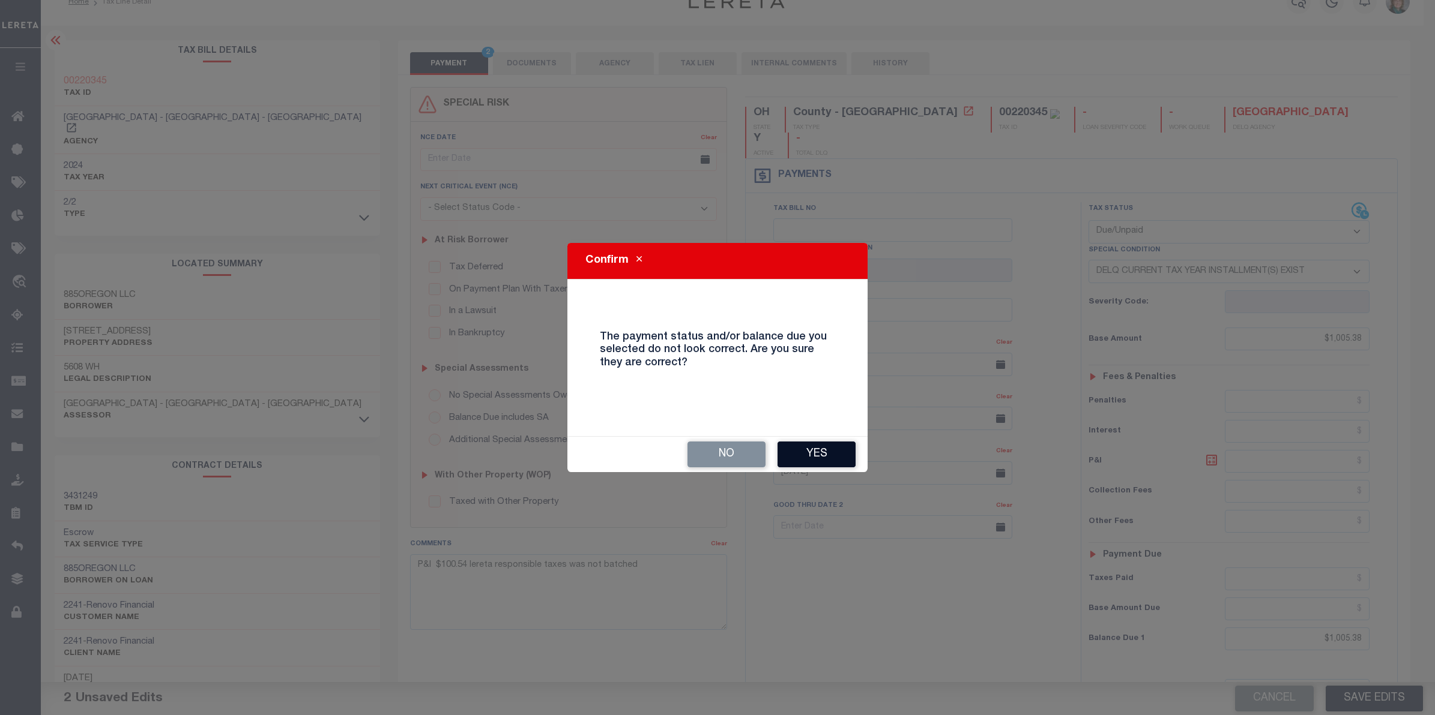
click at [808, 453] on button "Yes" at bounding box center [816, 455] width 78 height 26
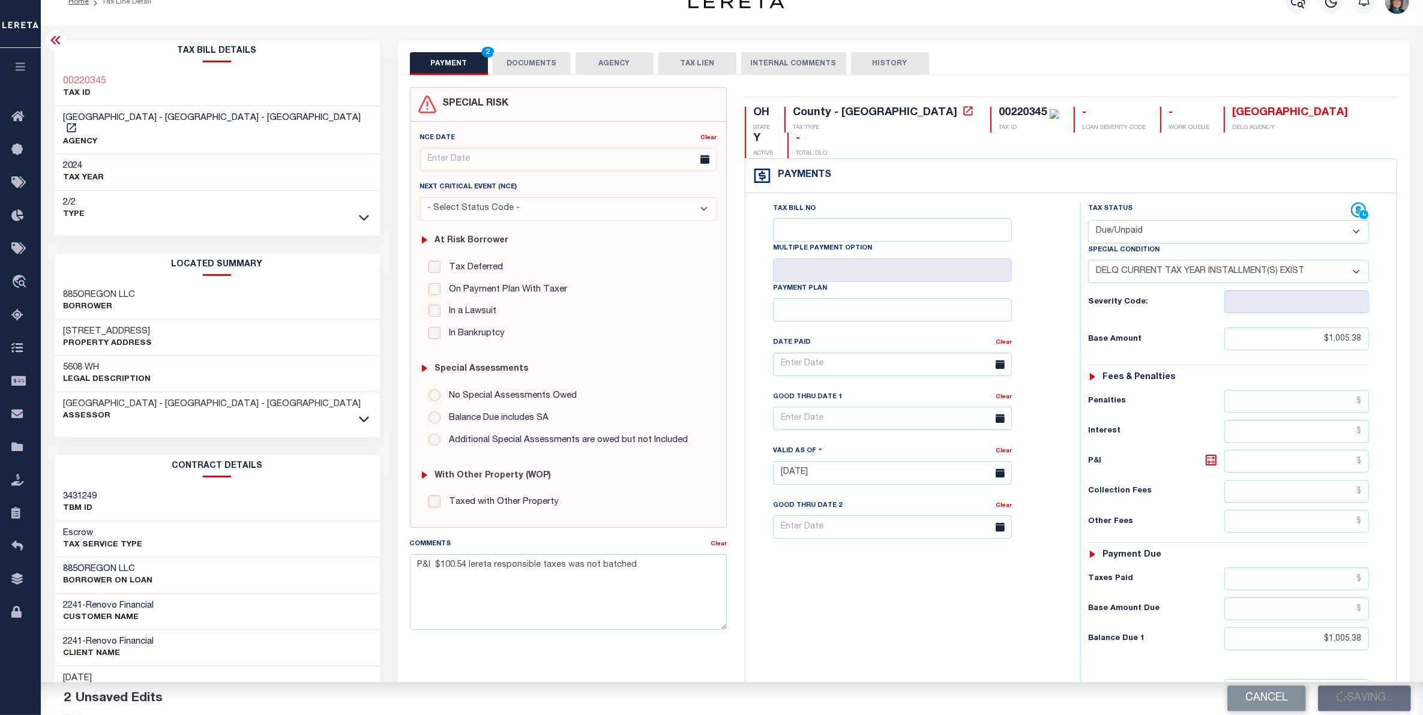
checkbox input "false"
type input "$1,005.38"
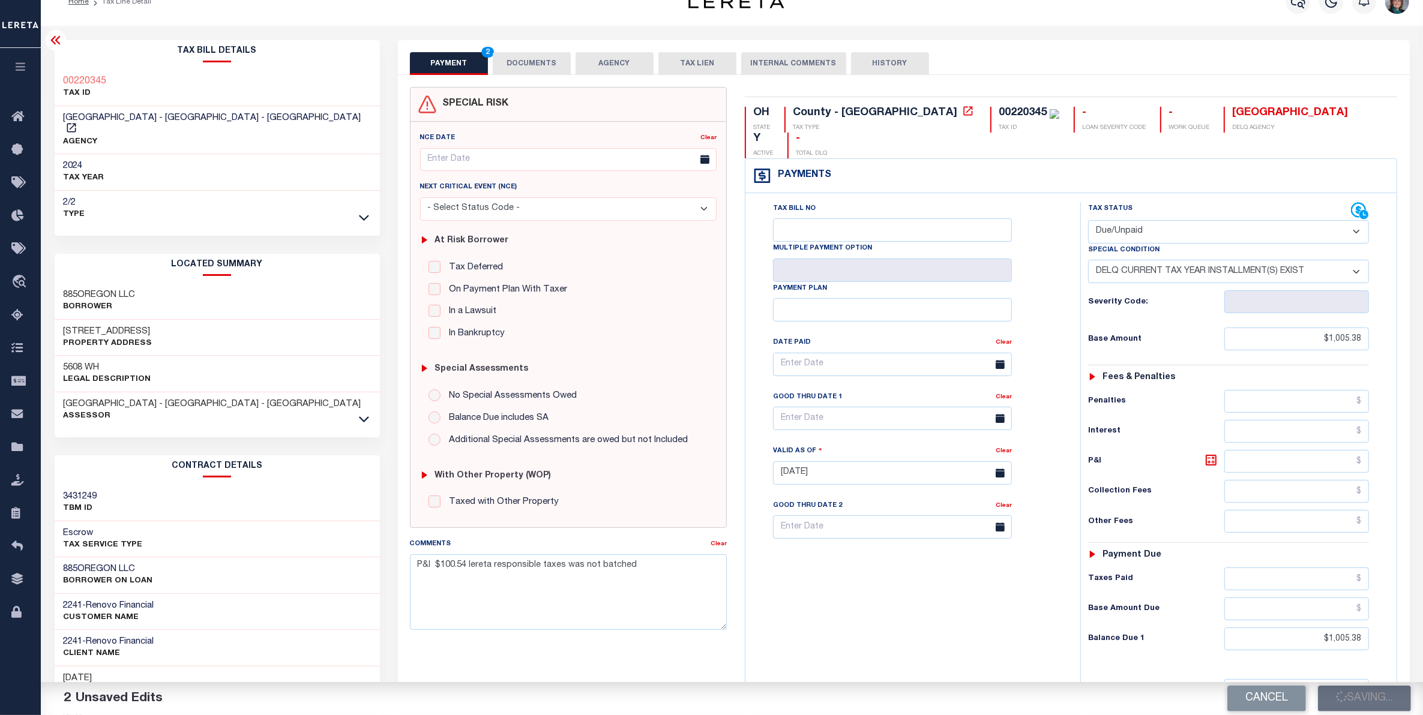
type input "$1,005.38"
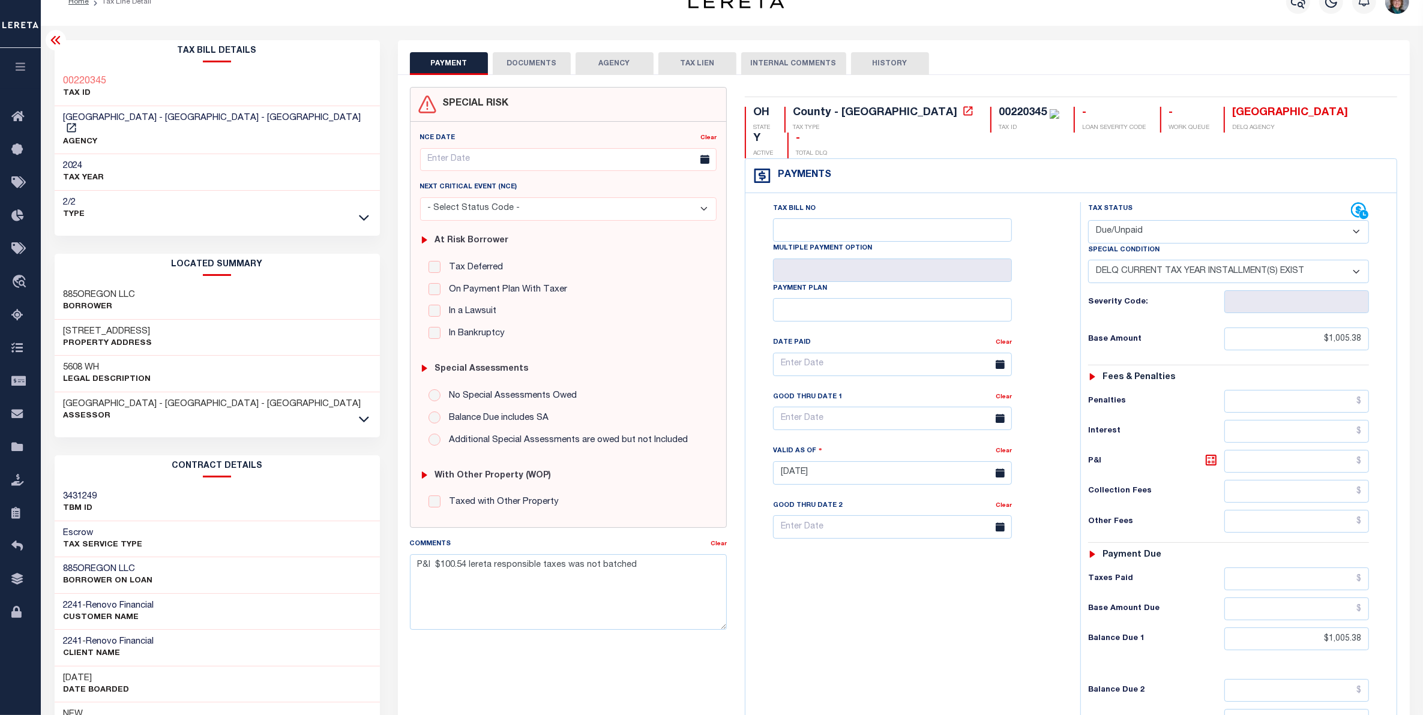
click at [538, 60] on button "DOCUMENTS" at bounding box center [532, 63] width 78 height 23
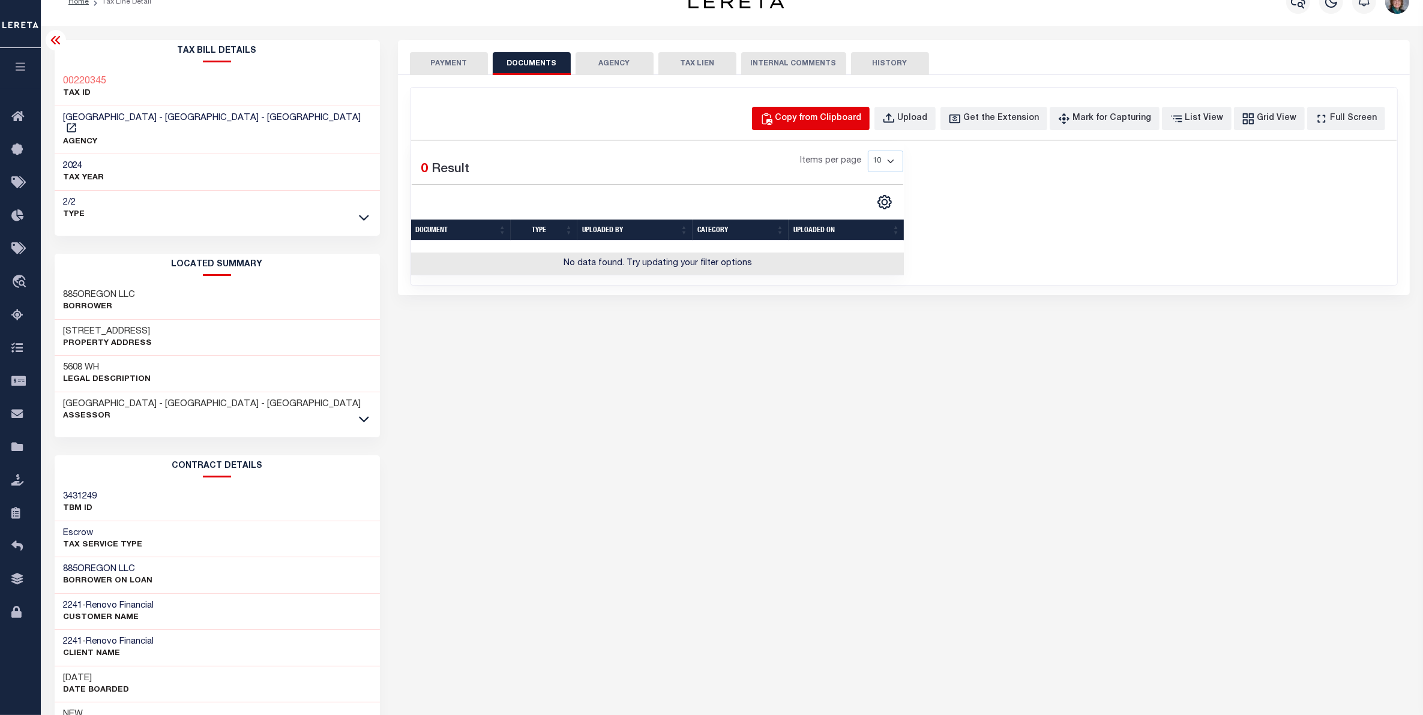
click at [848, 121] on div "Copy from Clipboard" at bounding box center [819, 118] width 86 height 13
select select "POP"
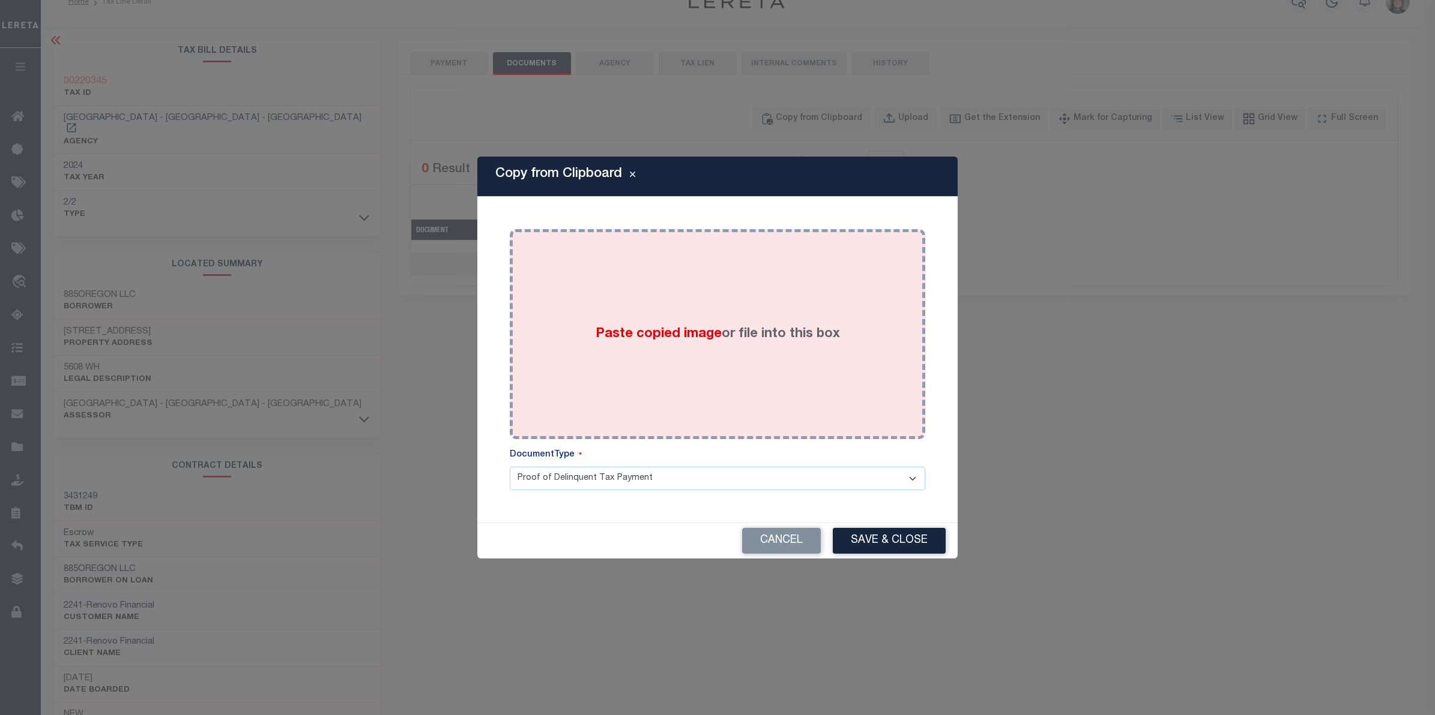
click at [709, 376] on div "Paste copied image or file into this box" at bounding box center [717, 334] width 397 height 192
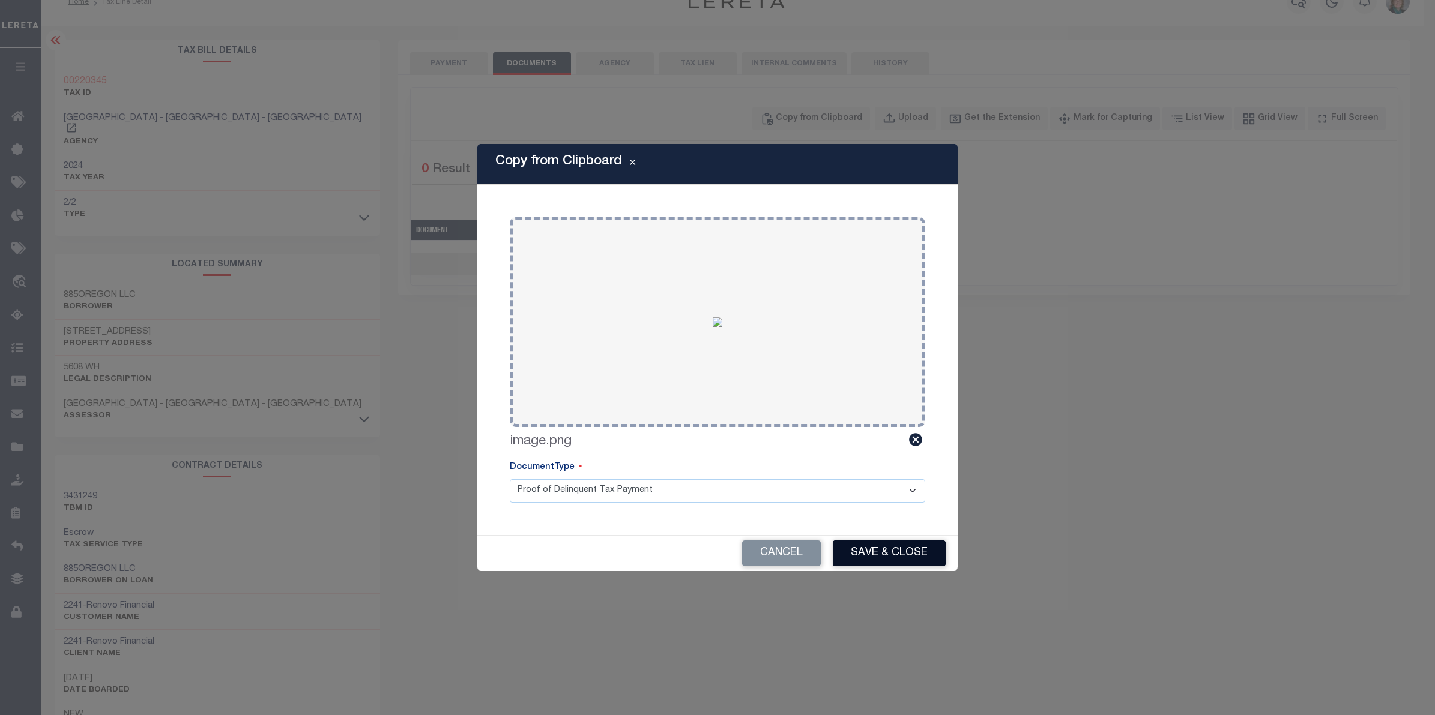
click at [916, 560] on button "Save & Close" at bounding box center [889, 554] width 113 height 26
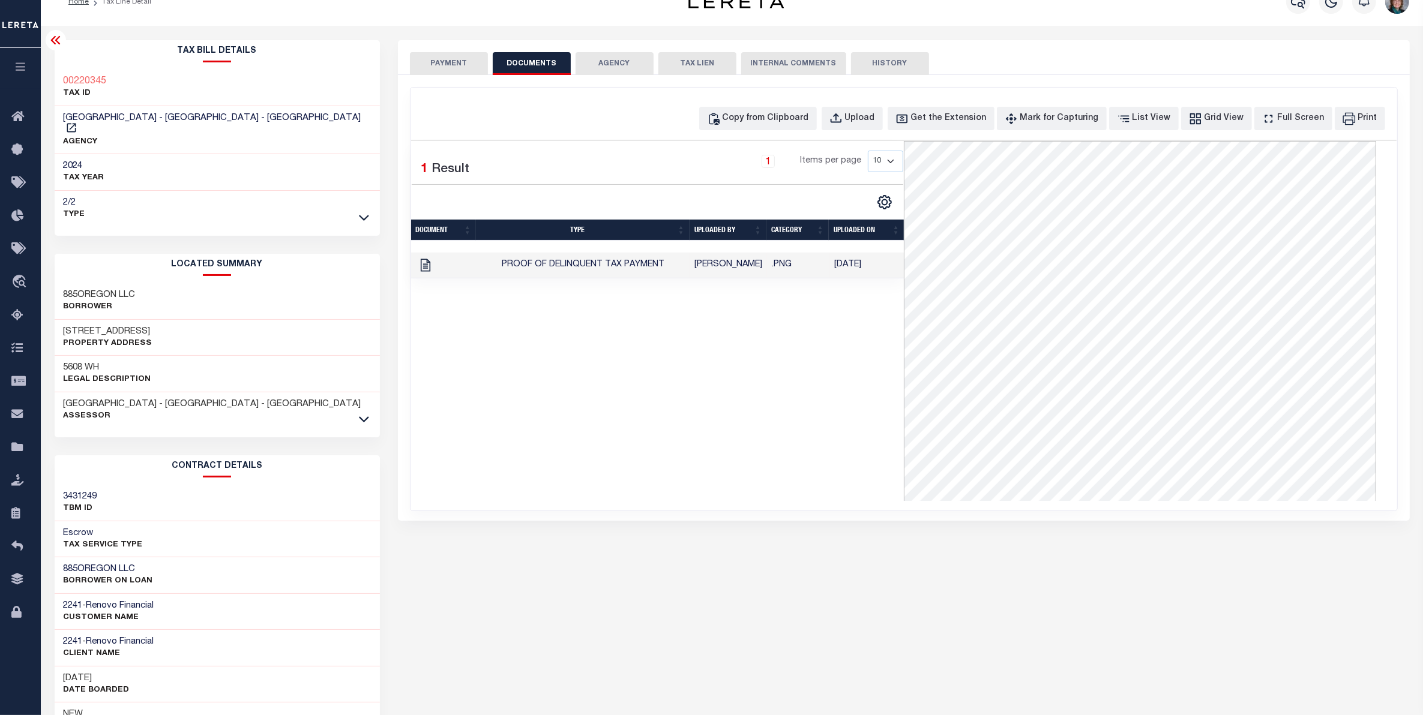
scroll to position [0, 0]
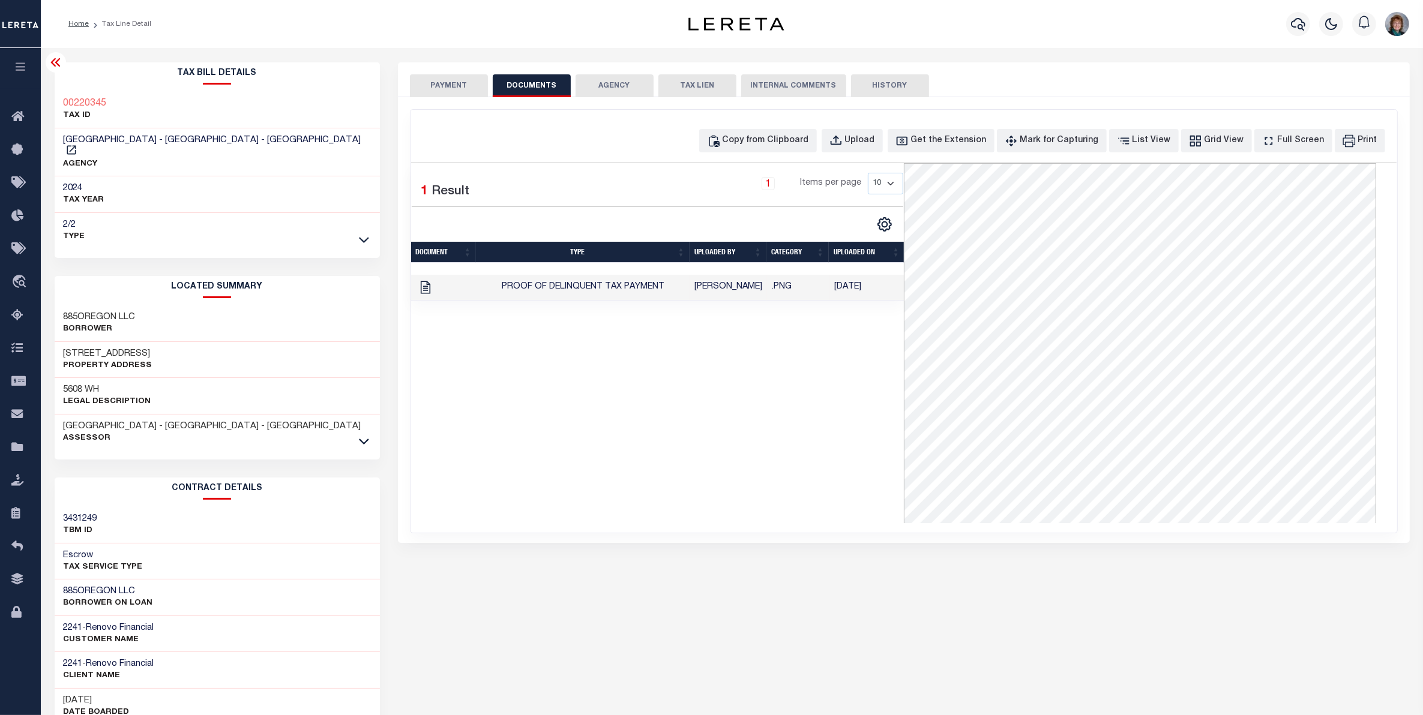
click at [452, 91] on button "PAYMENT" at bounding box center [449, 85] width 78 height 23
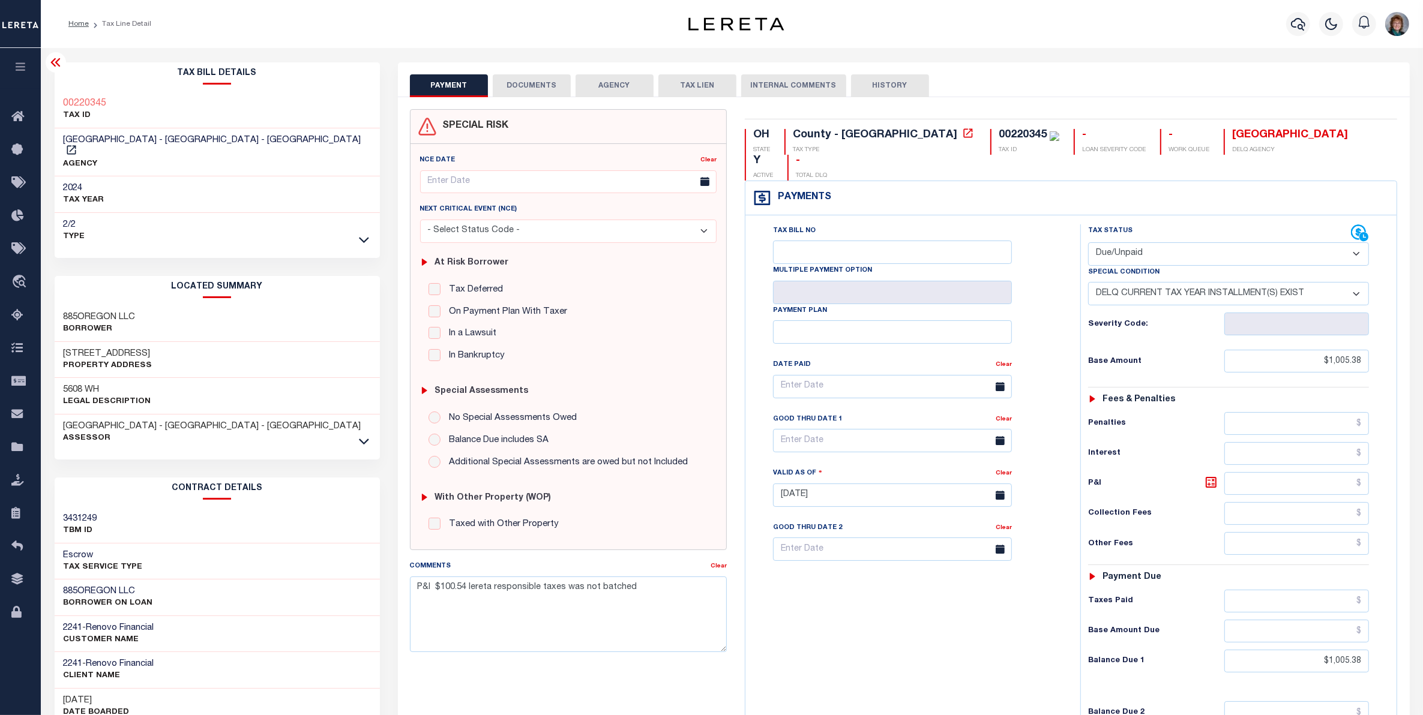
click at [944, 595] on div "Tax Bill No Multiple Payment Option Payment Plan Clear" at bounding box center [909, 489] width 323 height 530
click at [1357, 224] on icon at bounding box center [1360, 233] width 18 height 18
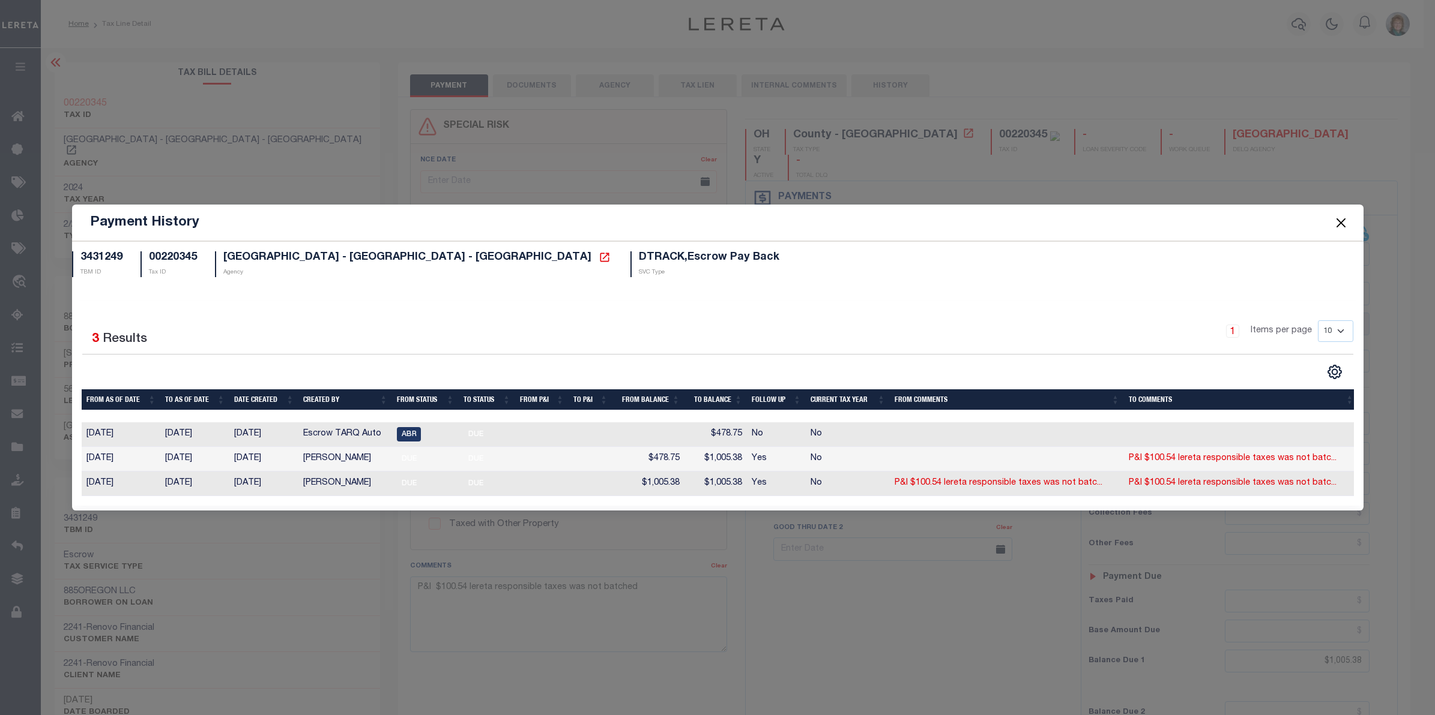
click at [1337, 216] on button "Close" at bounding box center [1341, 223] width 16 height 16
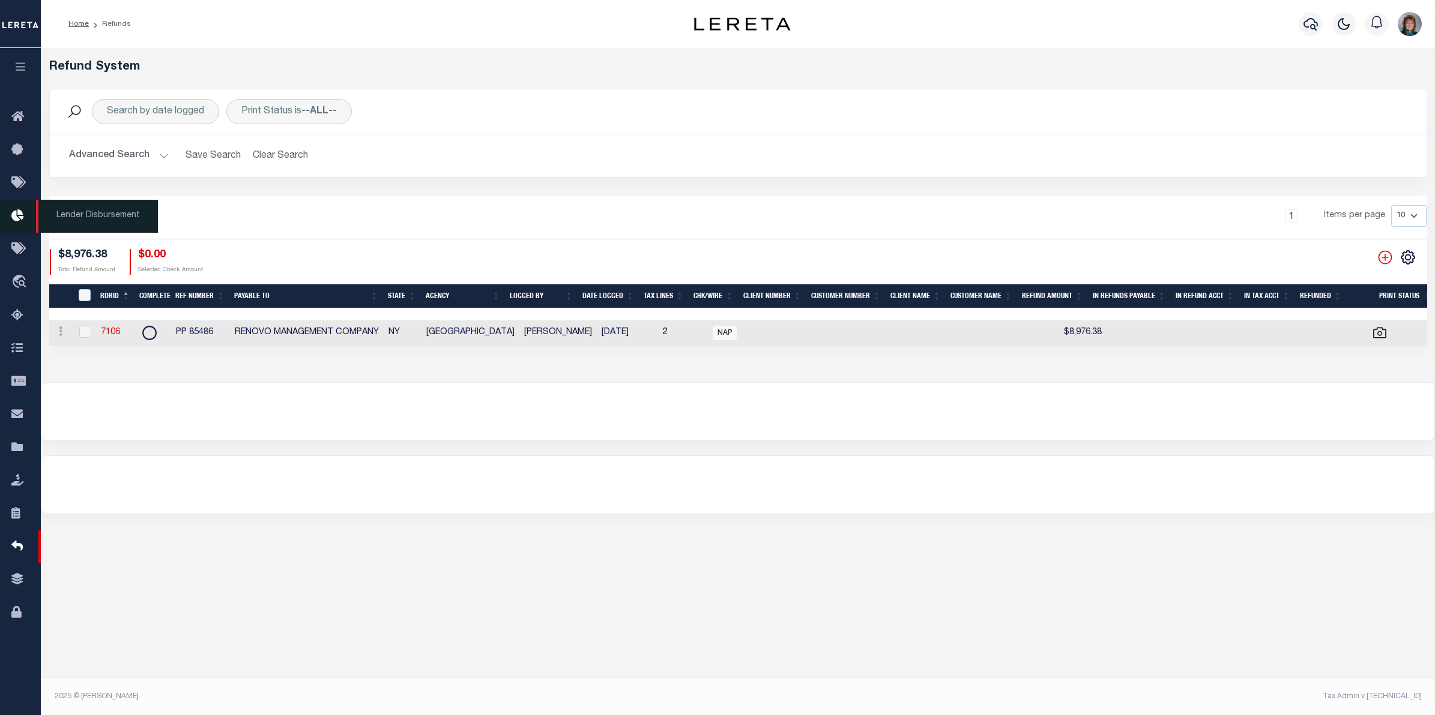
click at [17, 215] on icon at bounding box center [20, 216] width 19 height 15
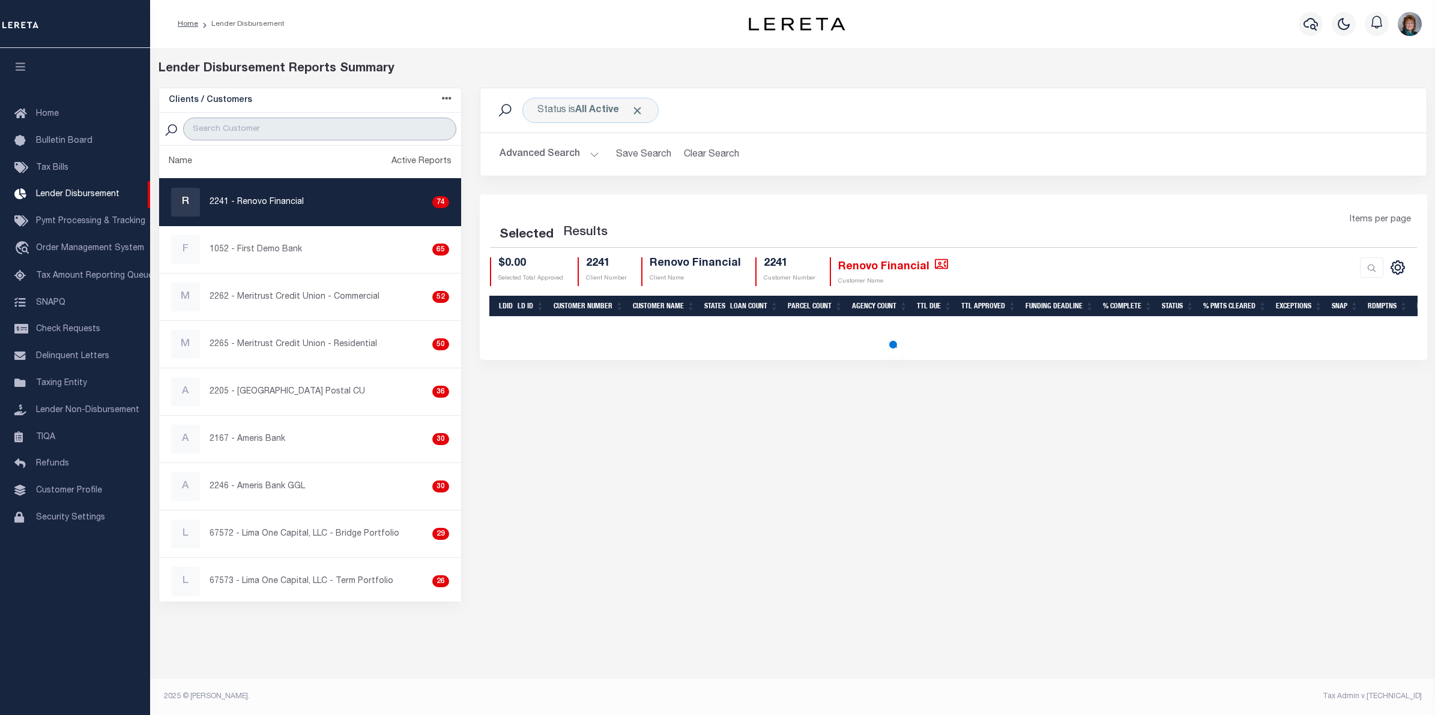
click at [282, 133] on input "search" at bounding box center [320, 129] width 274 height 23
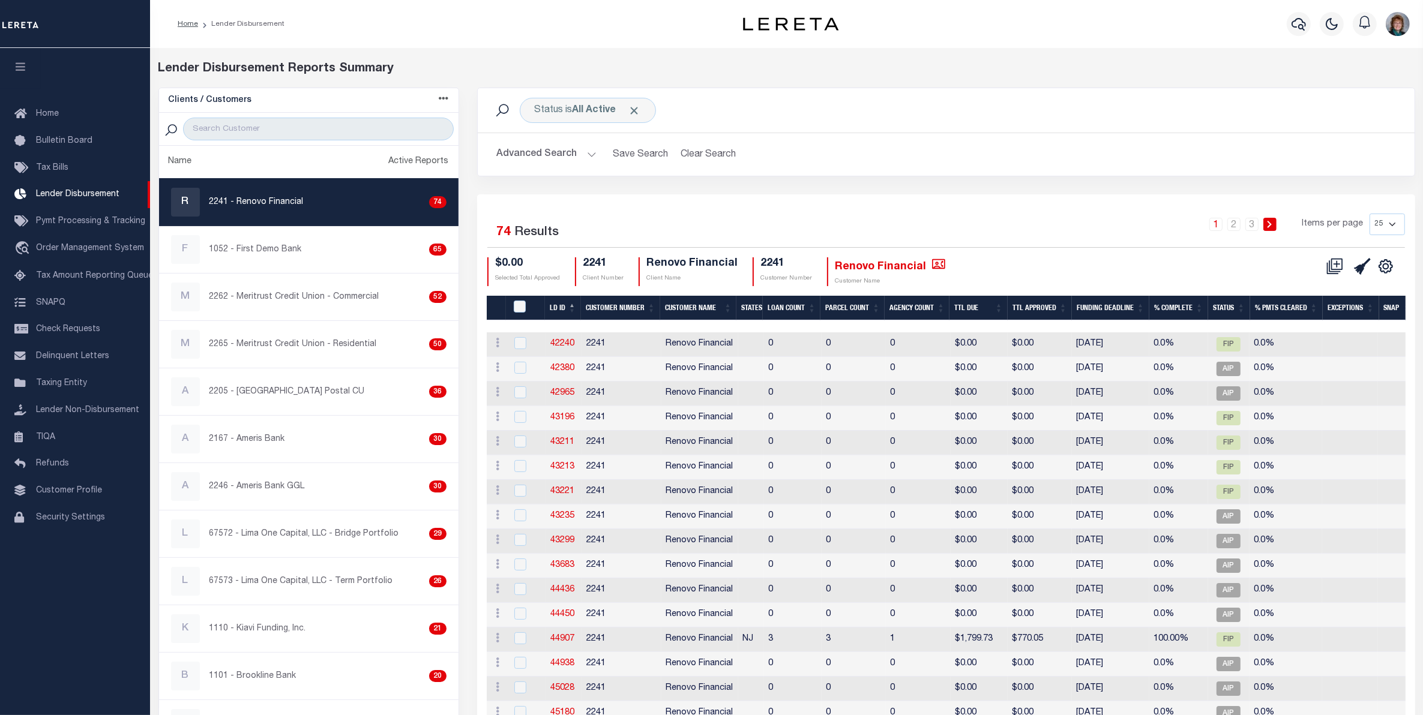
click at [325, 199] on div "R 2241 - Renovo Financial 74" at bounding box center [309, 202] width 276 height 29
checkbox input "true"
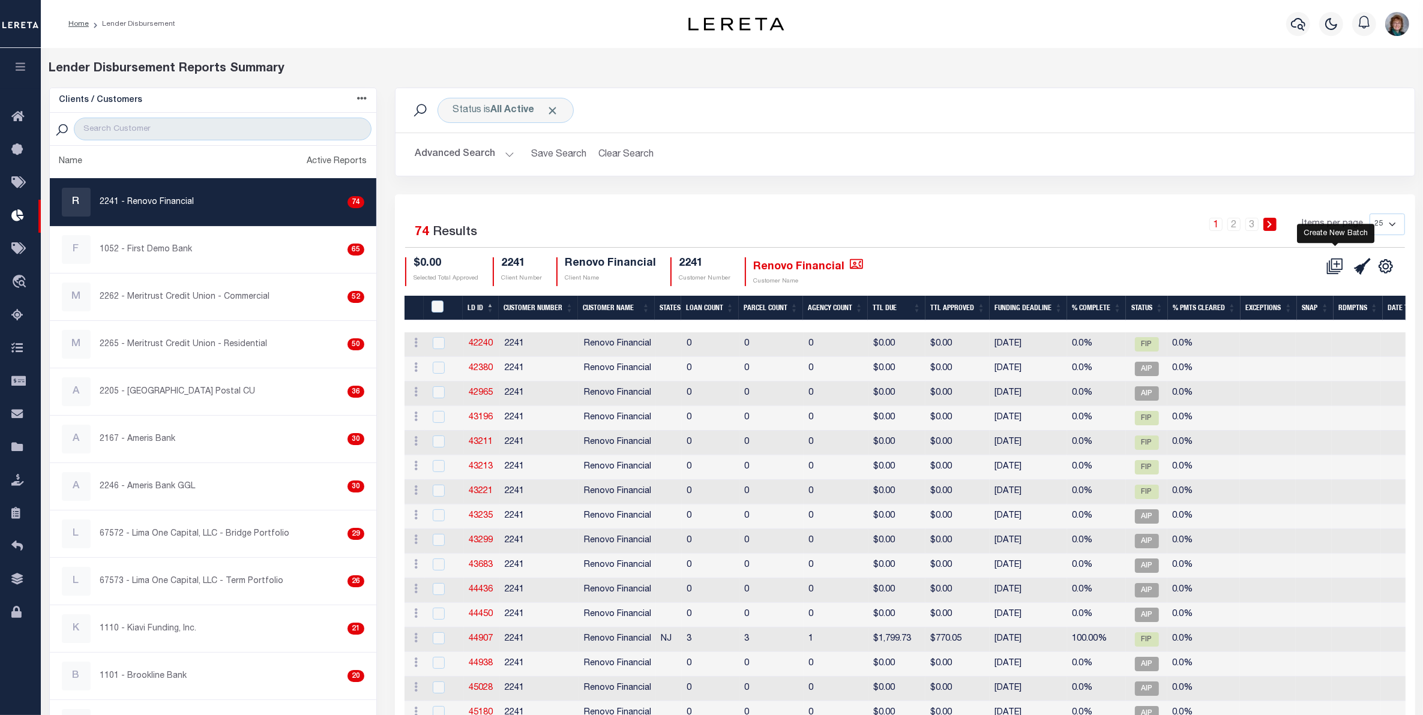
click at [1337, 265] on icon at bounding box center [1335, 266] width 17 height 17
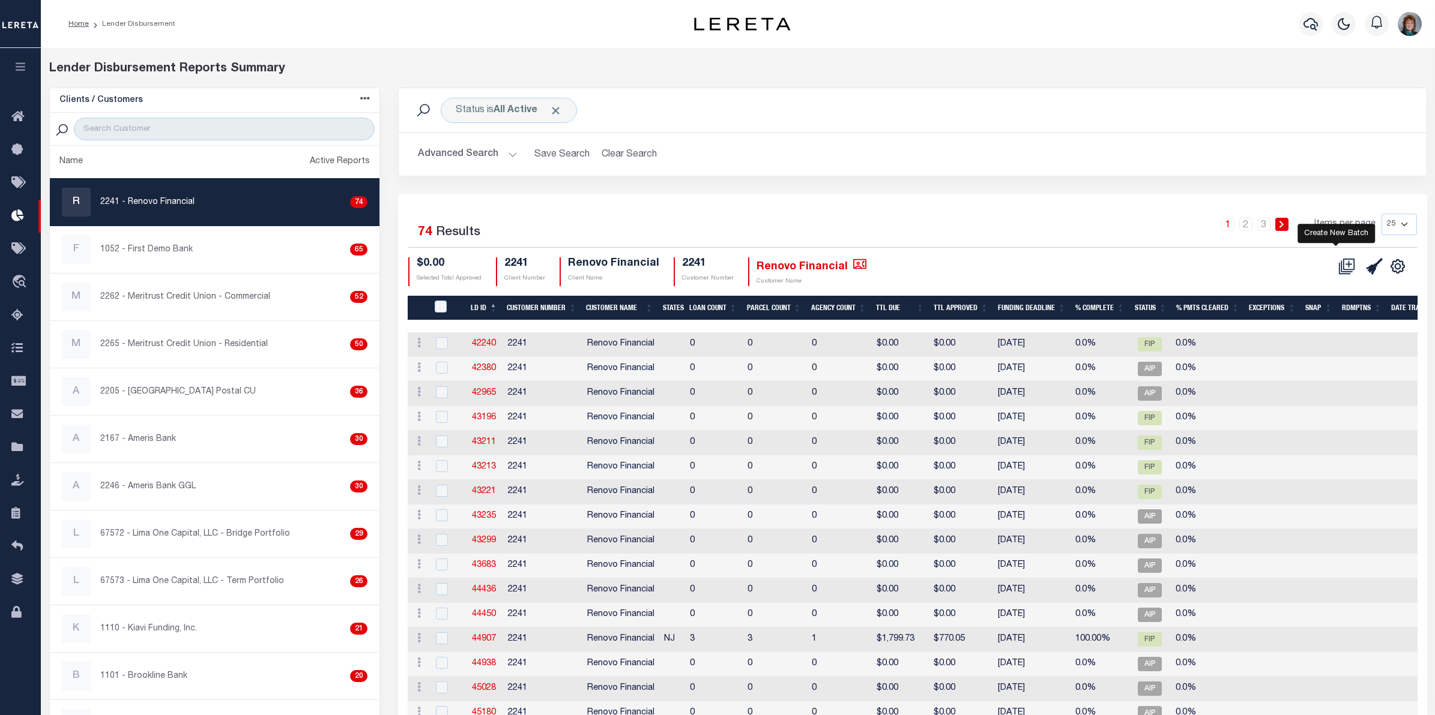
select select "7"
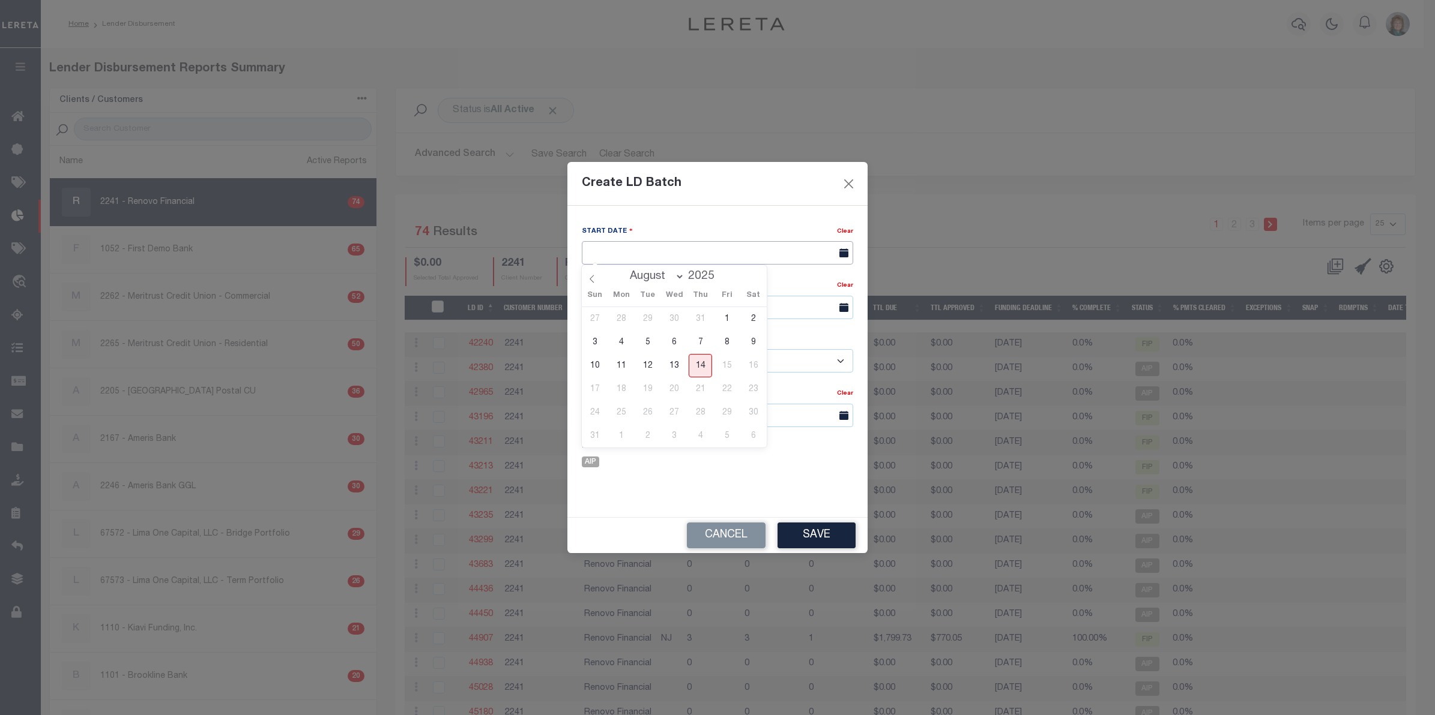
click at [642, 261] on input "text" at bounding box center [717, 252] width 271 height 23
click at [706, 361] on span "14" at bounding box center [699, 365] width 23 height 23
type input "[DATE]"
click at [752, 305] on input "text" at bounding box center [717, 307] width 271 height 23
click at [718, 469] on span "29" at bounding box center [726, 468] width 23 height 23
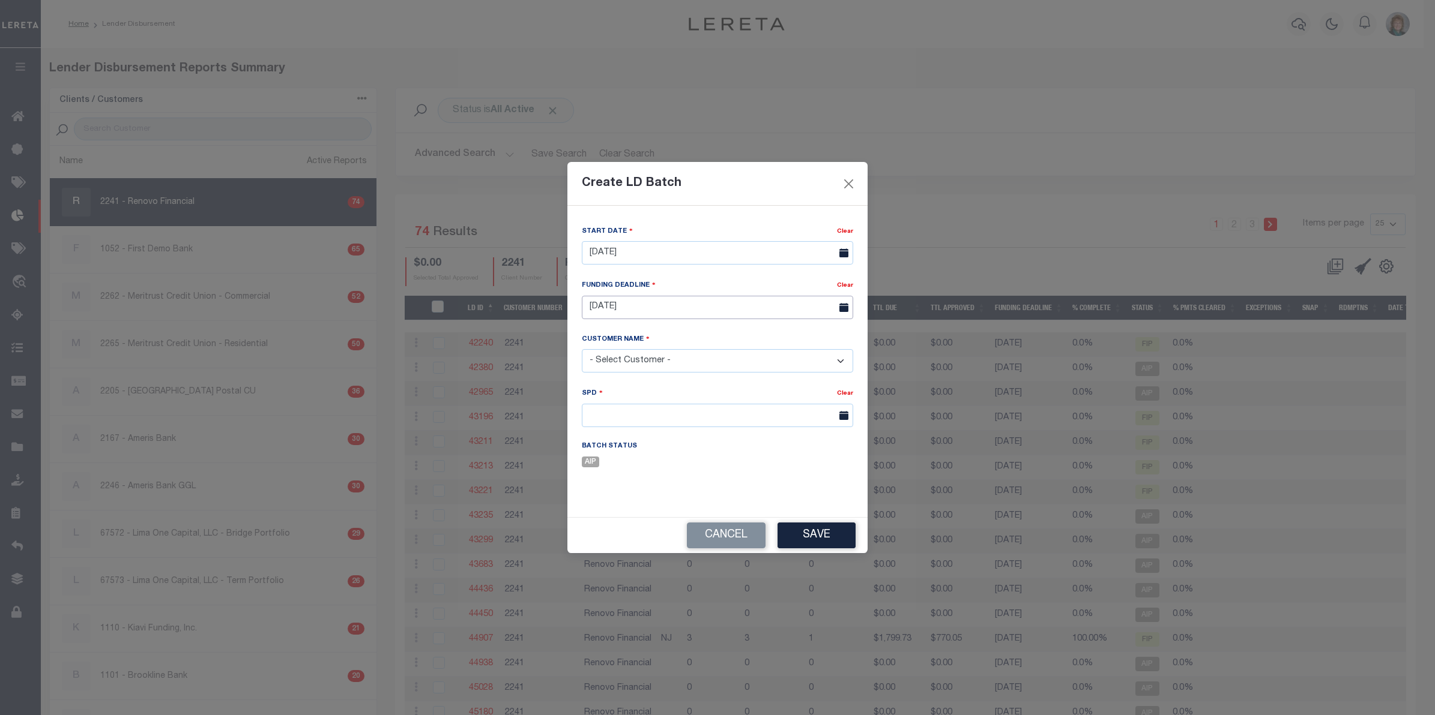
click at [640, 313] on input "08/29/25" at bounding box center [717, 307] width 271 height 23
drag, startPoint x: 694, startPoint y: 441, endPoint x: 651, endPoint y: 441, distance: 42.6
click at [651, 441] on div "27 28 29 30 31 1 2 3 4 5 6 7 8 9 10 11 12 13 14 15 16 17 18 19 20 21 22 23 24 2…" at bounding box center [674, 433] width 185 height 140
click at [651, 441] on span "19" at bounding box center [647, 444] width 23 height 23
type input "08/19/25"
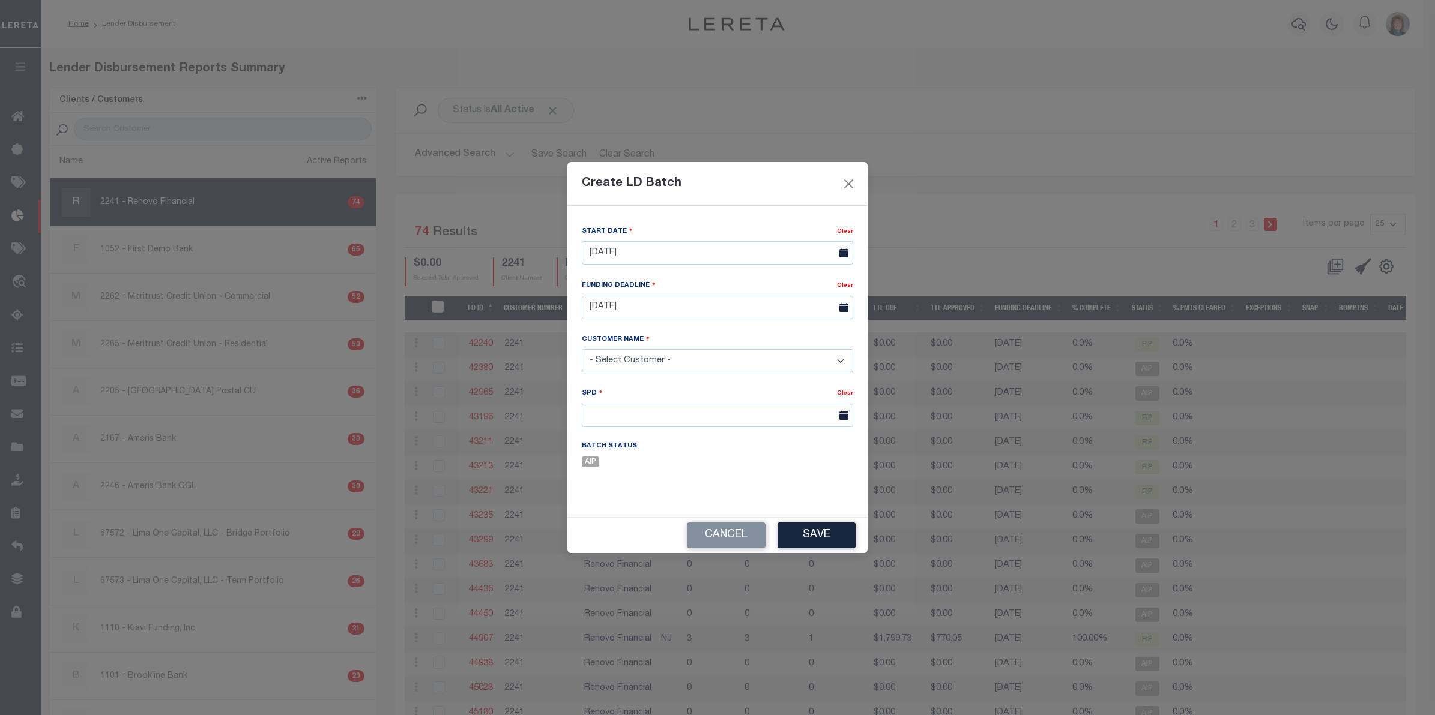
click at [660, 352] on select "- Select Customer - Accumatch - Refunds All In Credit Union Amarillo National B…" at bounding box center [717, 360] width 271 height 23
select select "2241"
click at [582, 350] on select "- Select Customer - Accumatch - Refunds All In Credit Union Amarillo National B…" at bounding box center [717, 360] width 271 height 23
click at [676, 409] on input "text" at bounding box center [717, 415] width 271 height 23
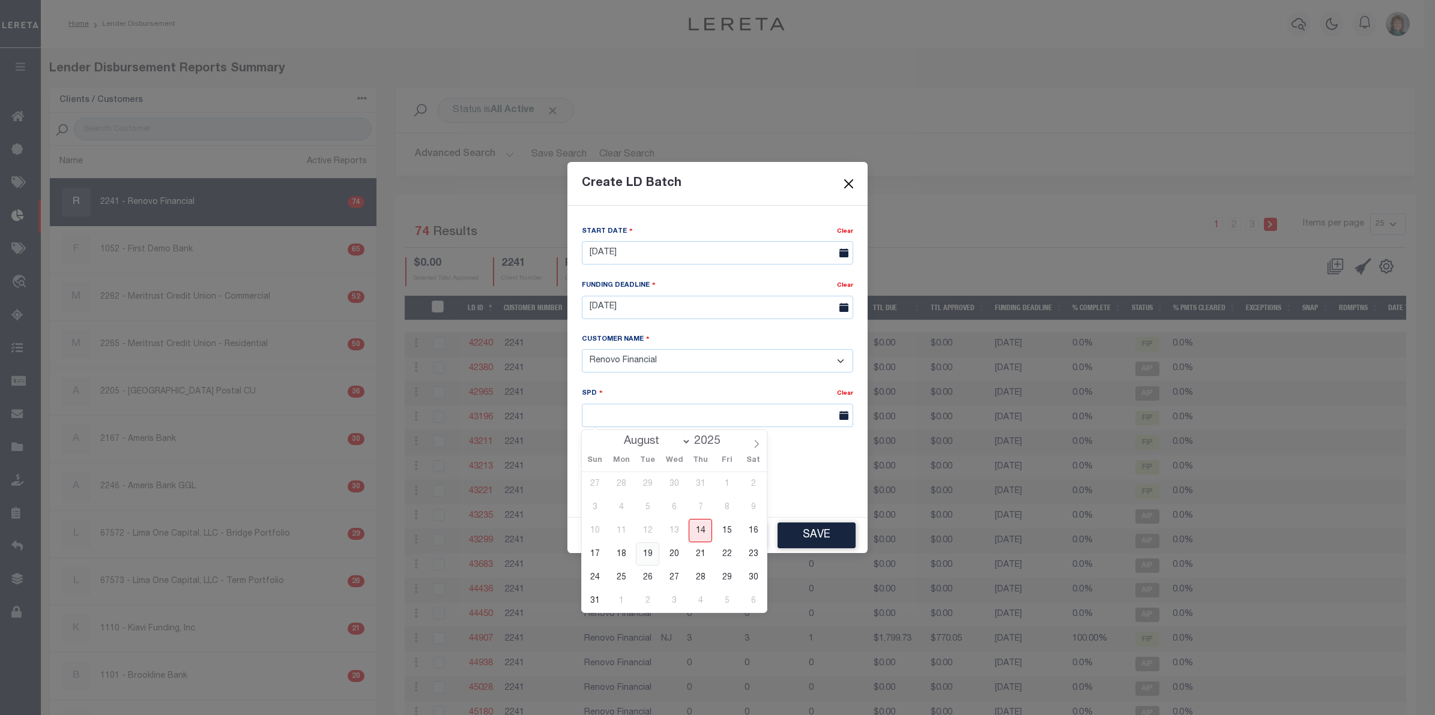
click at [645, 549] on span "19" at bounding box center [647, 554] width 23 height 23
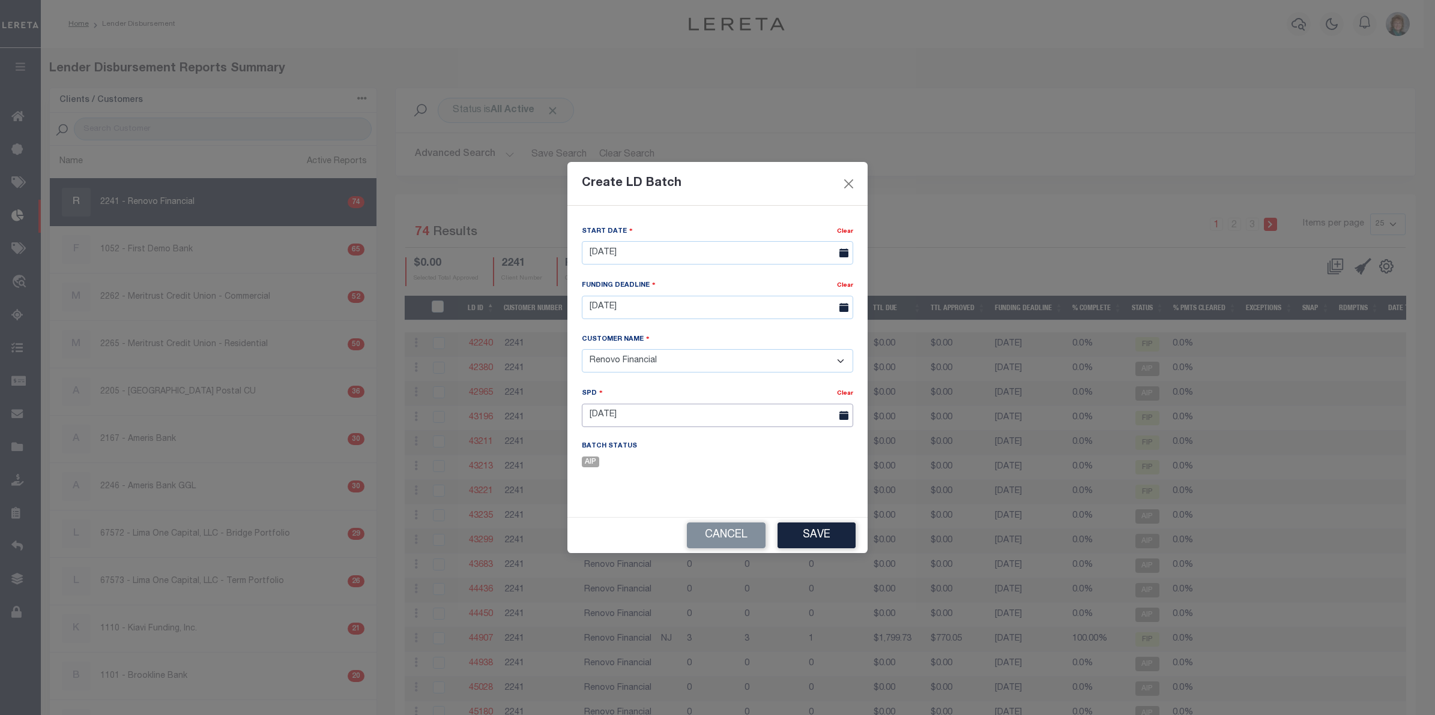
click at [663, 409] on input "08/19/2025" at bounding box center [717, 415] width 271 height 23
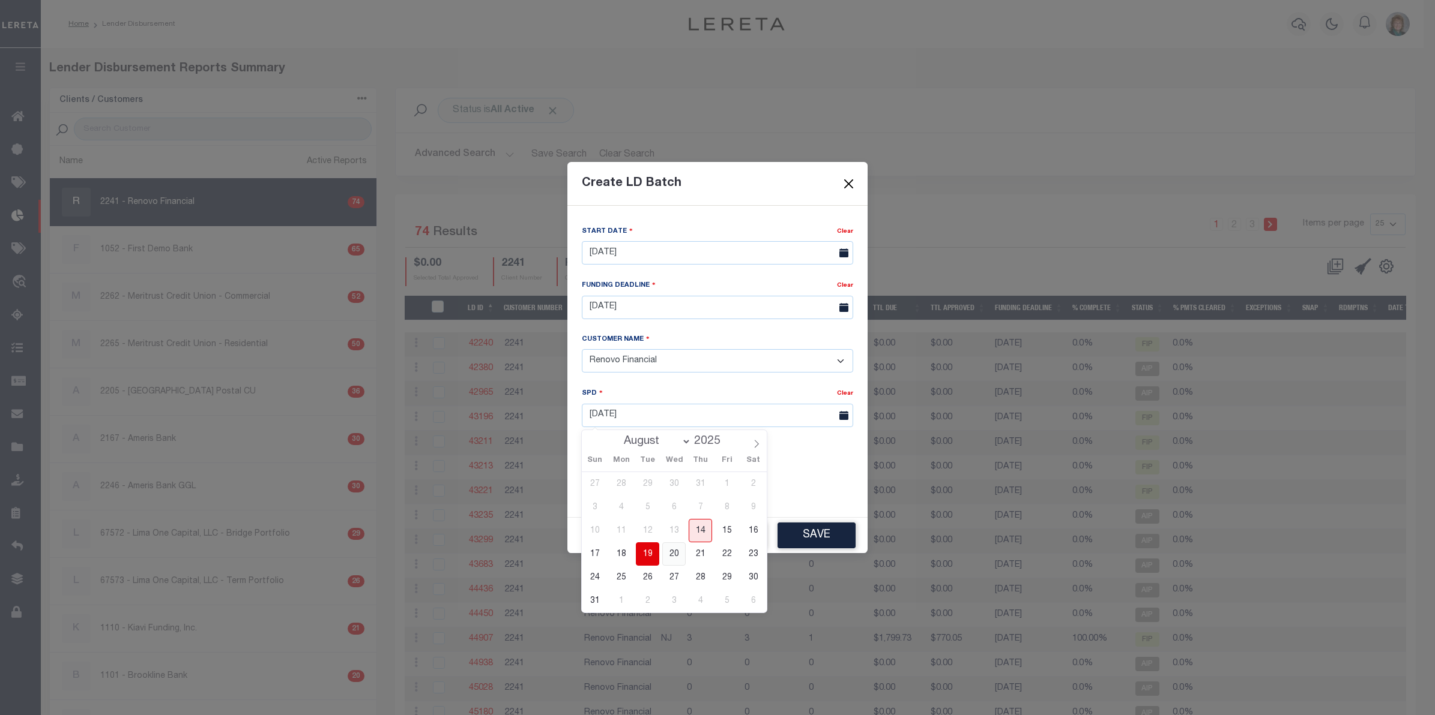
click at [676, 556] on span "20" at bounding box center [673, 554] width 23 height 23
type input "08/20/2025"
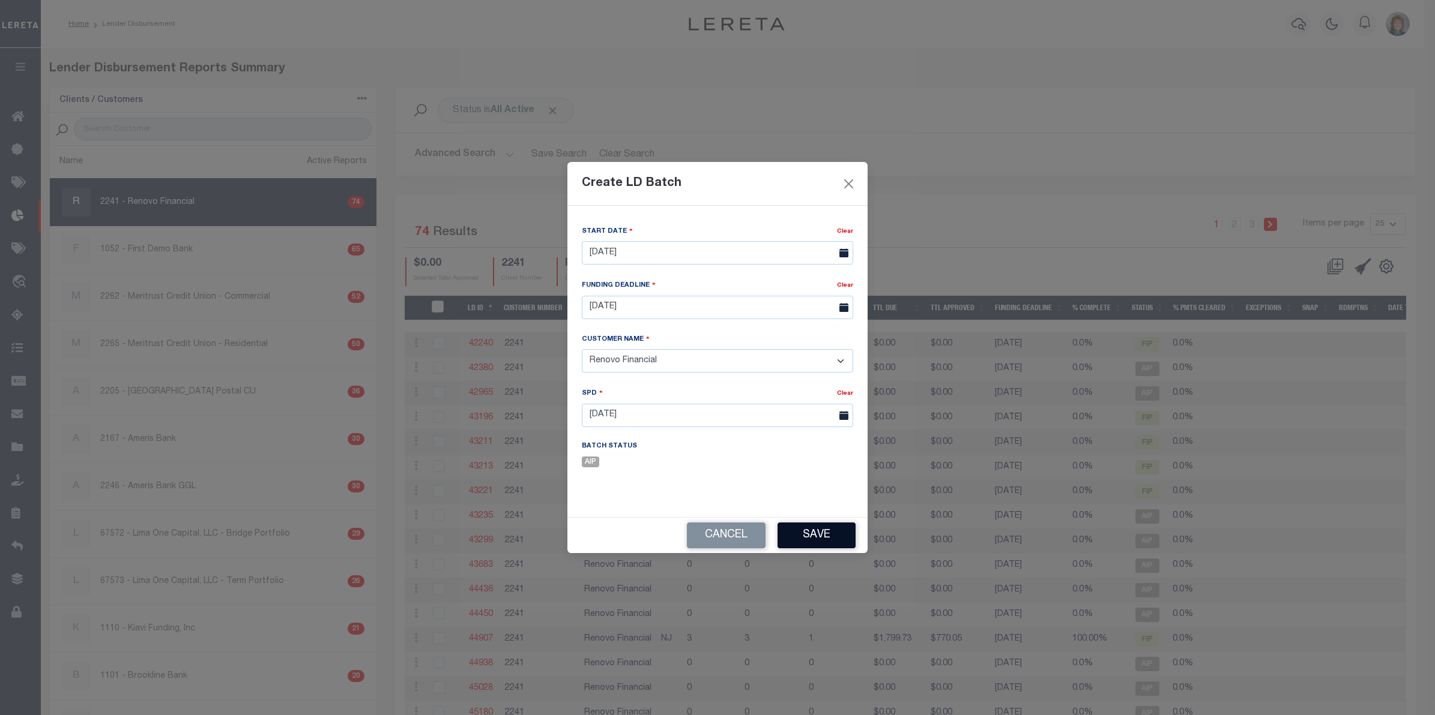
click at [810, 536] on button "Save" at bounding box center [816, 536] width 78 height 26
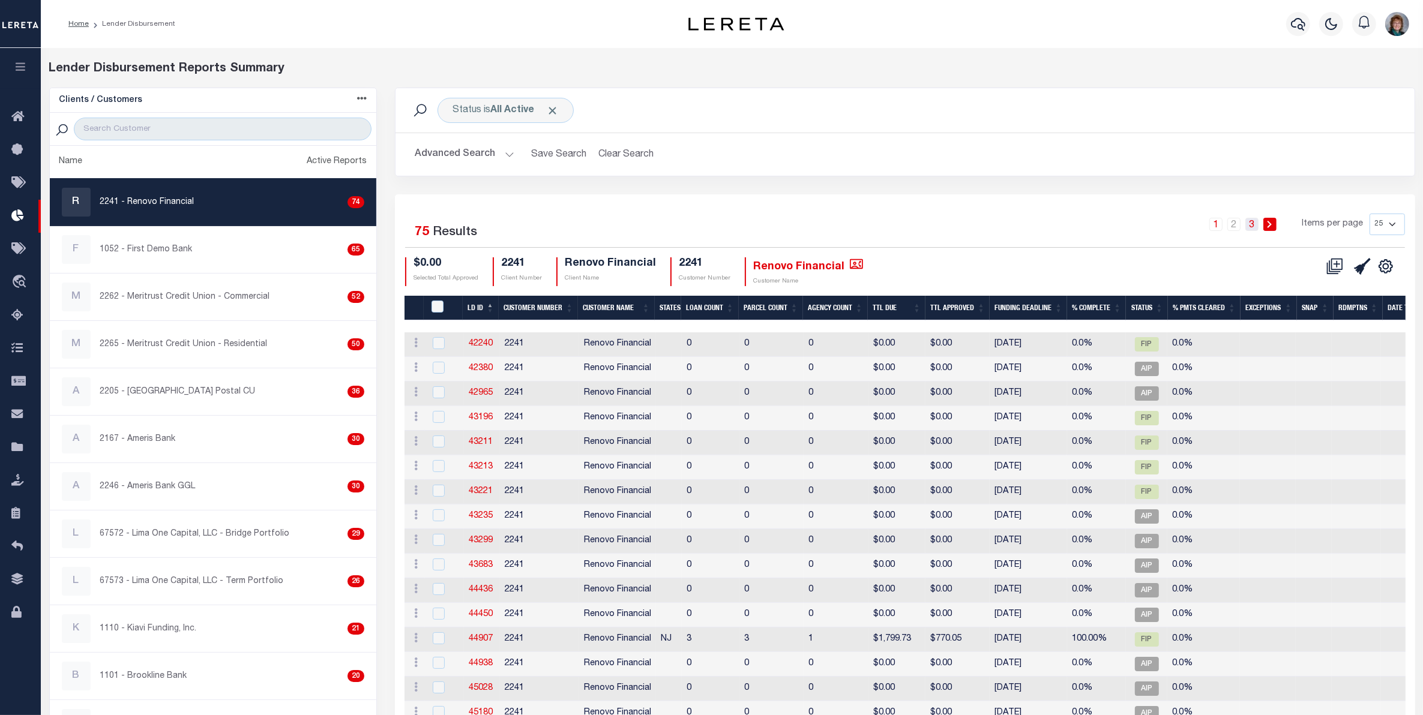
click at [1250, 226] on link "3" at bounding box center [1251, 224] width 13 height 13
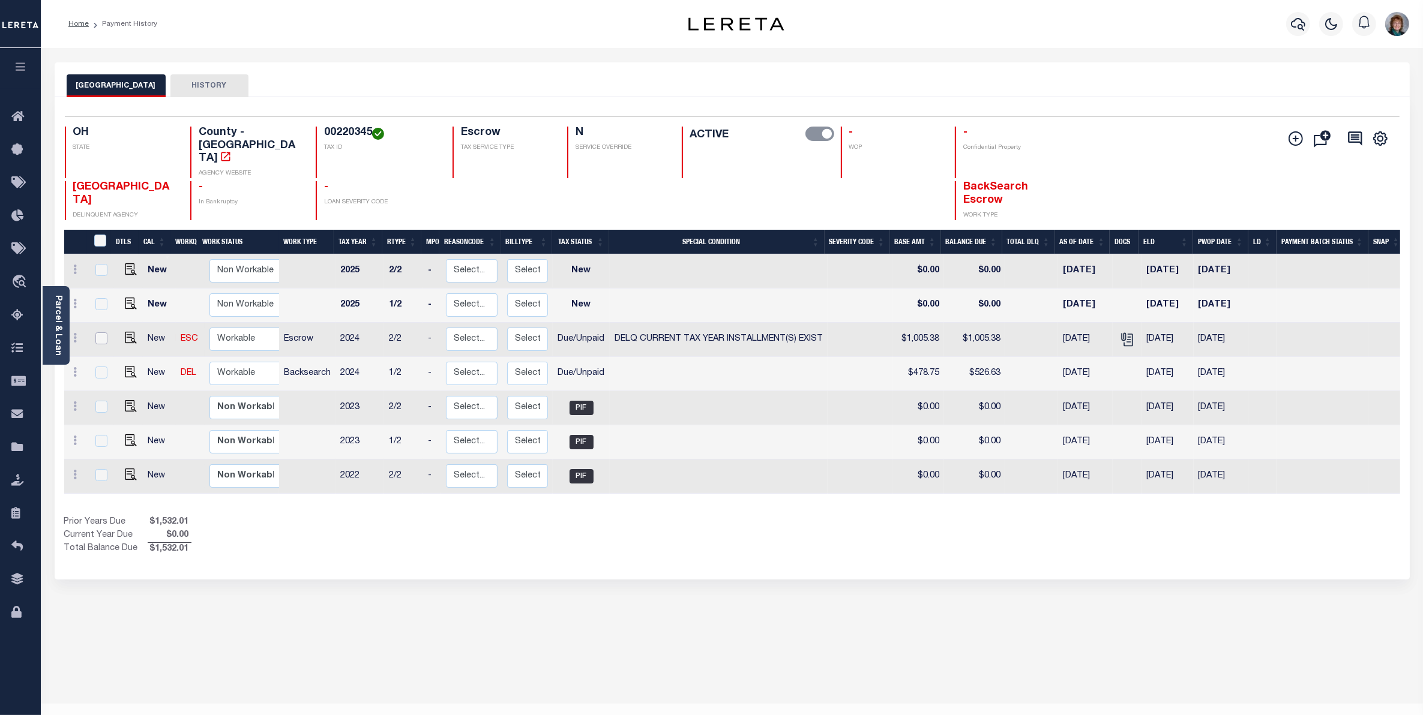
click at [102, 333] on input "checkbox" at bounding box center [101, 339] width 12 height 12
checkbox input "true"
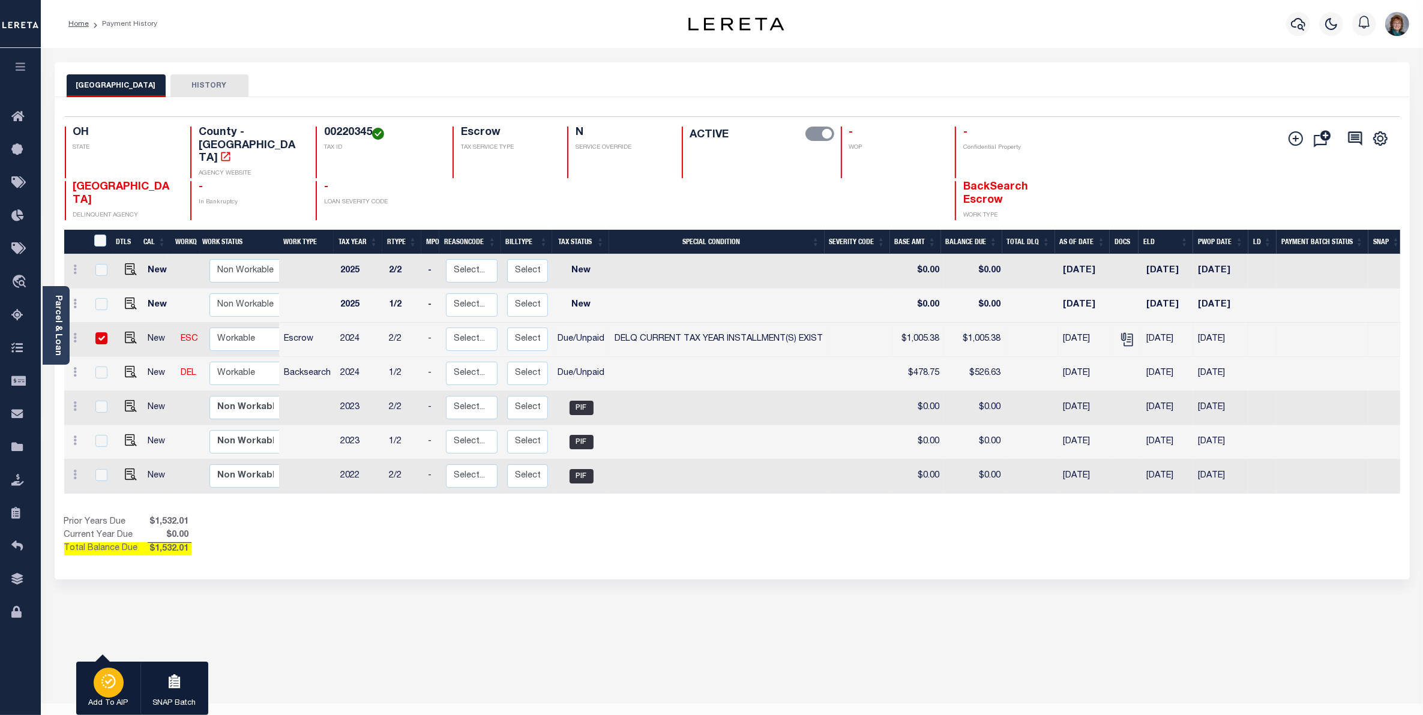
click at [111, 670] on div "button" at bounding box center [109, 683] width 30 height 30
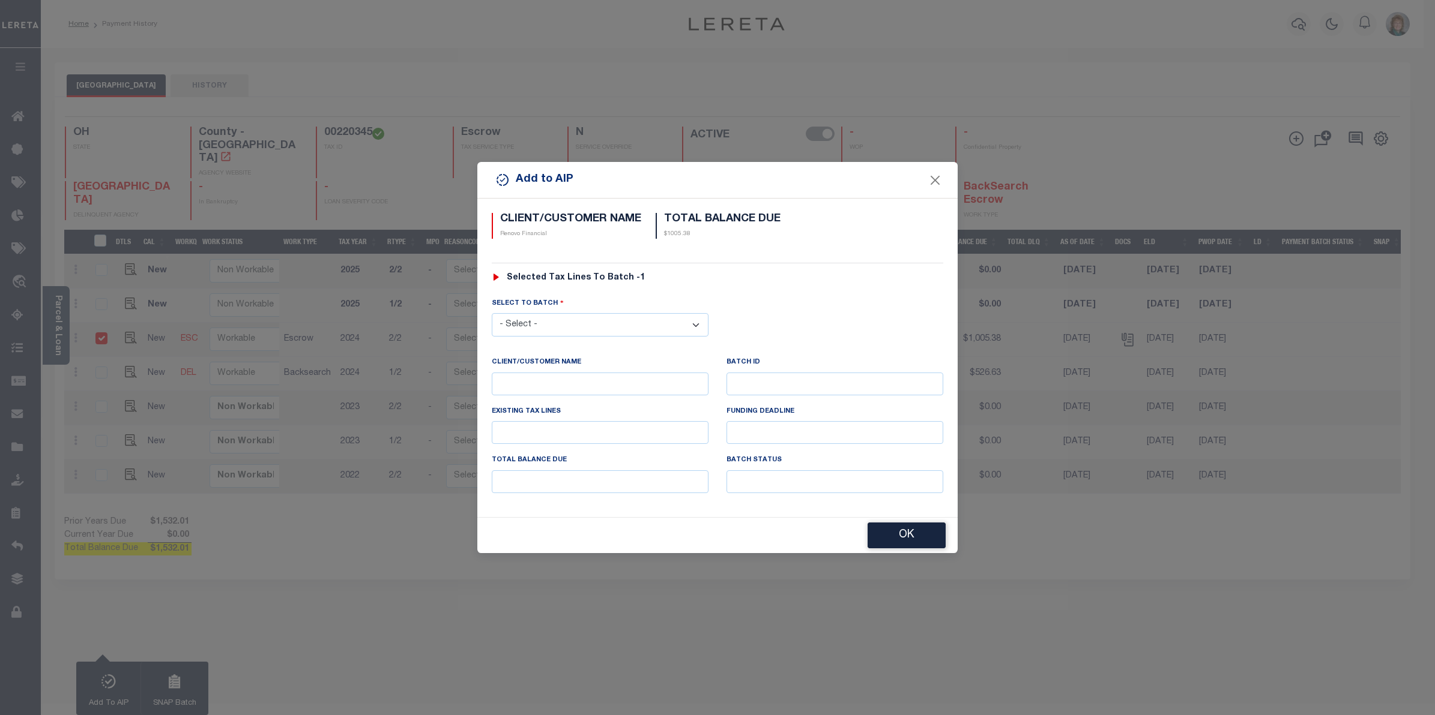
click at [657, 328] on select "- Select - 42380 42965 43235 43299 43683 44436 44450 44938 45028 45180 45253 45…" at bounding box center [600, 324] width 217 height 23
select select "45664"
click at [492, 313] on select "- Select - 42380 42965 43235 43299 43683 44436 44450 44938 45028 45180 45253 45…" at bounding box center [600, 324] width 217 height 23
click at [905, 543] on button "OK" at bounding box center [906, 536] width 78 height 26
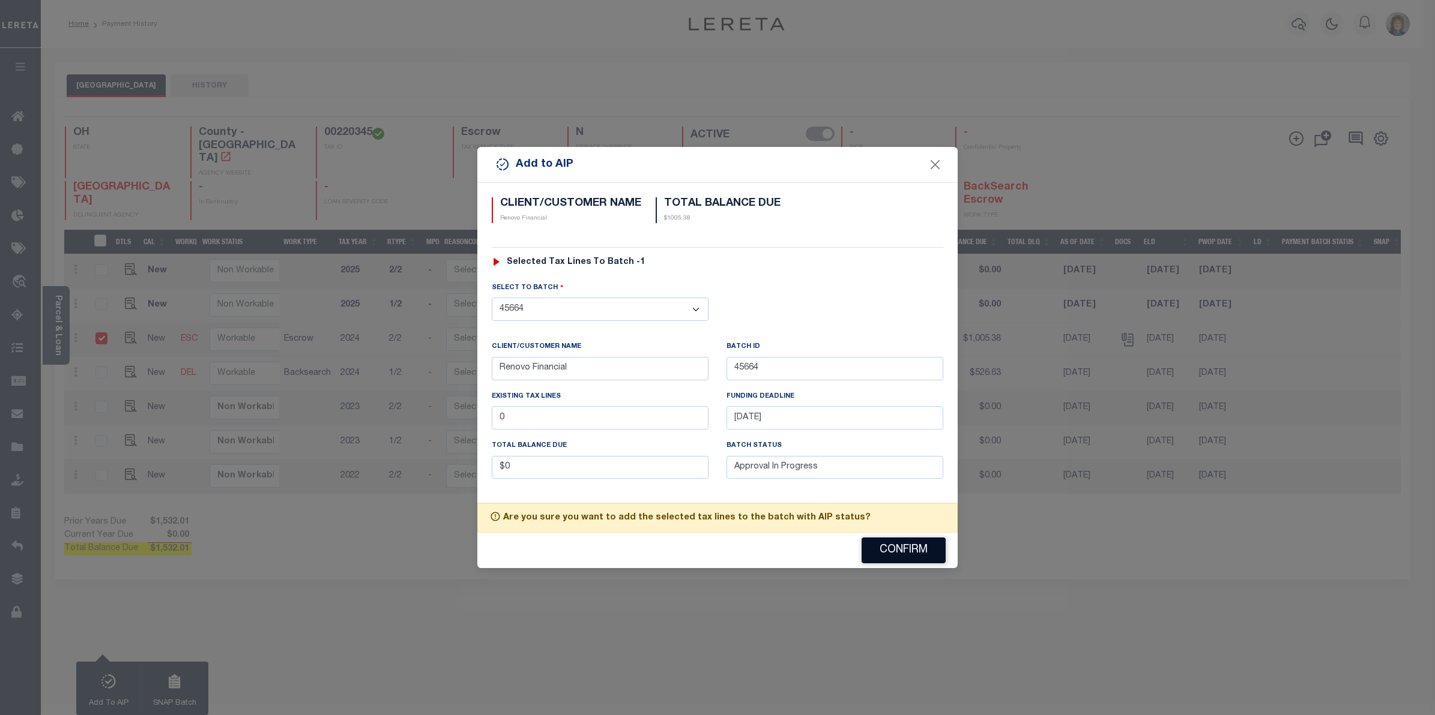
click at [905, 547] on button "Confirm" at bounding box center [903, 551] width 84 height 26
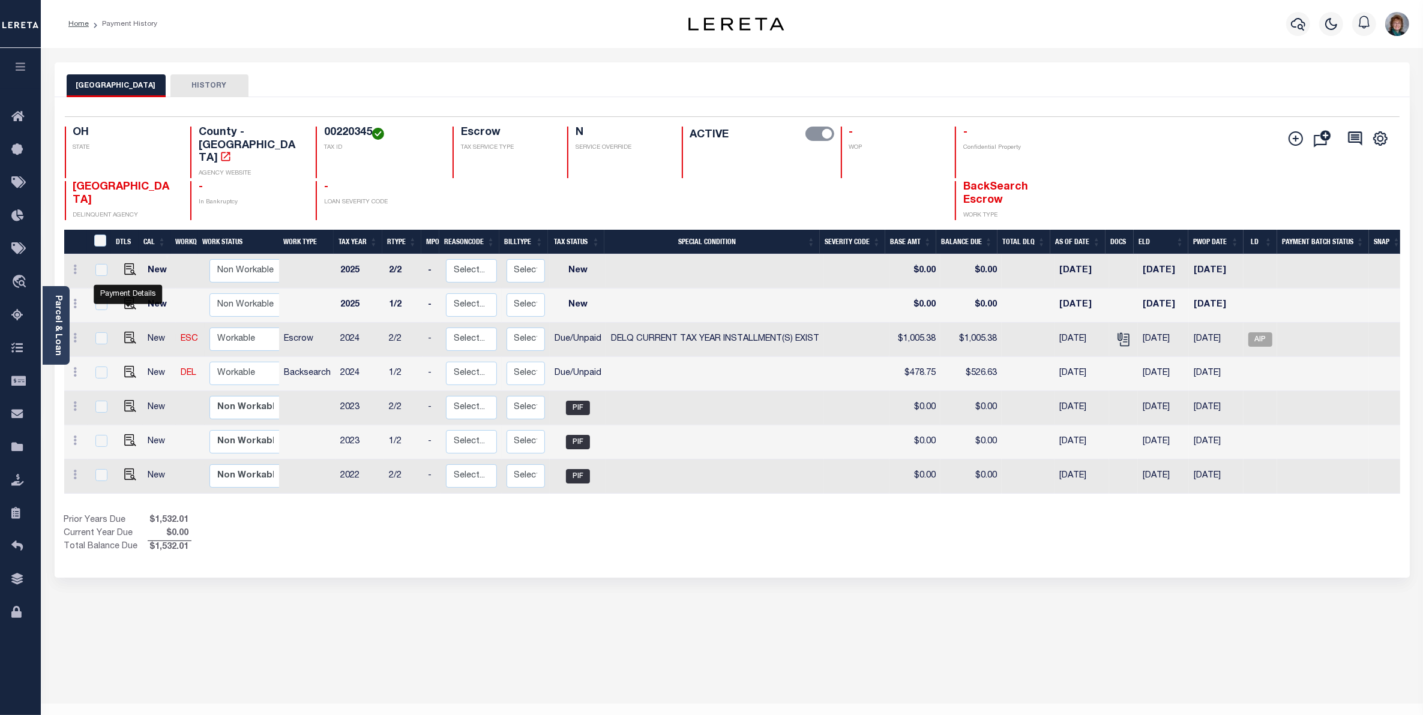
drag, startPoint x: 127, startPoint y: 318, endPoint x: 151, endPoint y: 312, distance: 24.7
click at [127, 332] on img at bounding box center [130, 338] width 12 height 12
checkbox input "true"
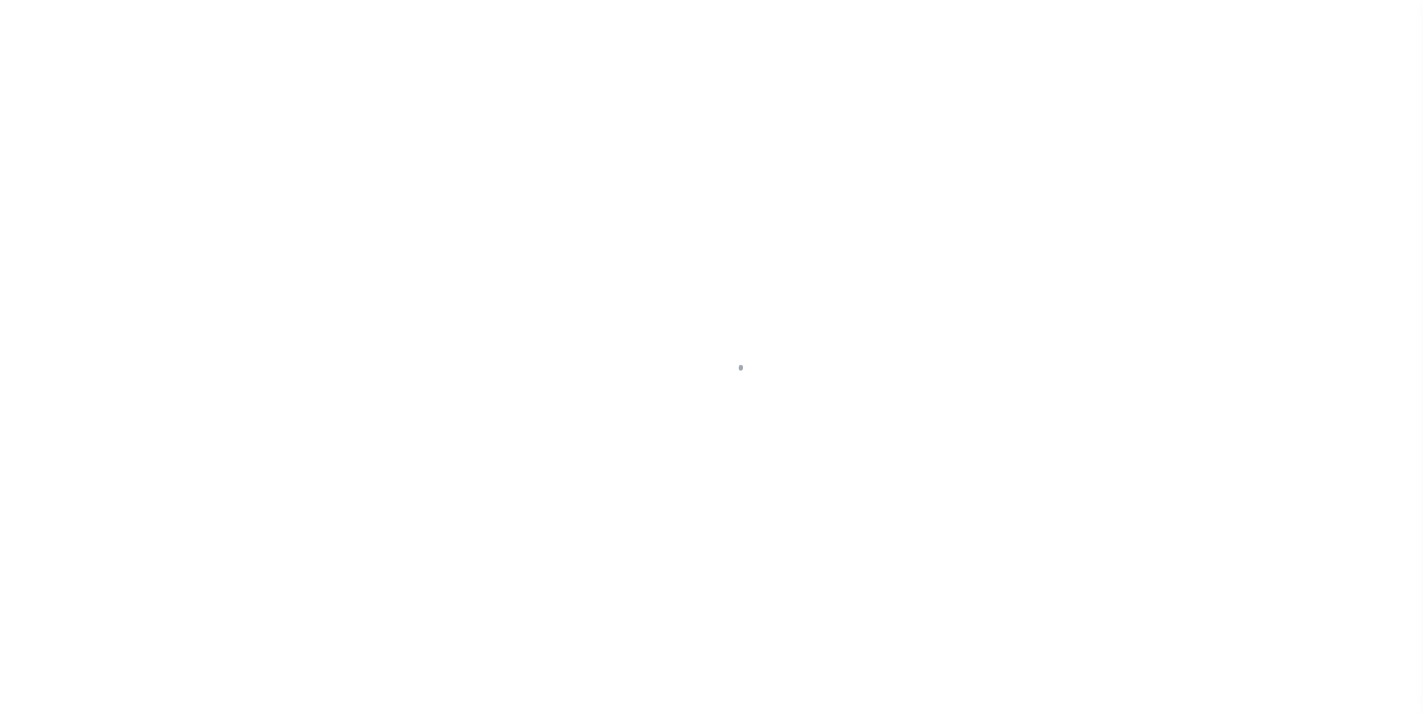
select select "DUE"
select select "17"
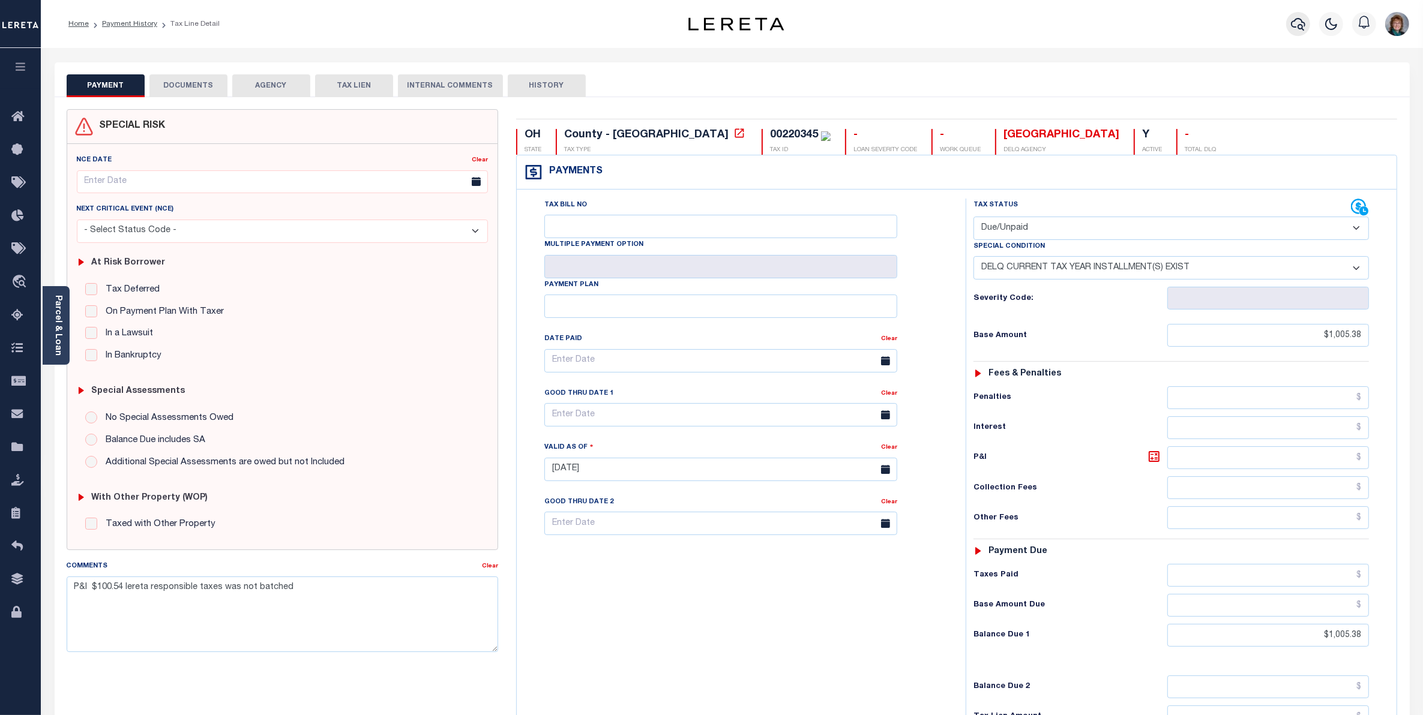
click at [1295, 26] on icon "button" at bounding box center [1298, 24] width 14 height 14
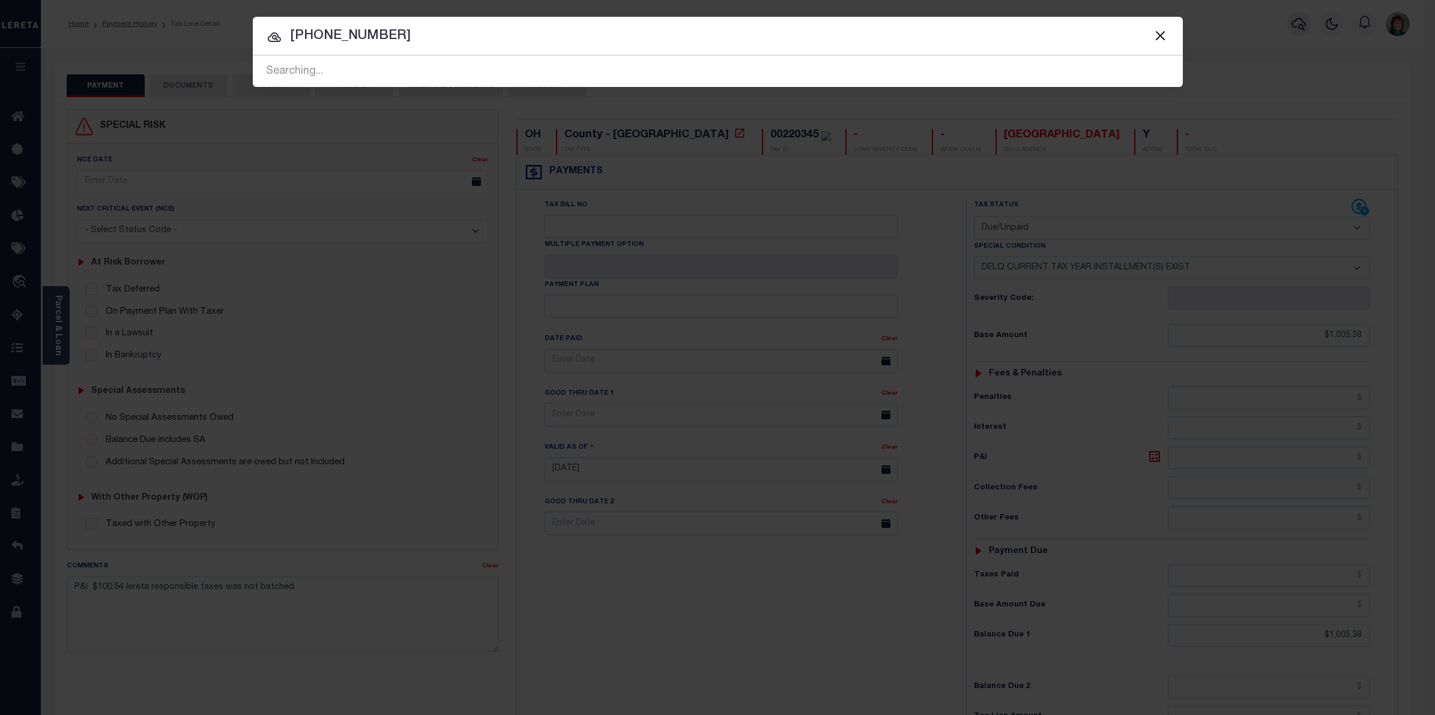
type input "[PHONE_NUMBER]"
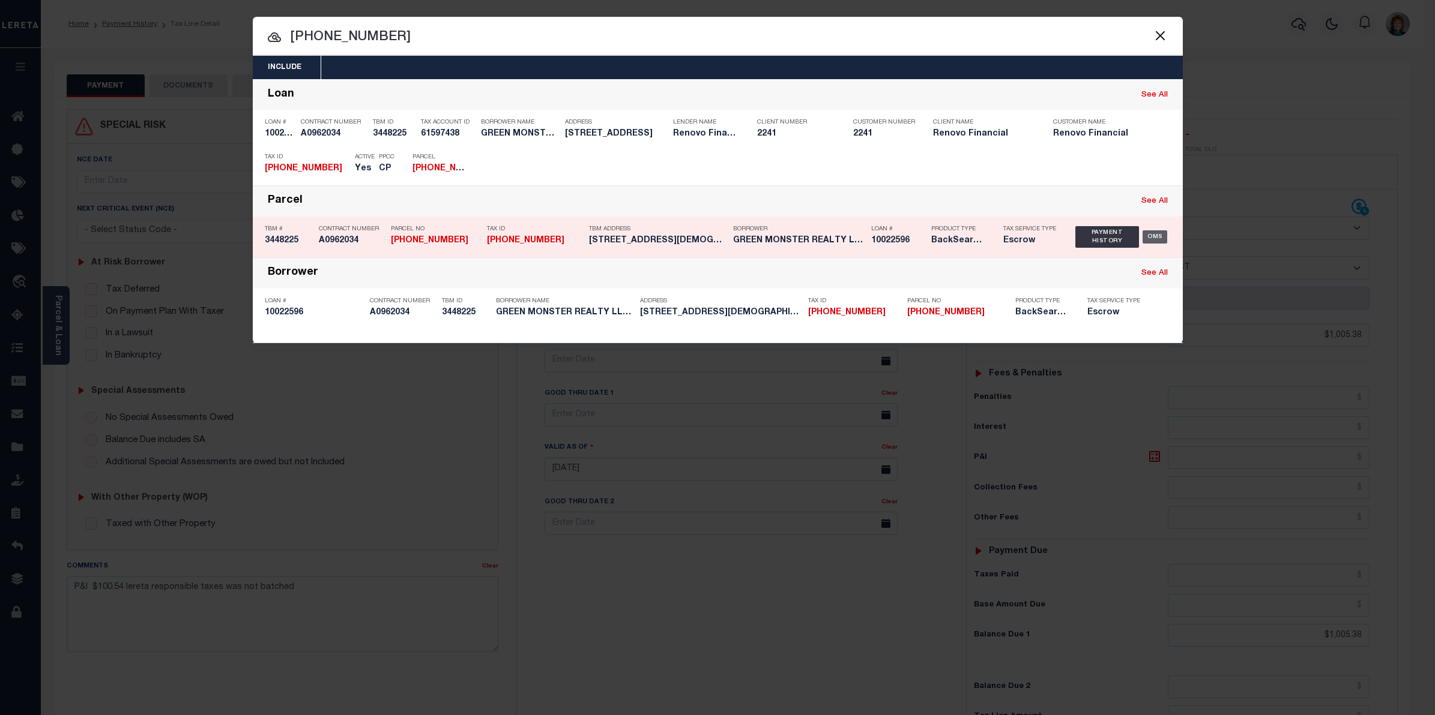
click at [1154, 236] on div "OMS" at bounding box center [1154, 236] width 25 height 13
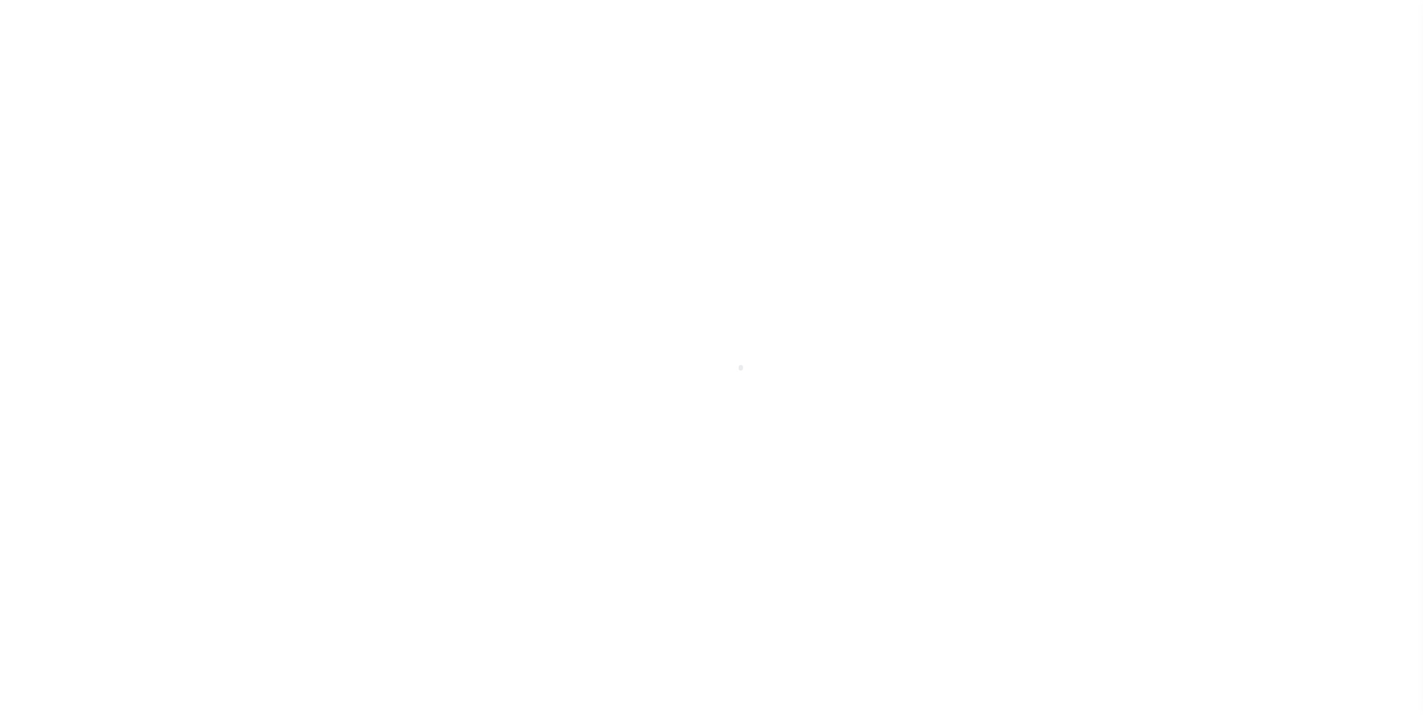
select select "14701"
select select "25067"
select select "400"
select select "Escrow"
type input "[STREET_ADDRESS]"
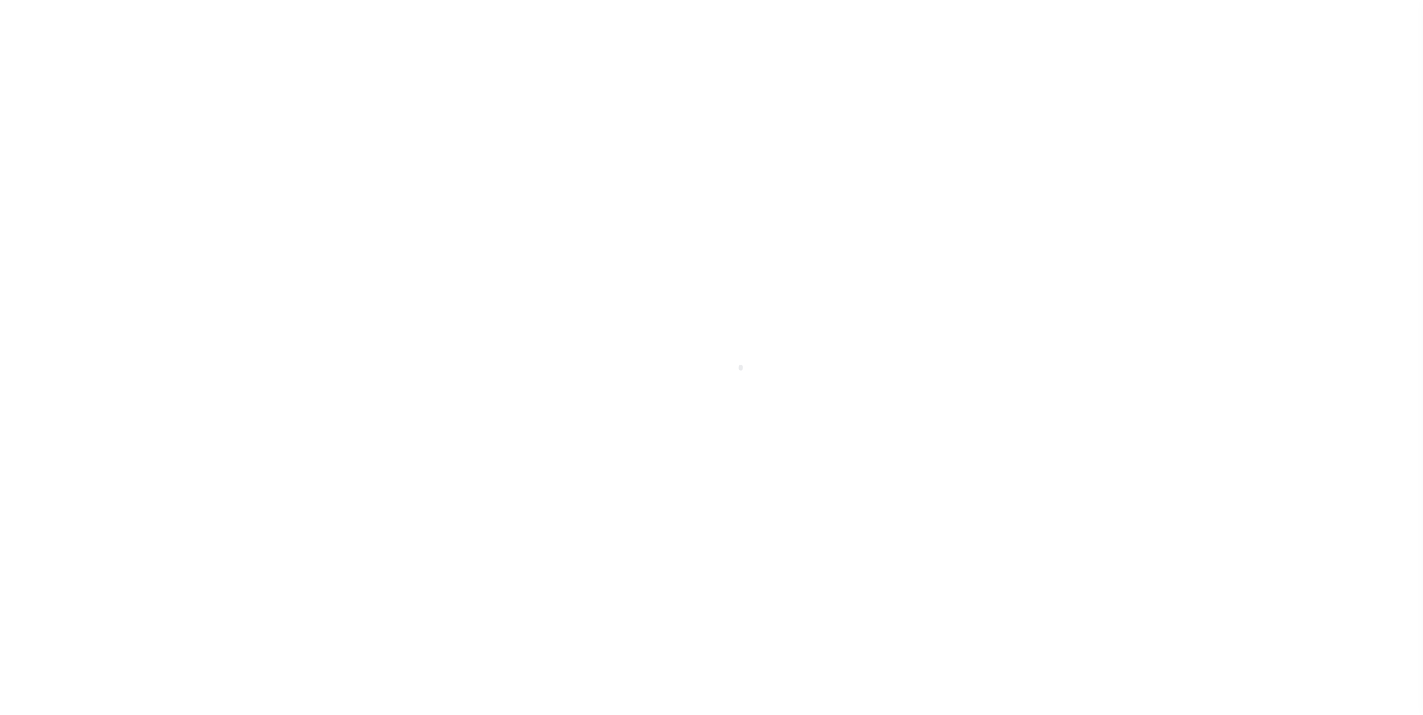
select select
type input "[GEOGRAPHIC_DATA]"
type input "a0kUS00000BorpD"
type input "MA"
select select
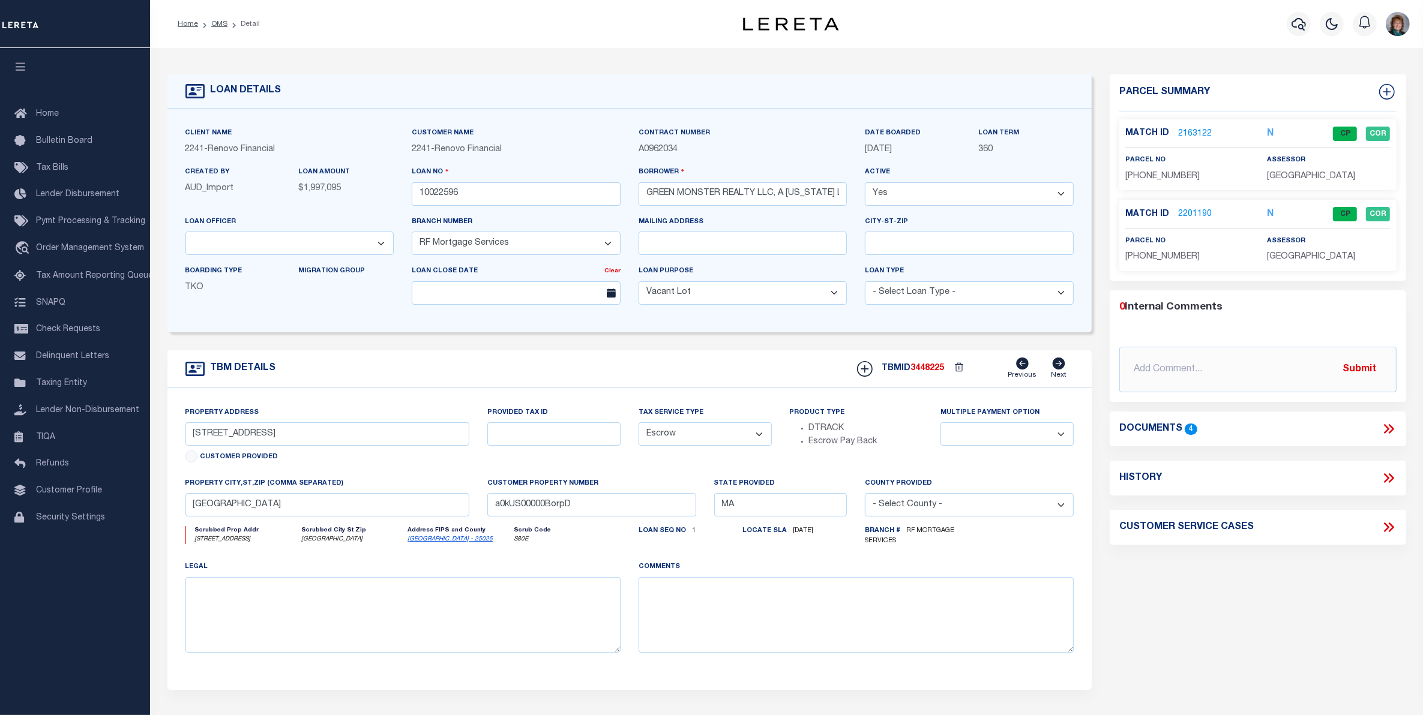
click at [1196, 212] on link "2201190" at bounding box center [1195, 214] width 34 height 13
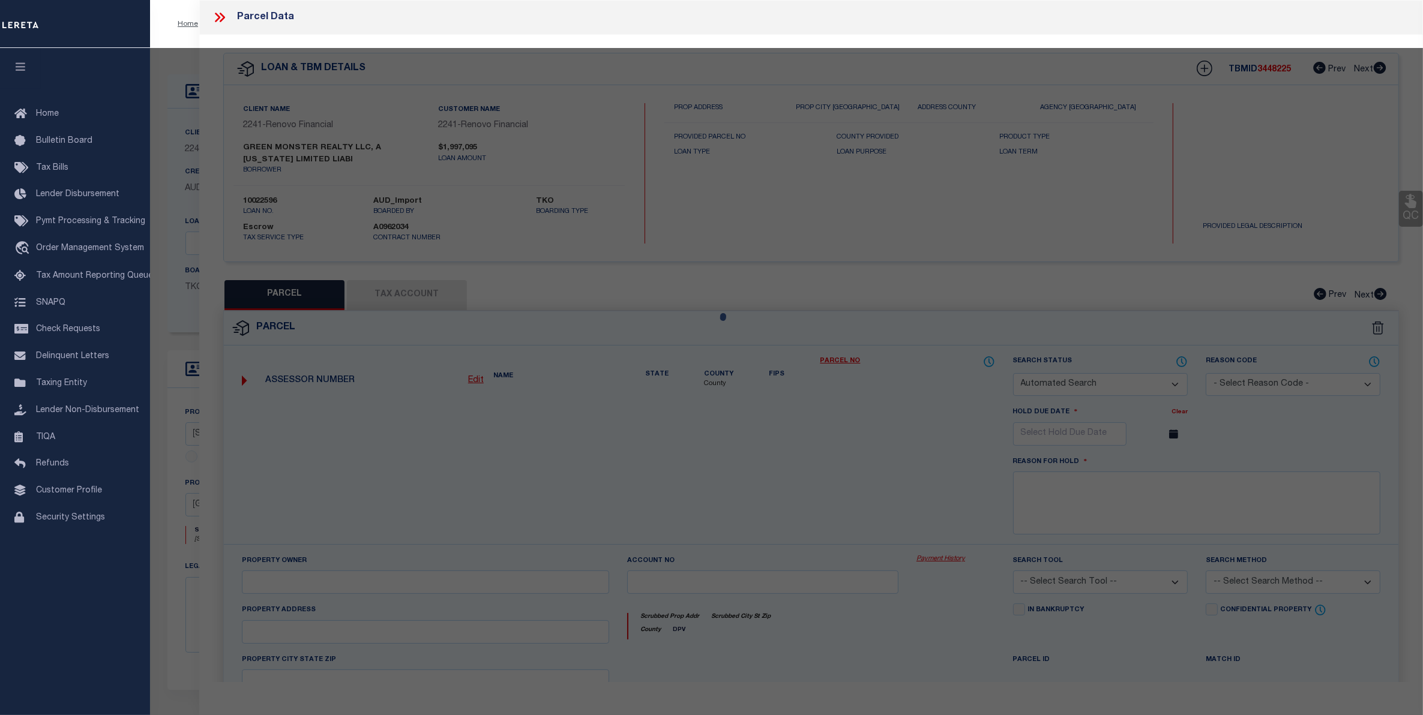
checkbox input "false"
select select "CP"
type input "[PERSON_NAME] Revocable trust"
select select "AGF"
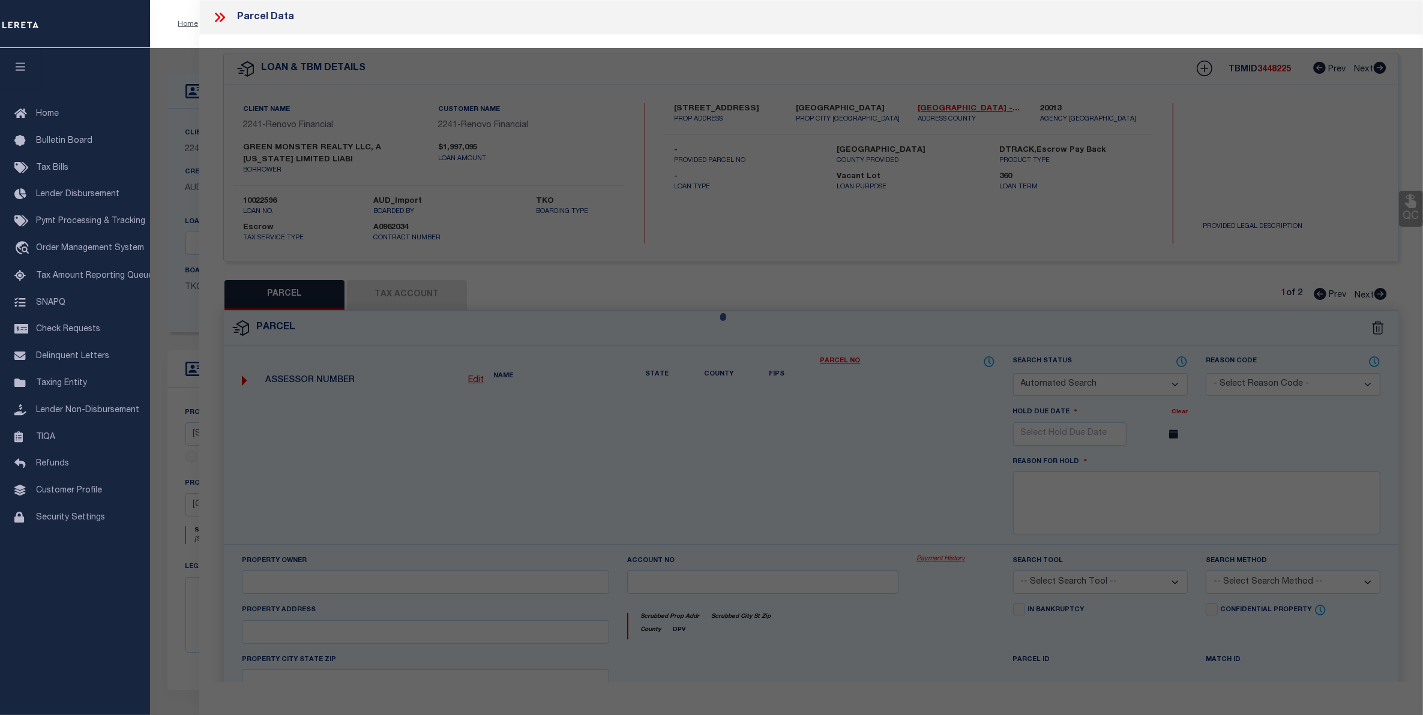
select select
type input "[STREET_ADDRESS]"
checkbox input "false"
type input "[GEOGRAPHIC_DATA], [GEOGRAPHIC_DATA]"
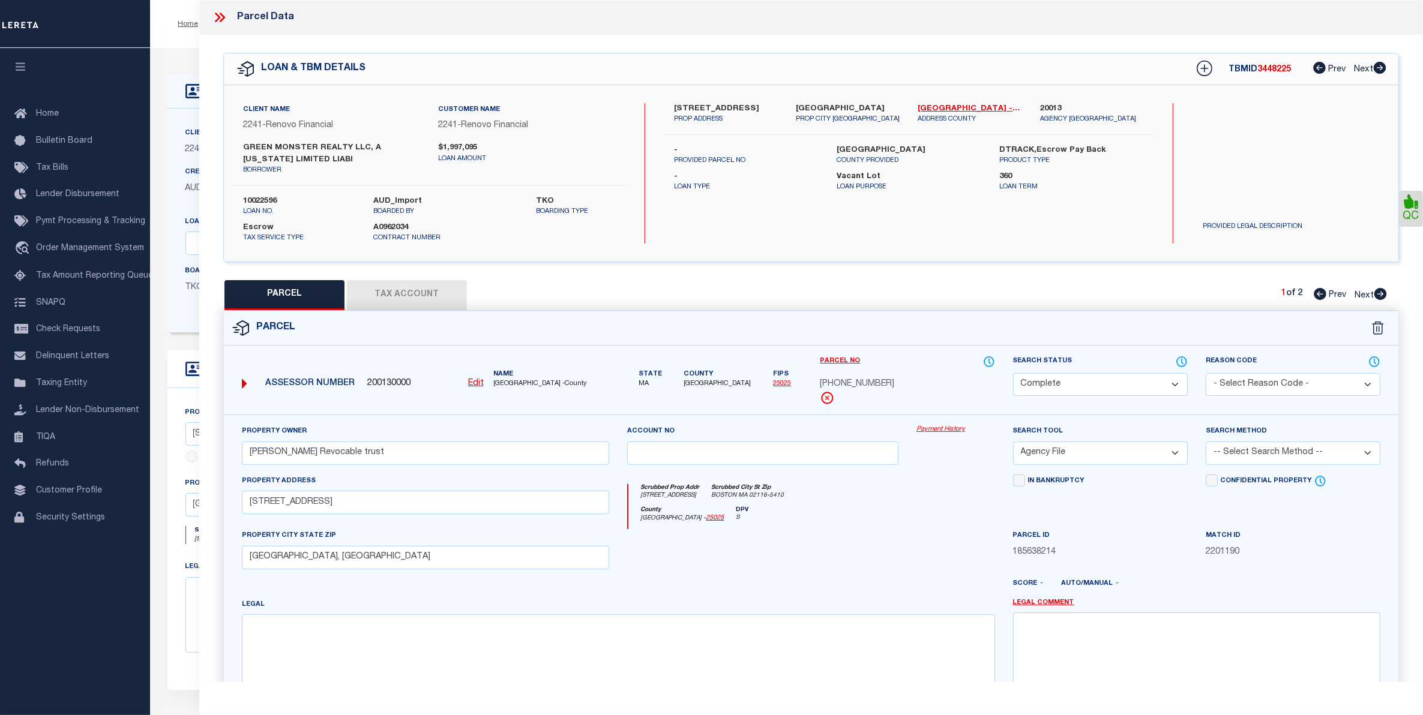
click at [214, 13] on icon at bounding box center [220, 18] width 16 height 16
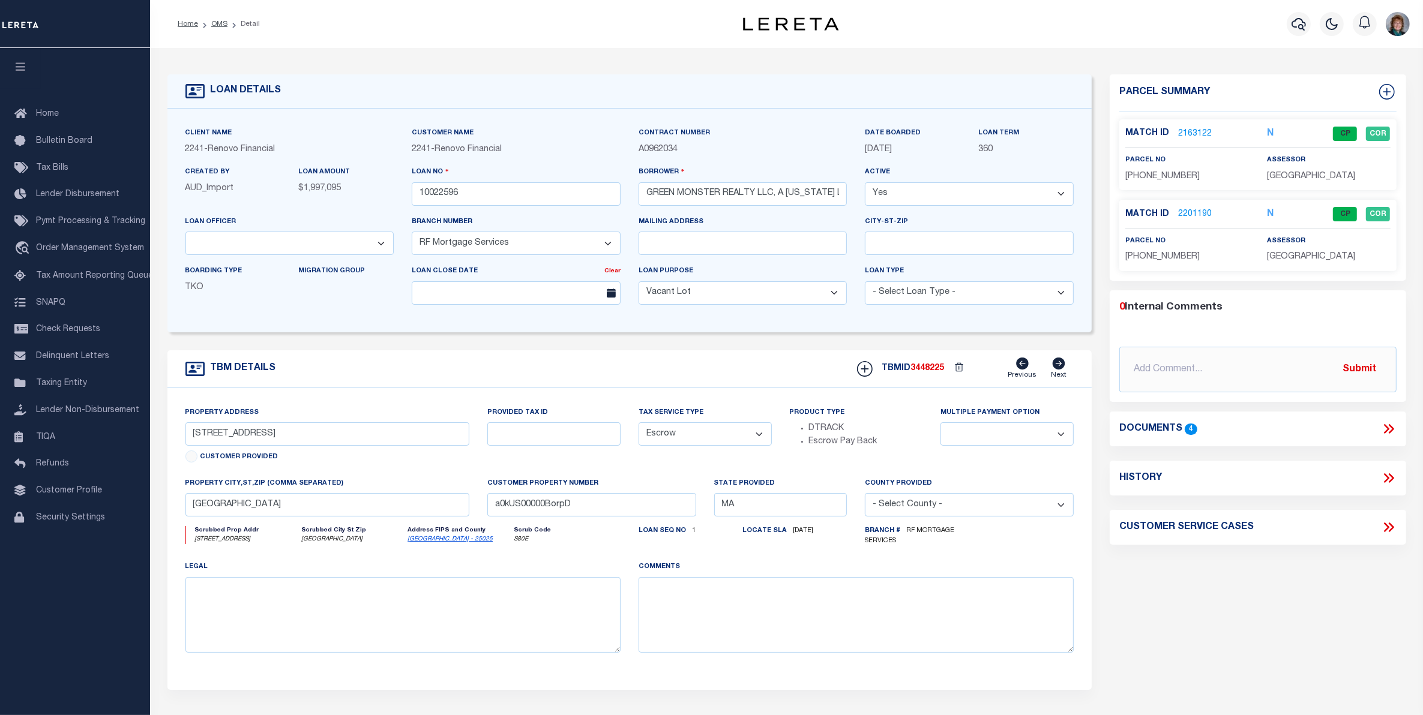
click at [1187, 132] on link "2163122" at bounding box center [1195, 134] width 34 height 13
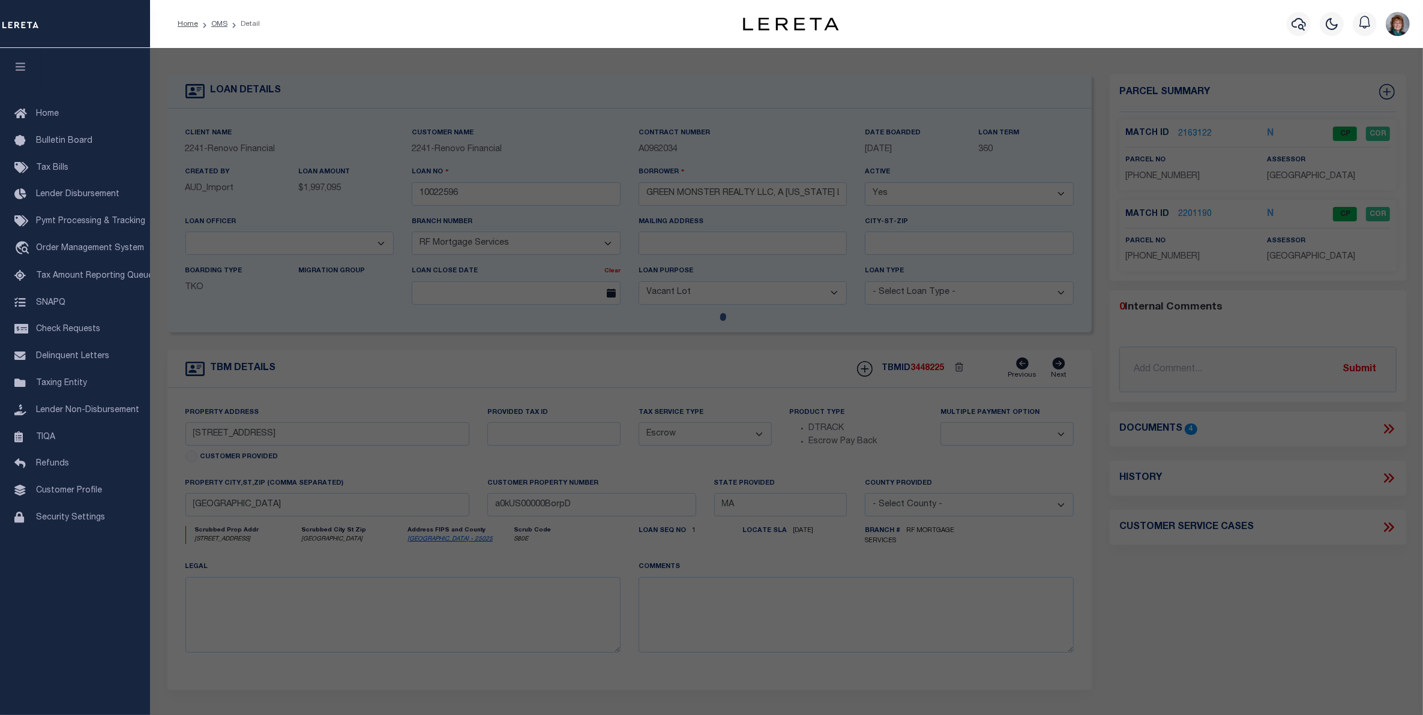
select select "AS"
select select
checkbox input "false"
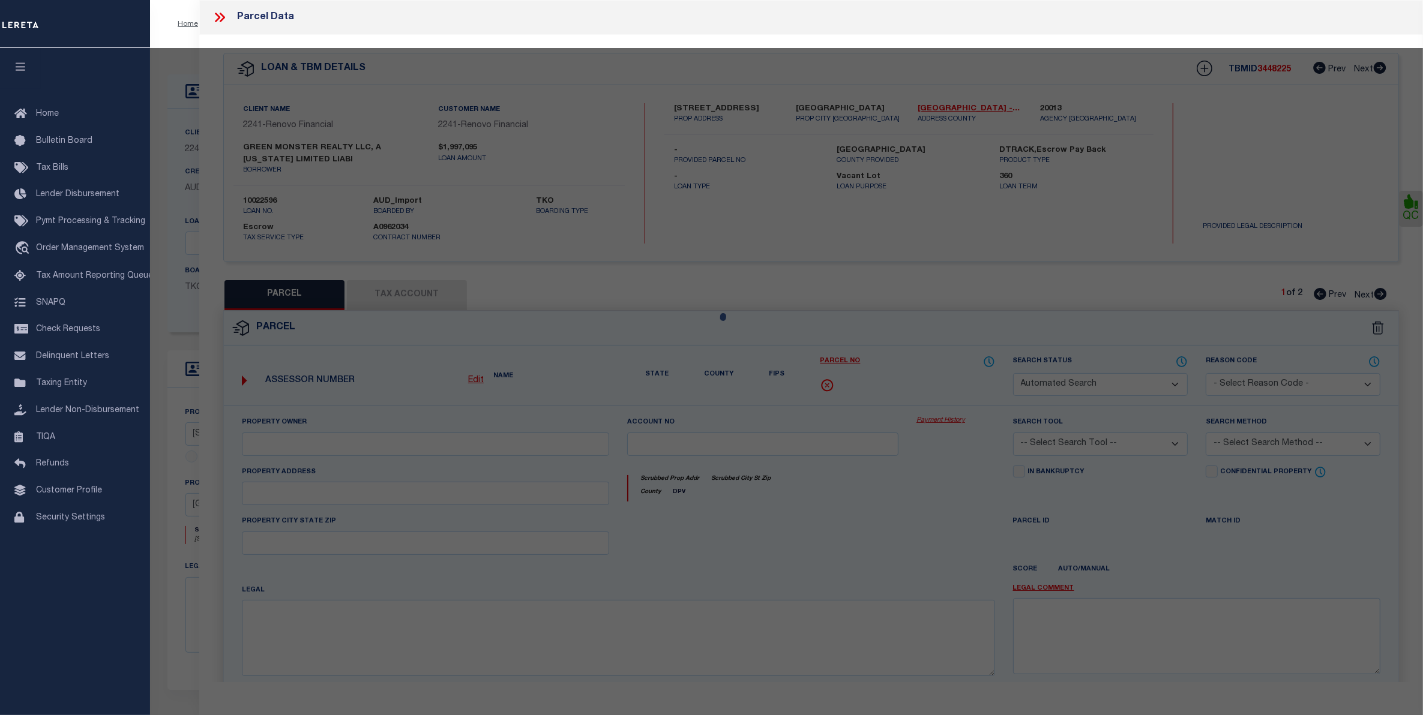
select select "CP"
select select "ACT"
type input "GREEN MONSTER REALTY LLC"
select select "ATL"
select select "ADD"
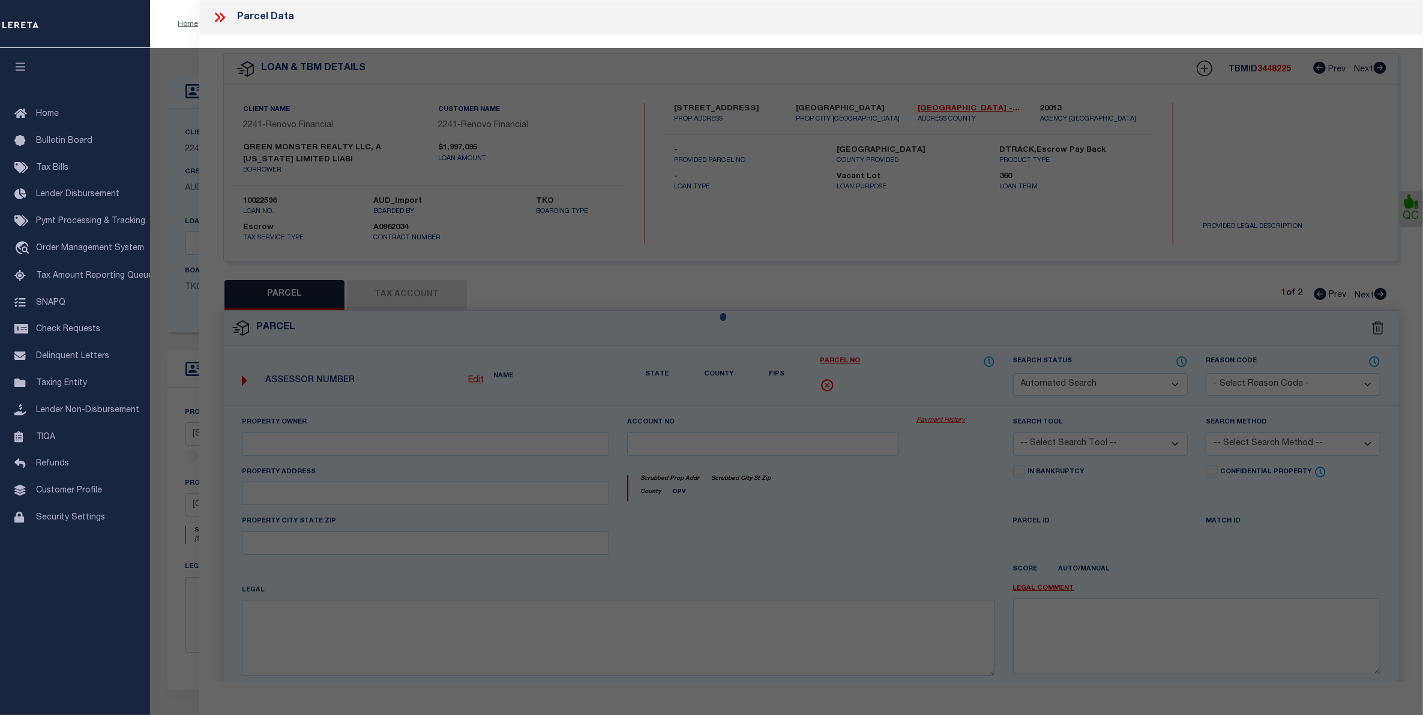
type input "[STREET_ADDRESS]"
type input "[GEOGRAPHIC_DATA]"
type textarea "DIST:35 CITY/[GEOGRAPHIC_DATA]/TWP:BOSTON-[GEOGRAPHIC_DATA]"
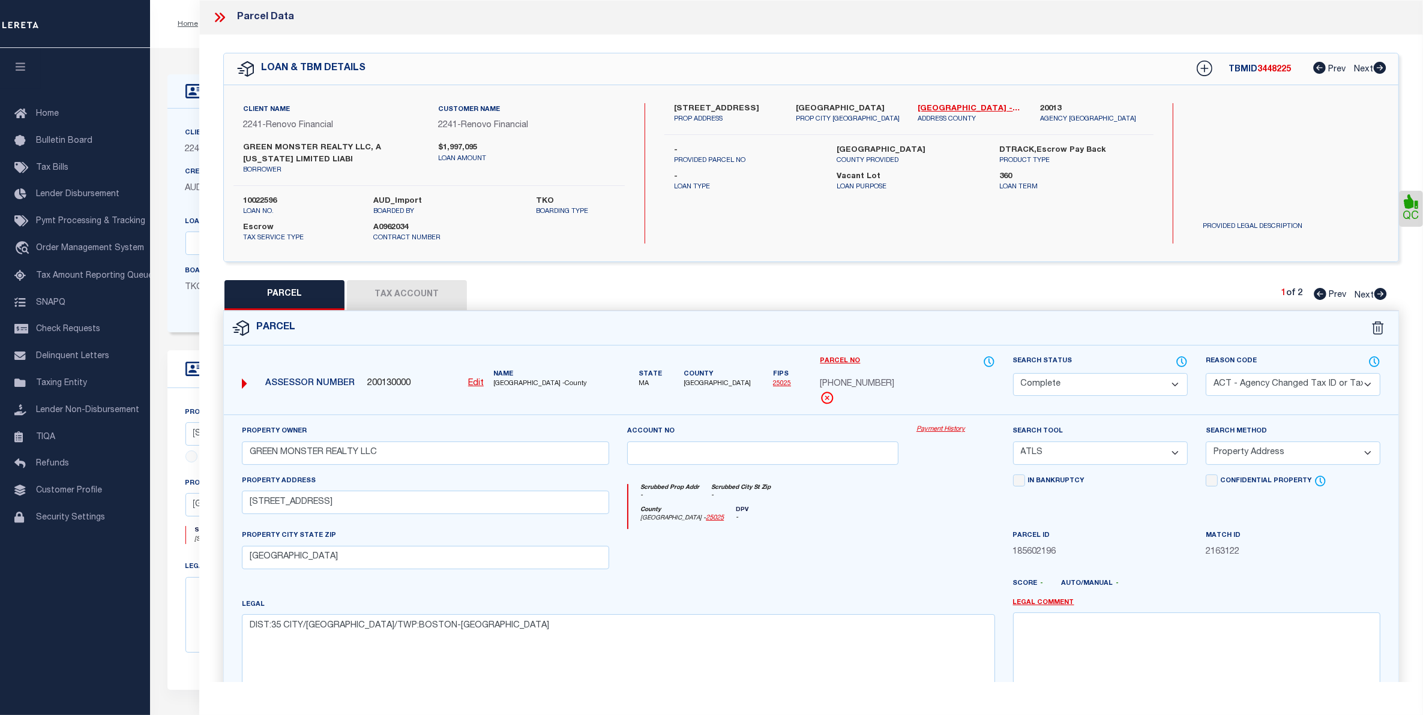
click at [220, 20] on icon at bounding box center [220, 18] width 16 height 16
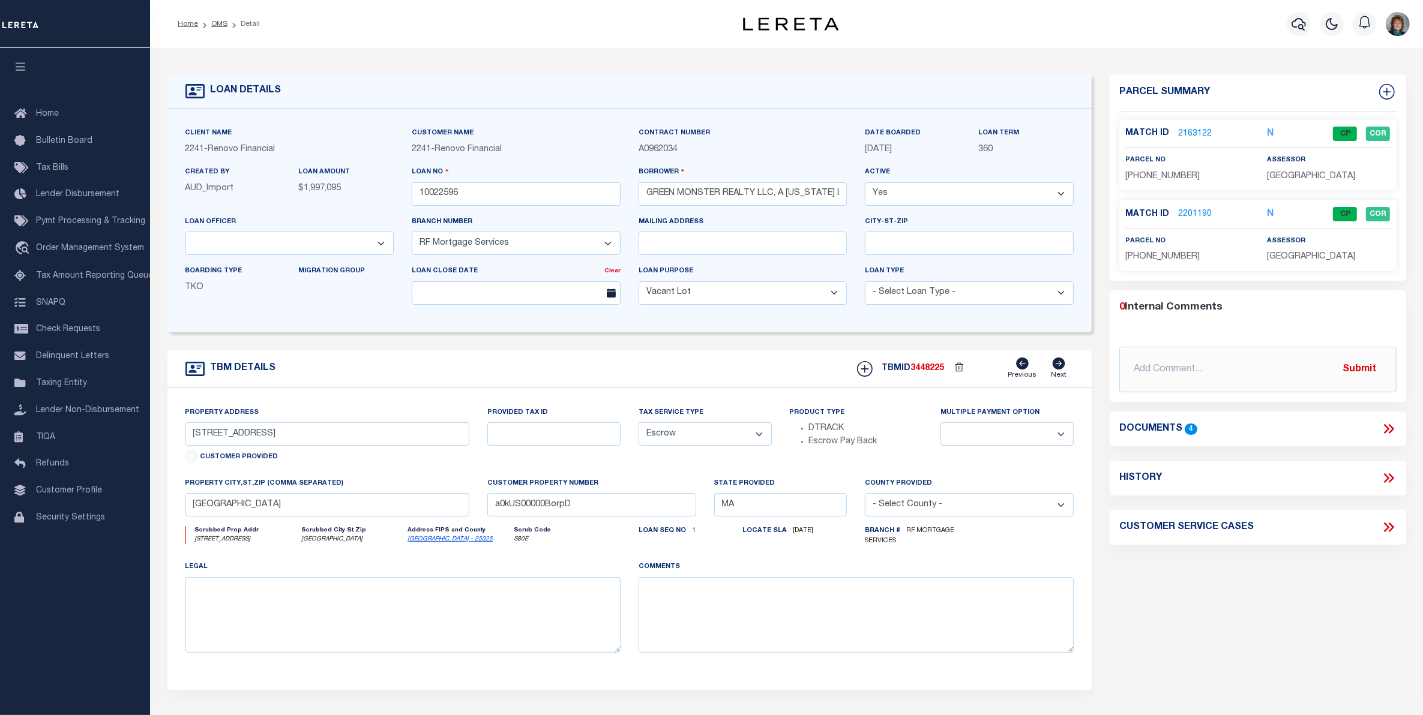
click at [1192, 128] on link "2163122" at bounding box center [1195, 134] width 34 height 13
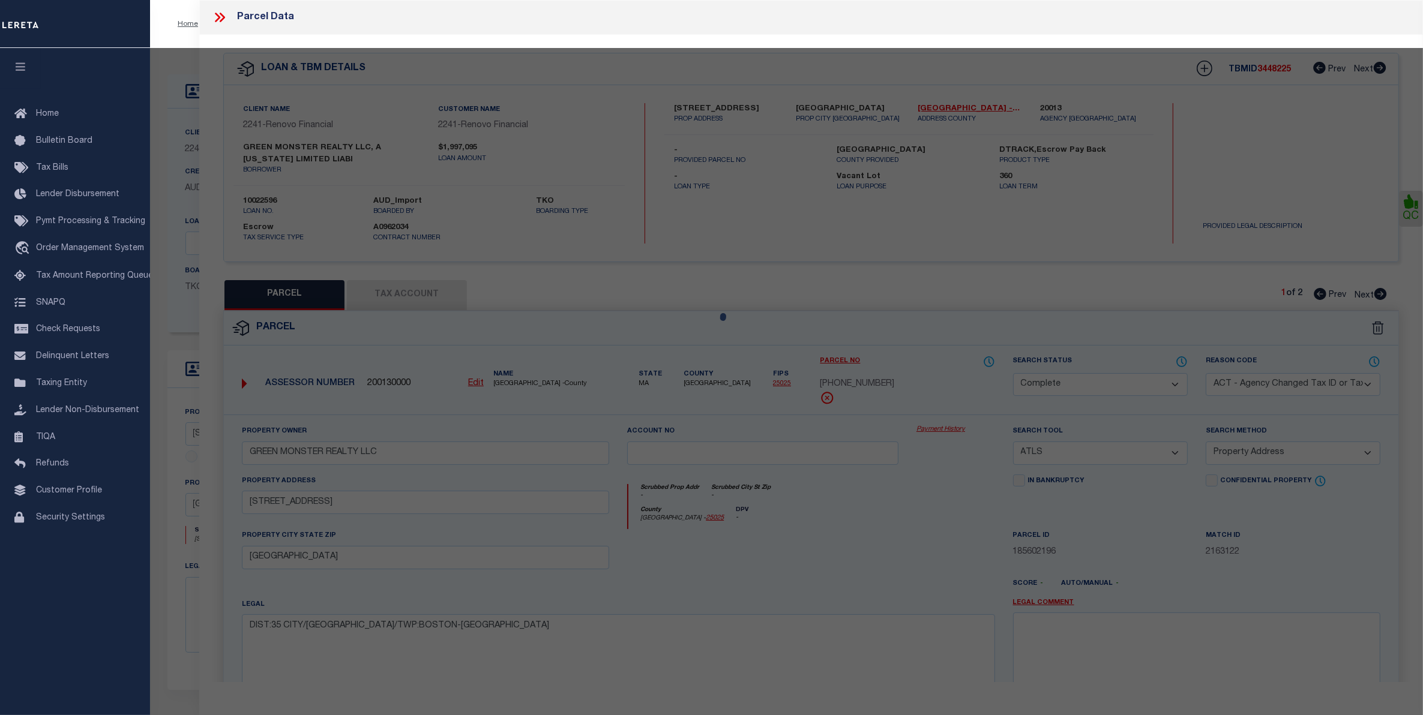
select select "AS"
select select
checkbox input "false"
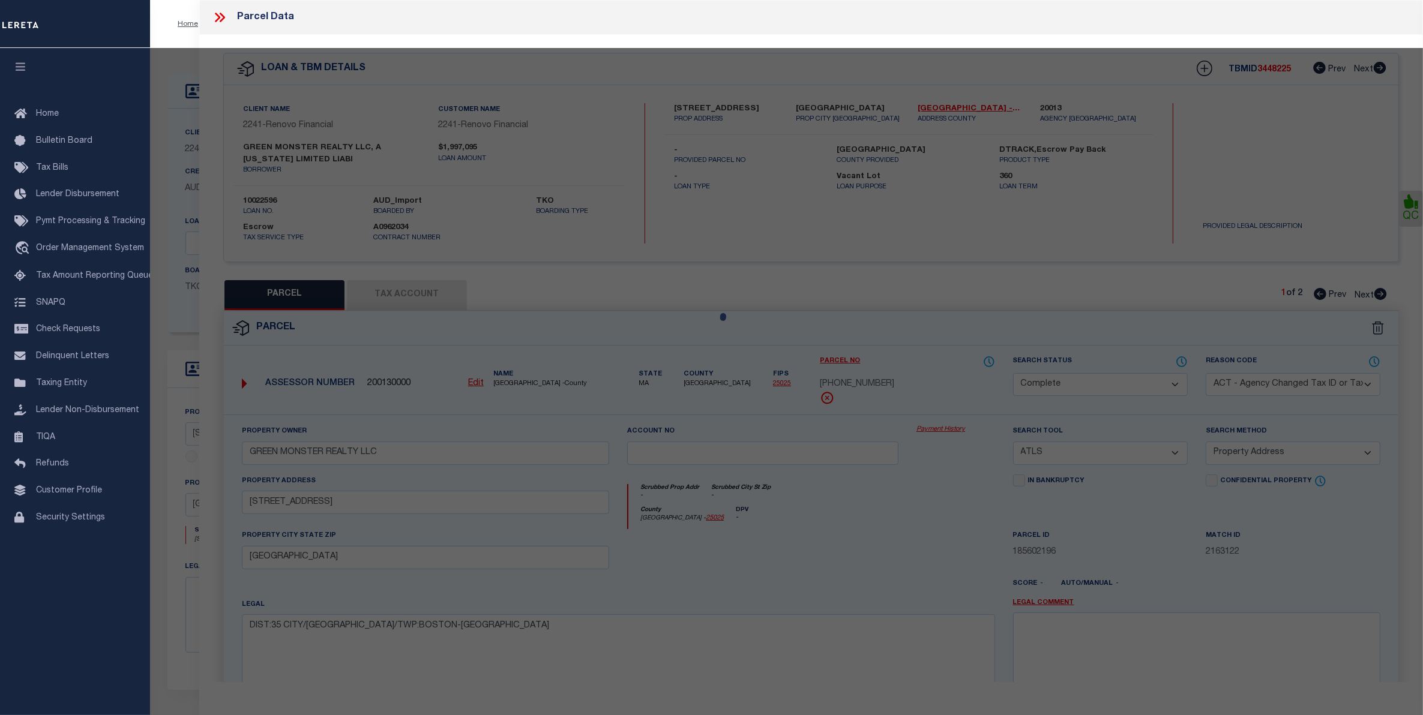
checkbox input "false"
select select "CP"
select select "ACT"
type input "GREEN MONSTER REALTY LLC"
select select "ATL"
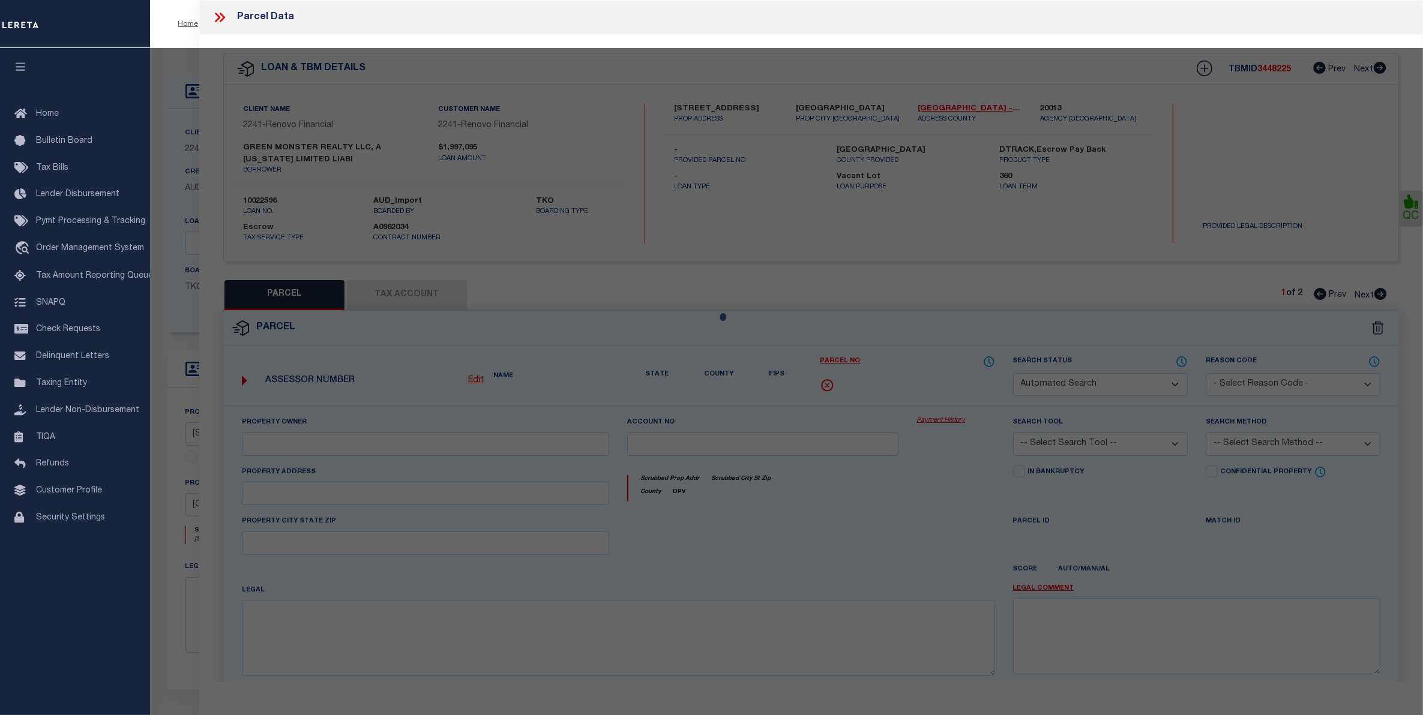
select select "ADD"
type input "[STREET_ADDRESS]"
type input "[GEOGRAPHIC_DATA]"
type textarea "DIST:35 CITY/[GEOGRAPHIC_DATA]/TWP:BOSTON-[GEOGRAPHIC_DATA]"
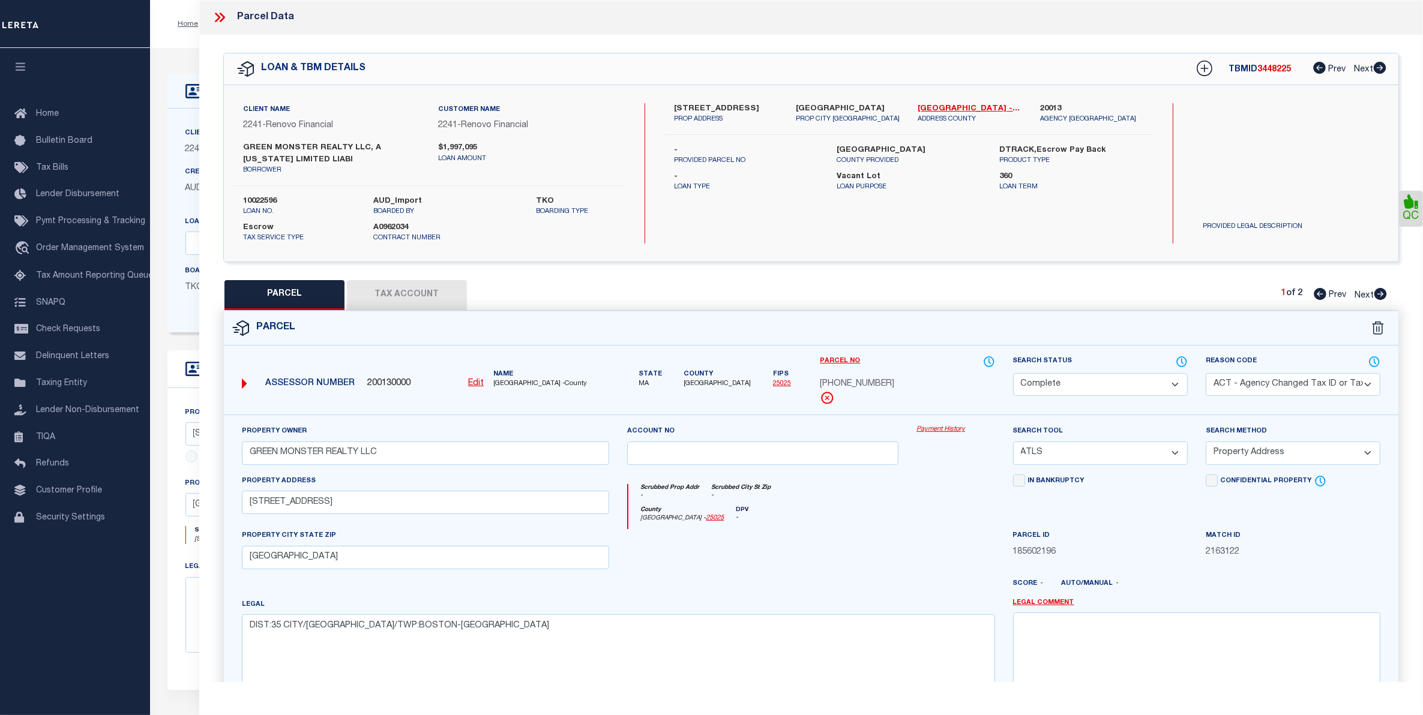
click at [397, 306] on button "Tax Account" at bounding box center [407, 295] width 120 height 30
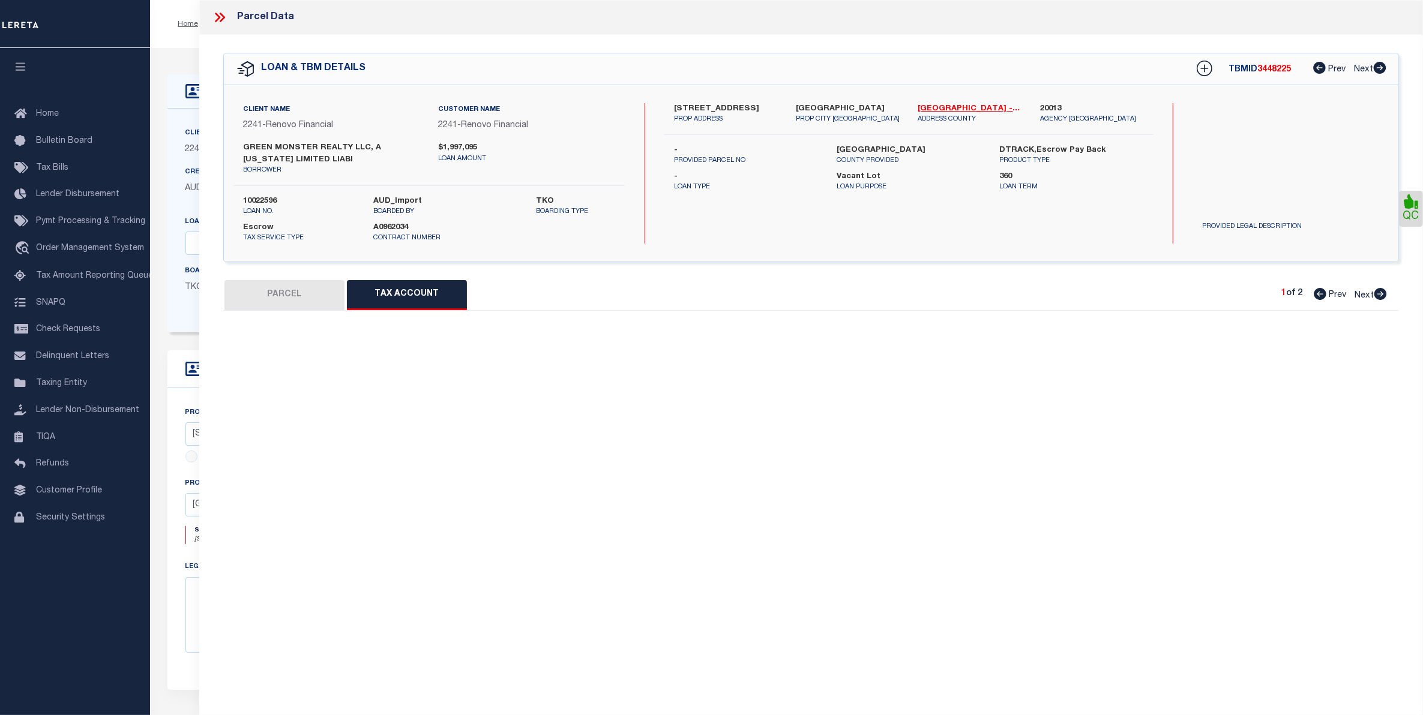
select select "100"
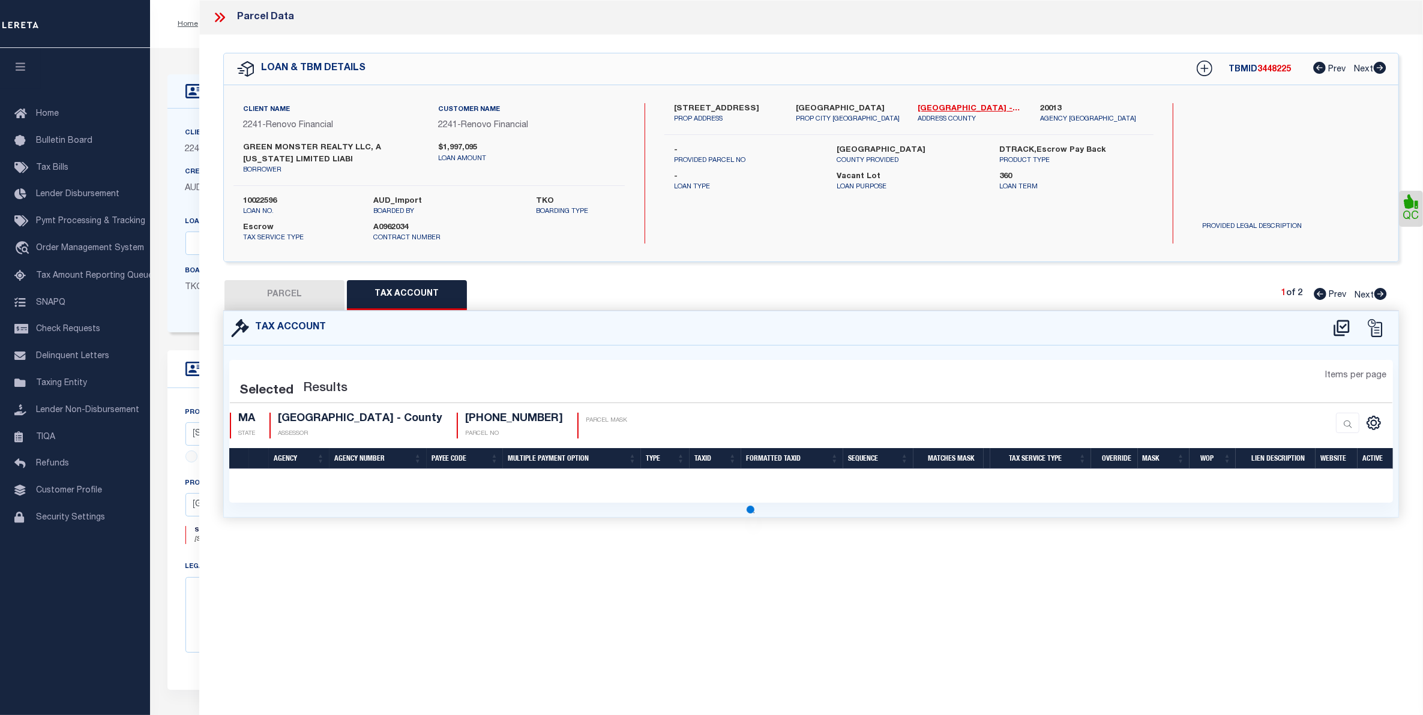
select select "100"
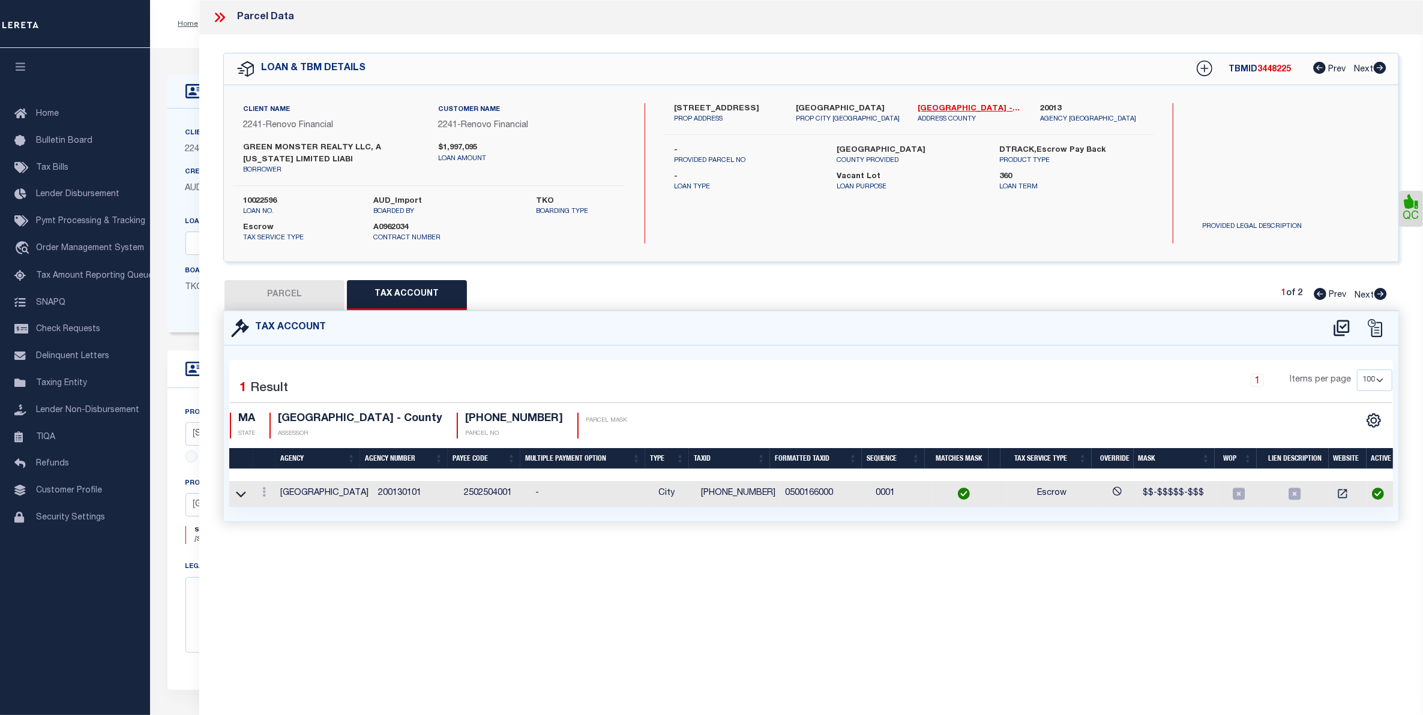
click at [221, 24] on icon at bounding box center [220, 18] width 16 height 16
